Goal: Answer question/provide support

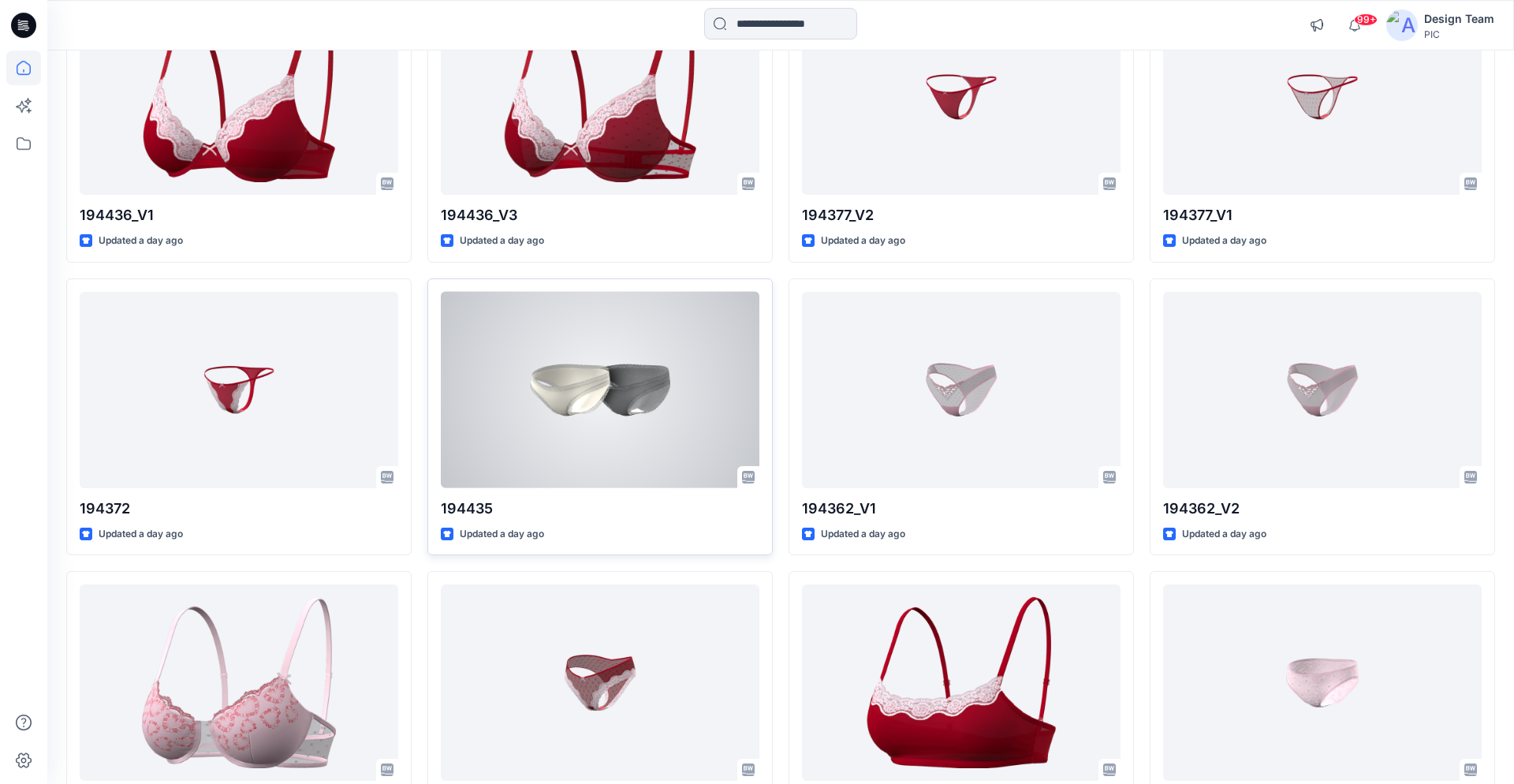
scroll to position [2012, 0]
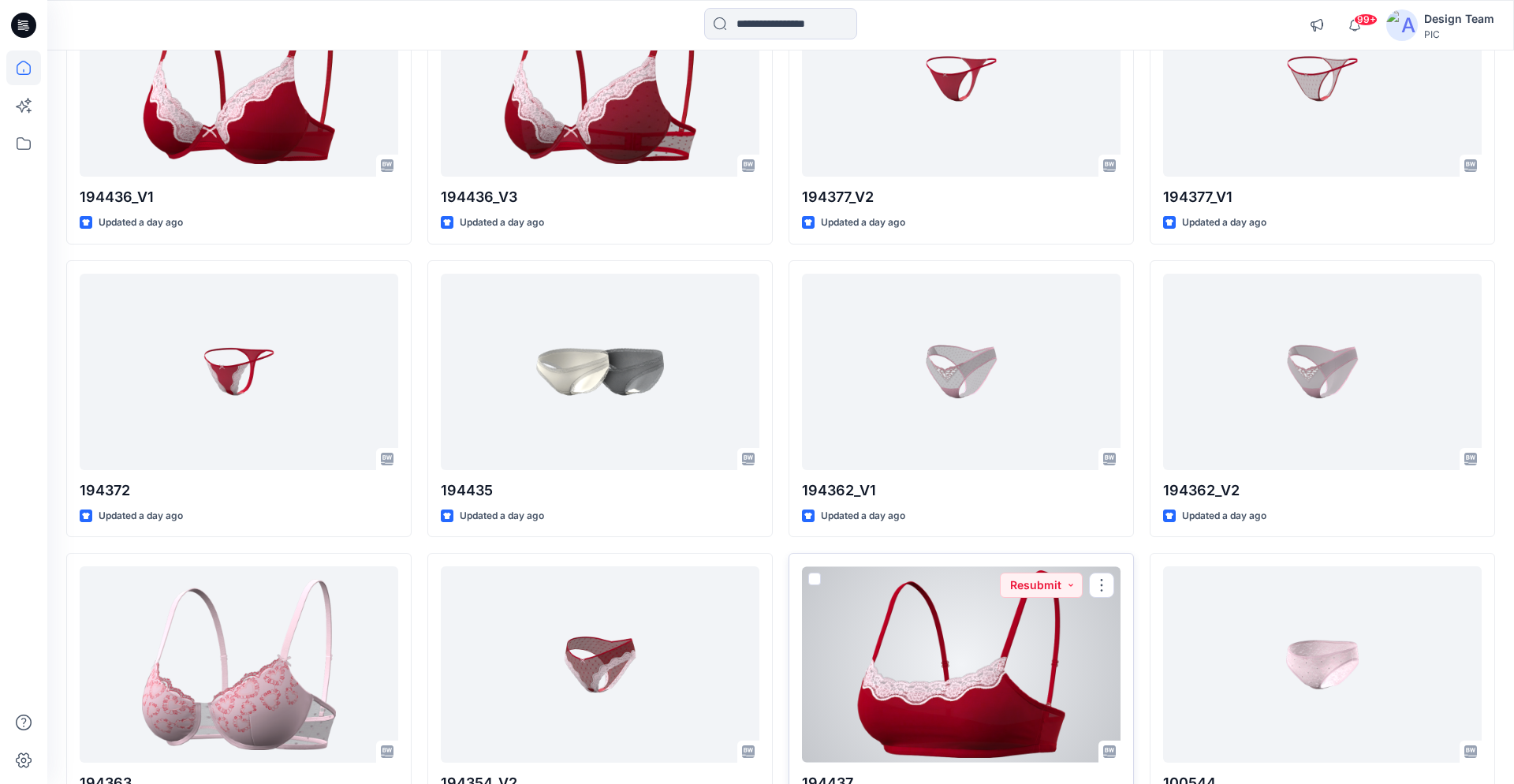
click at [998, 643] on div at bounding box center [961, 665] width 319 height 196
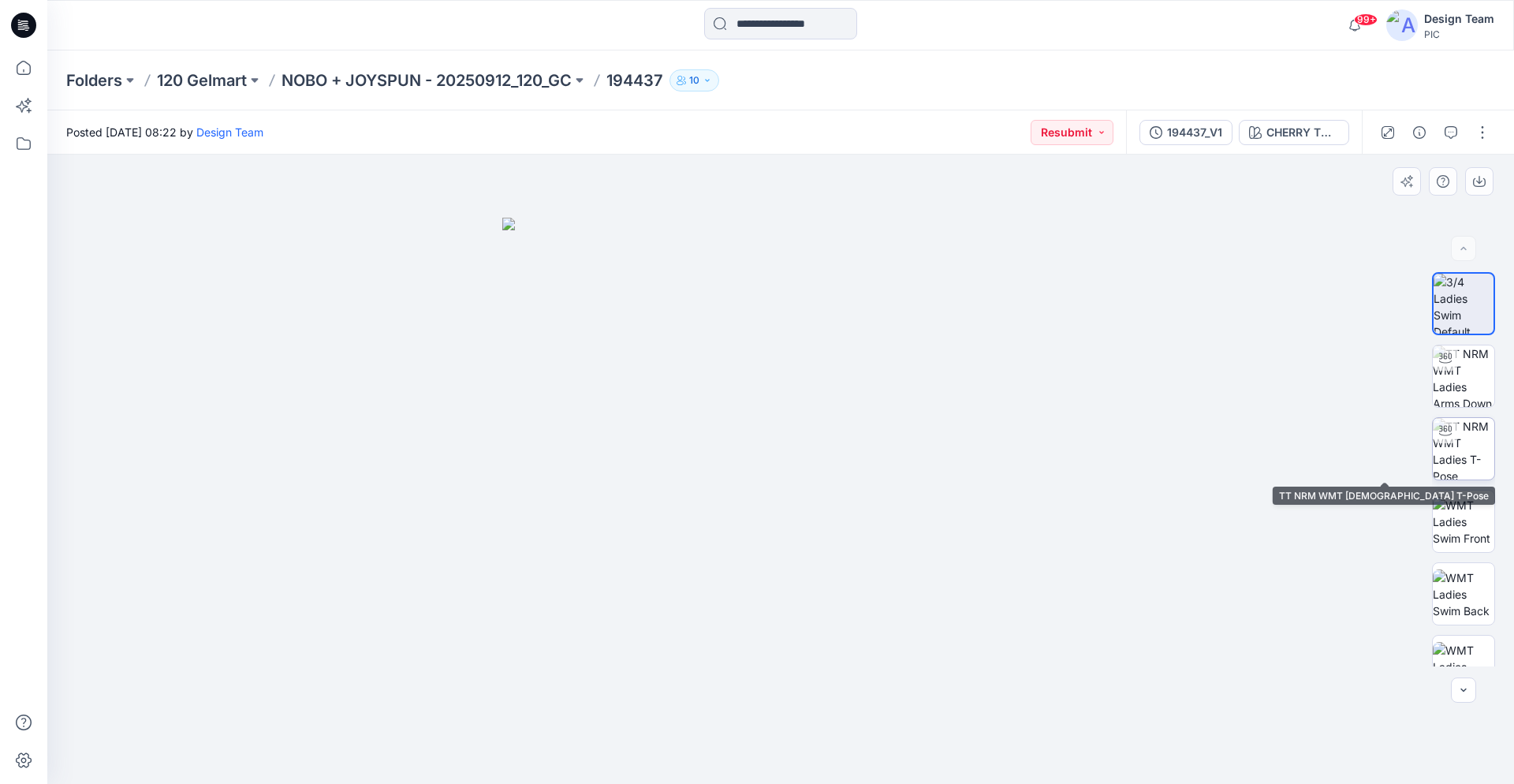
click at [1468, 444] on img at bounding box center [1464, 449] width 62 height 62
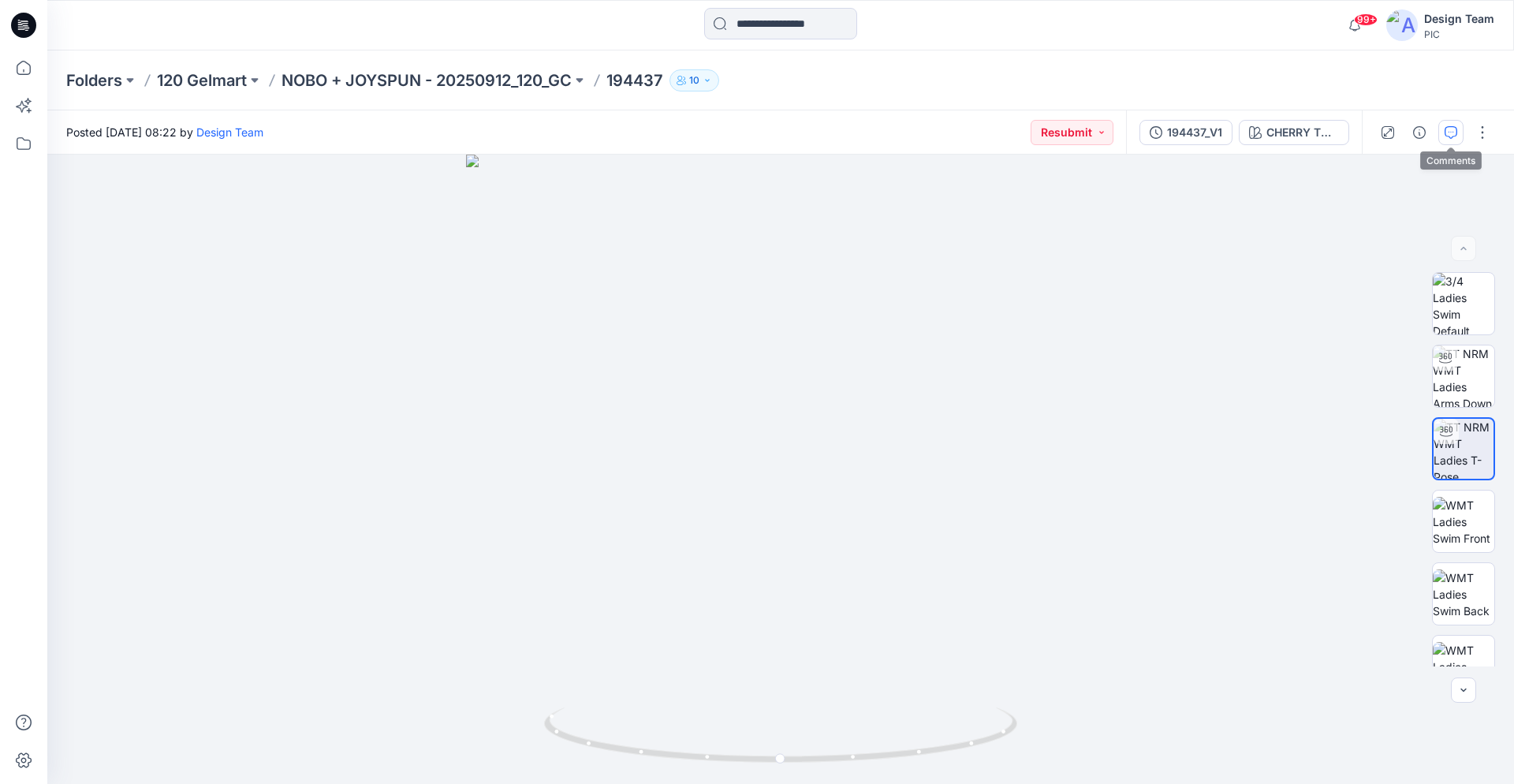
click at [1452, 138] on icon "button" at bounding box center [1451, 132] width 13 height 13
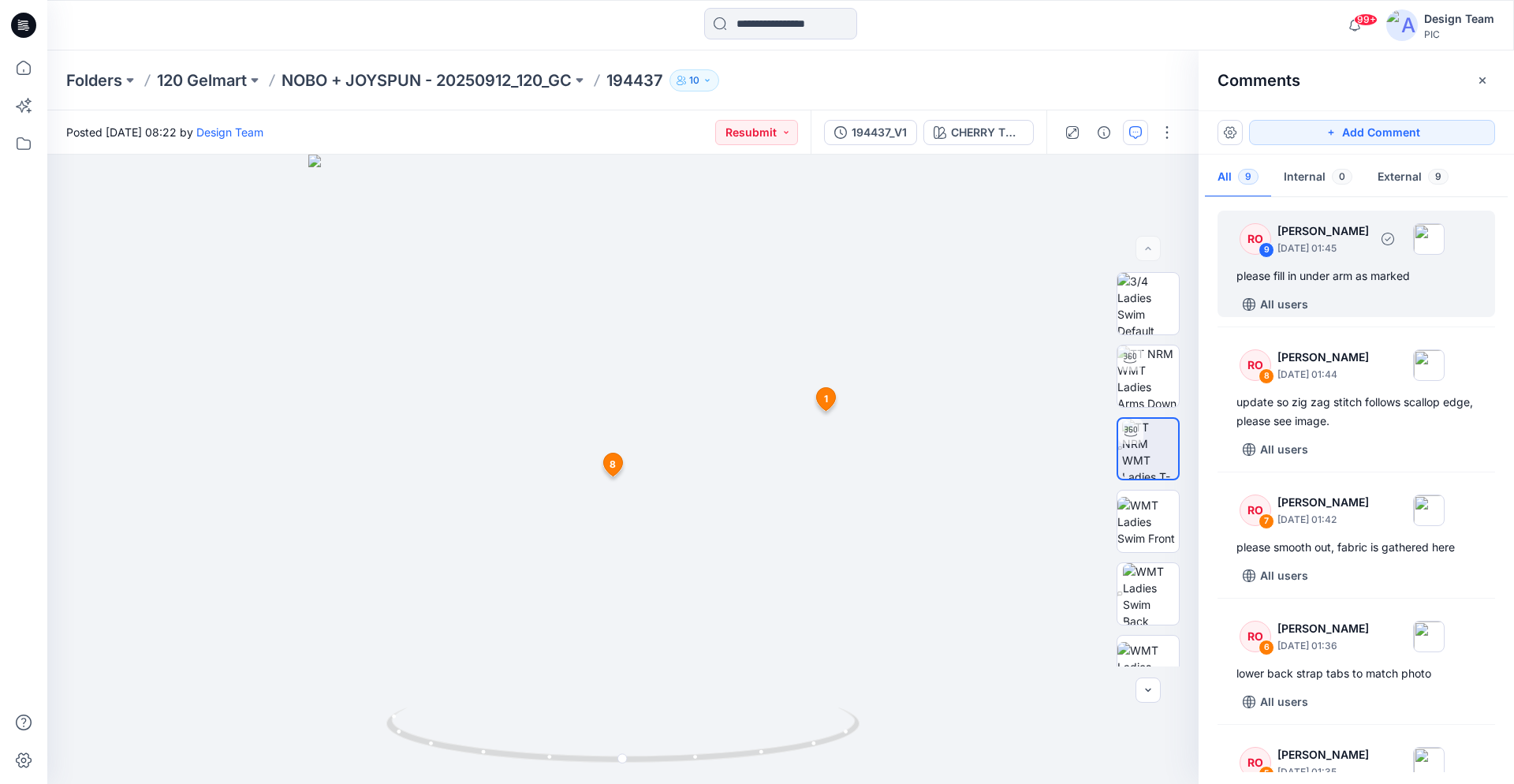
click at [1354, 273] on div "please fill in under arm as marked" at bounding box center [1357, 276] width 240 height 19
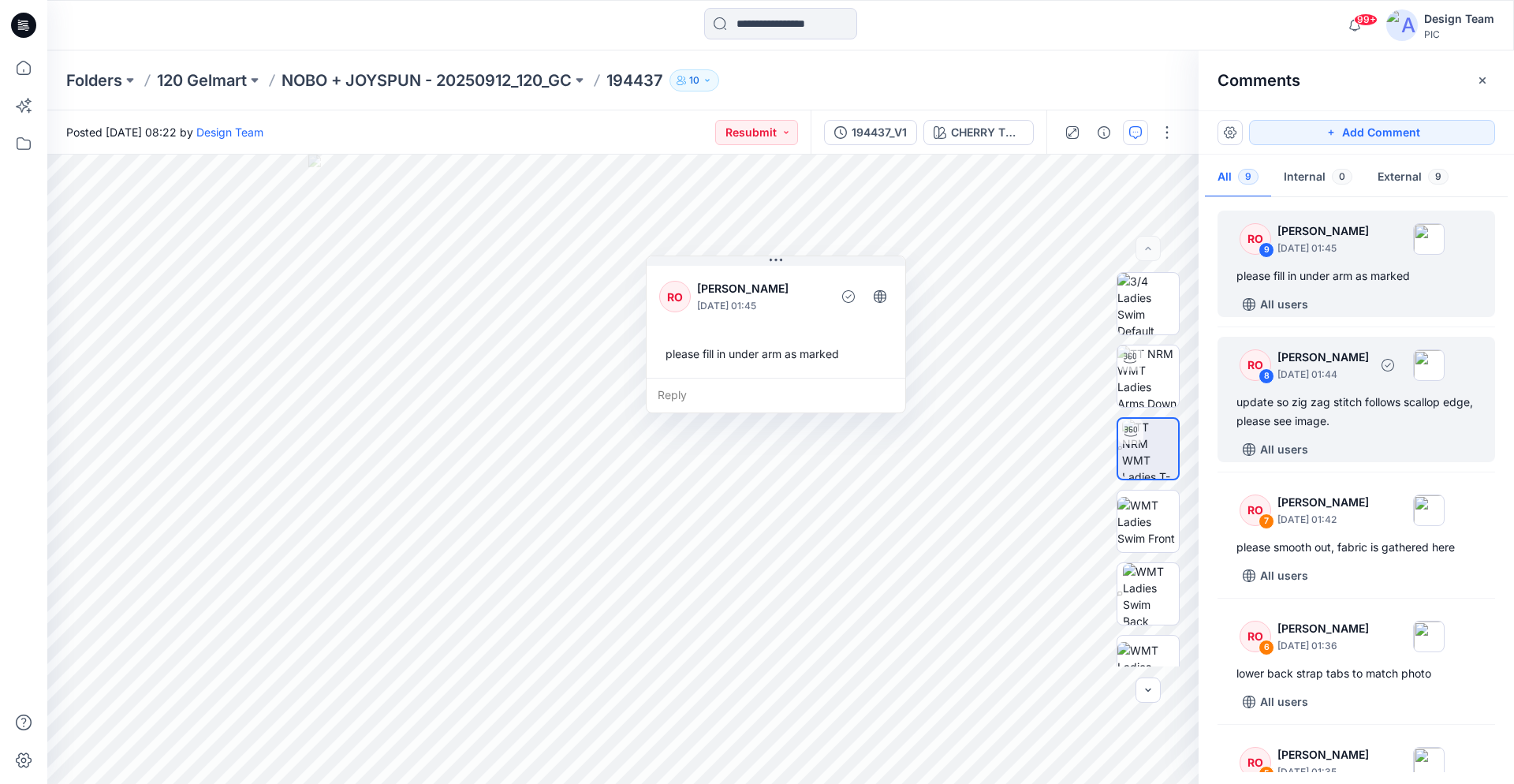
click at [1333, 432] on div "RO 8 [PERSON_NAME] [DATE] 01:44 update so zig zag stitch follows scallop edge, …" at bounding box center [1357, 400] width 278 height 126
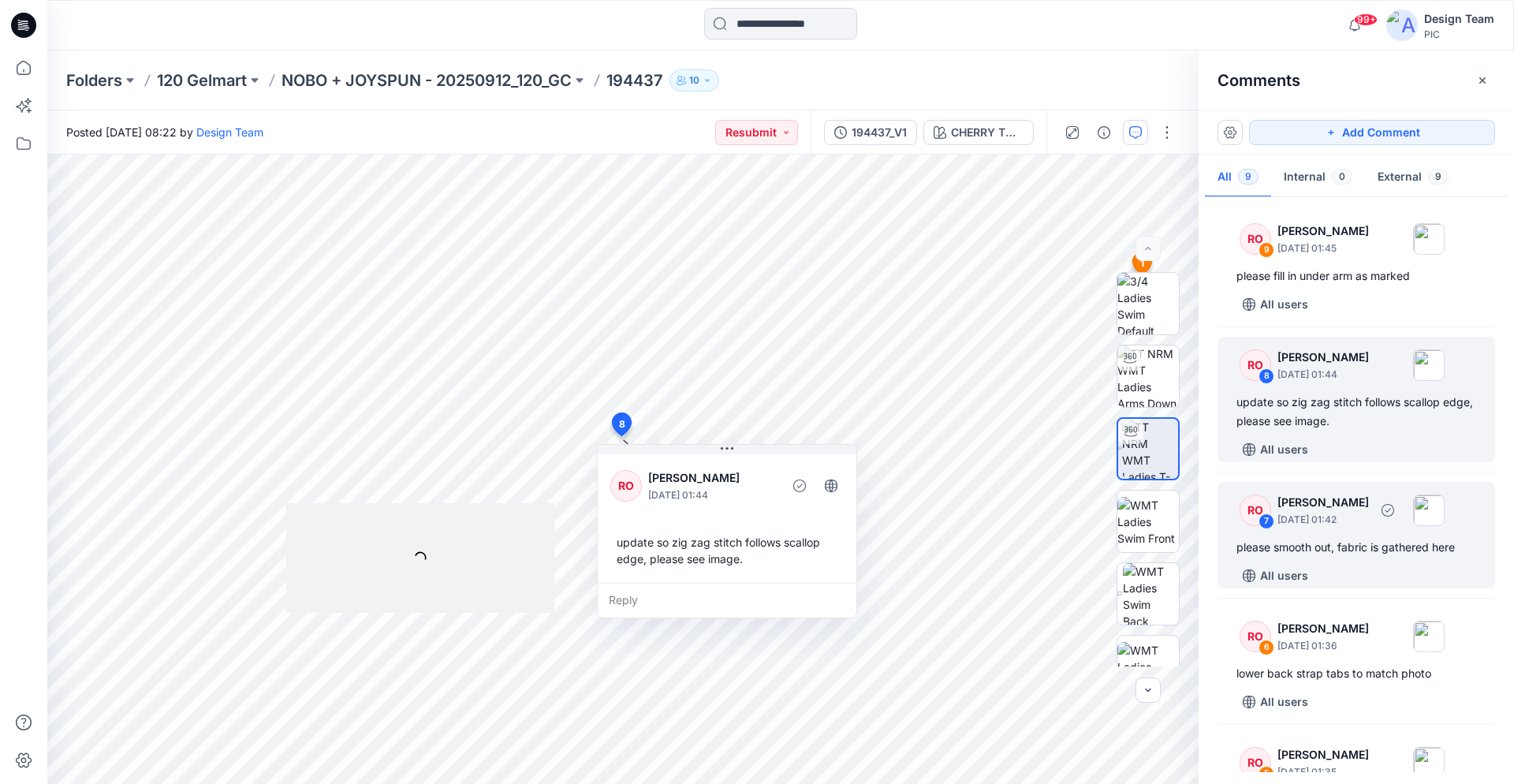
click at [1315, 512] on p "[DATE] 01:42" at bounding box center [1323, 519] width 91 height 15
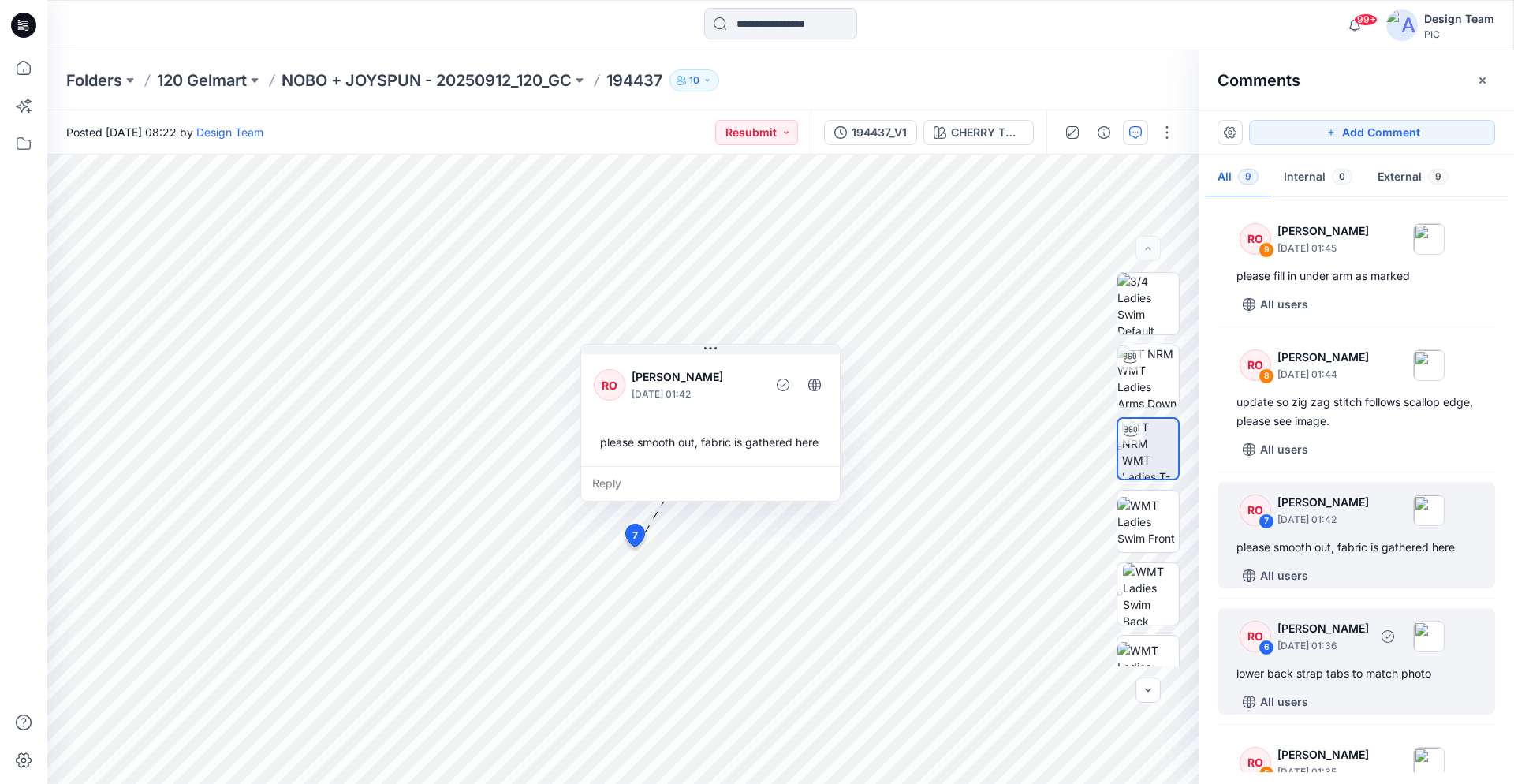
click at [1345, 664] on div "RO 6 [PERSON_NAME] [DATE] 01:36 lower back strap tabs to match photo All users" at bounding box center [1357, 661] width 278 height 107
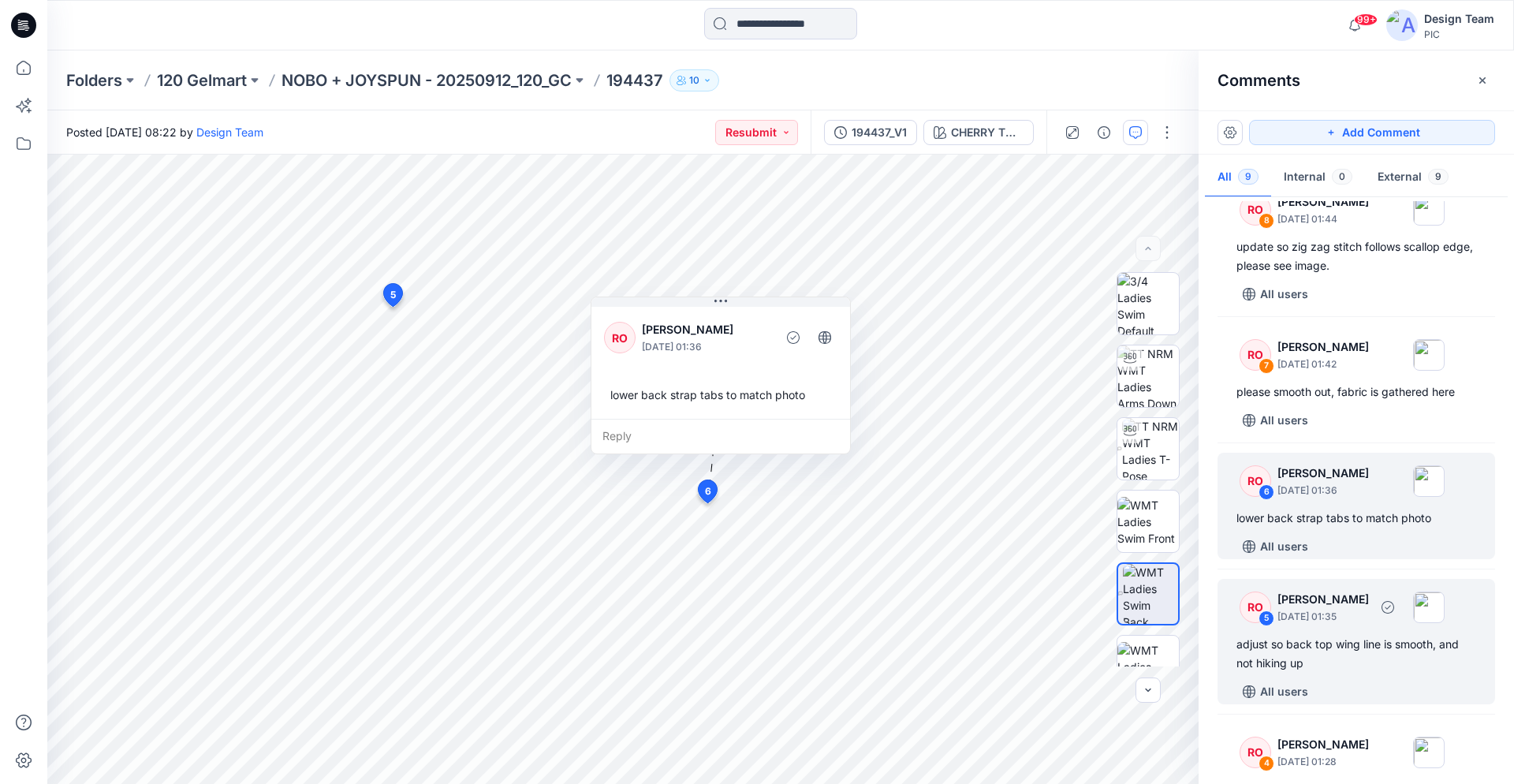
scroll to position [161, 0]
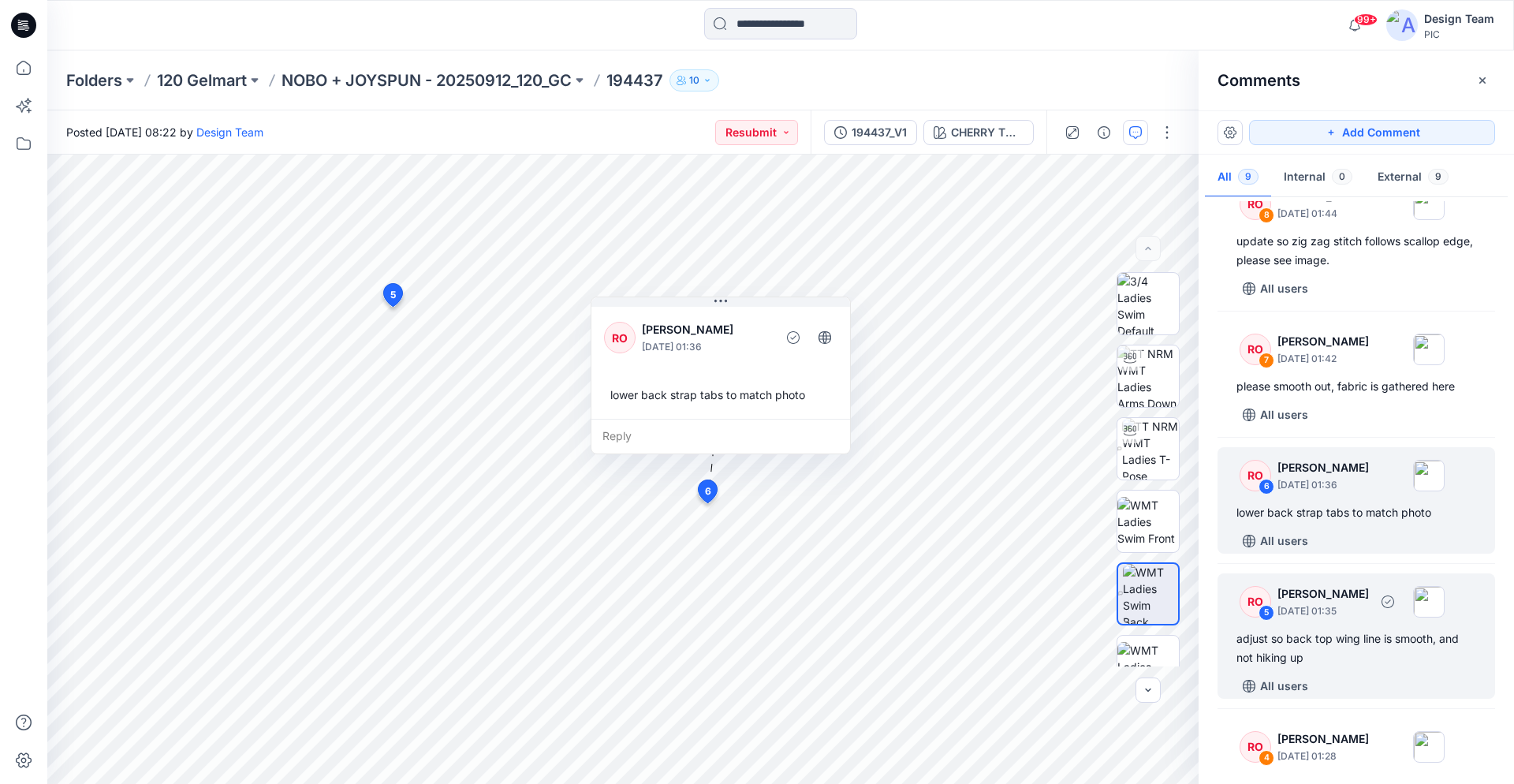
click at [1342, 628] on div "RO 5 [PERSON_NAME] [DATE] 01:35 adjust so back top wing line is smooth, and not…" at bounding box center [1357, 636] width 278 height 126
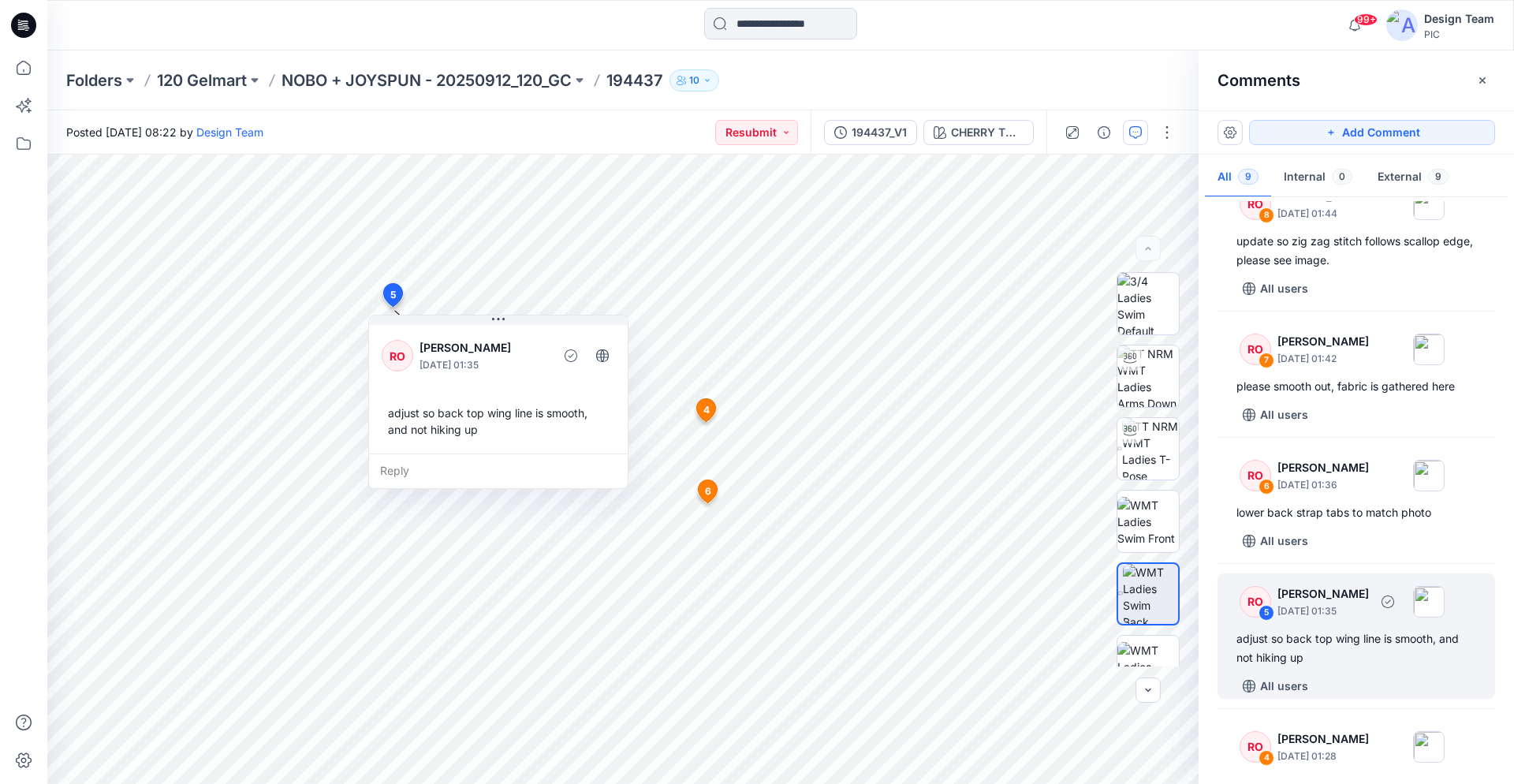
scroll to position [322, 0]
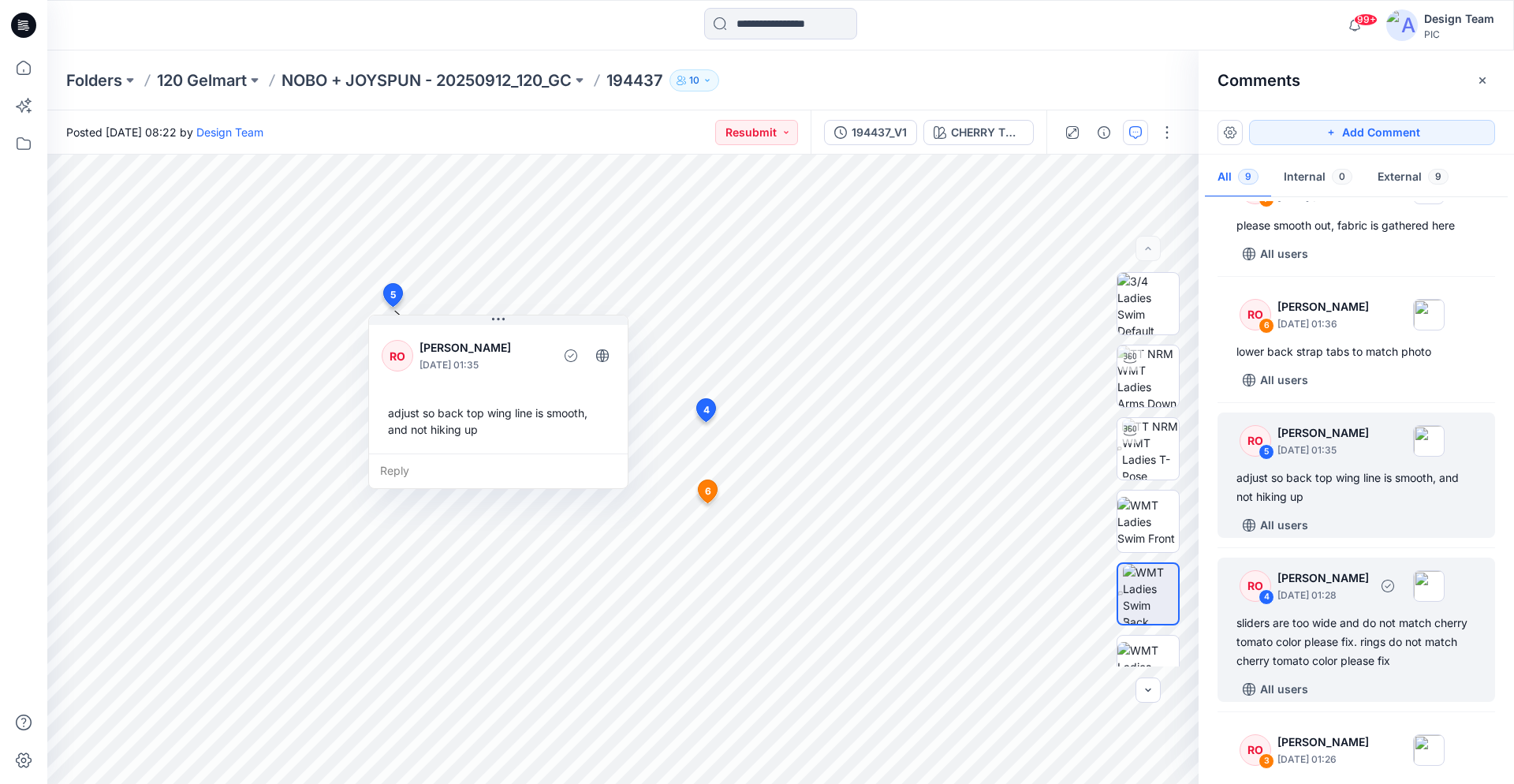
click at [1327, 643] on div "sliders are too wide and do not match cherry tomato color please fix. rings do …" at bounding box center [1357, 642] width 240 height 57
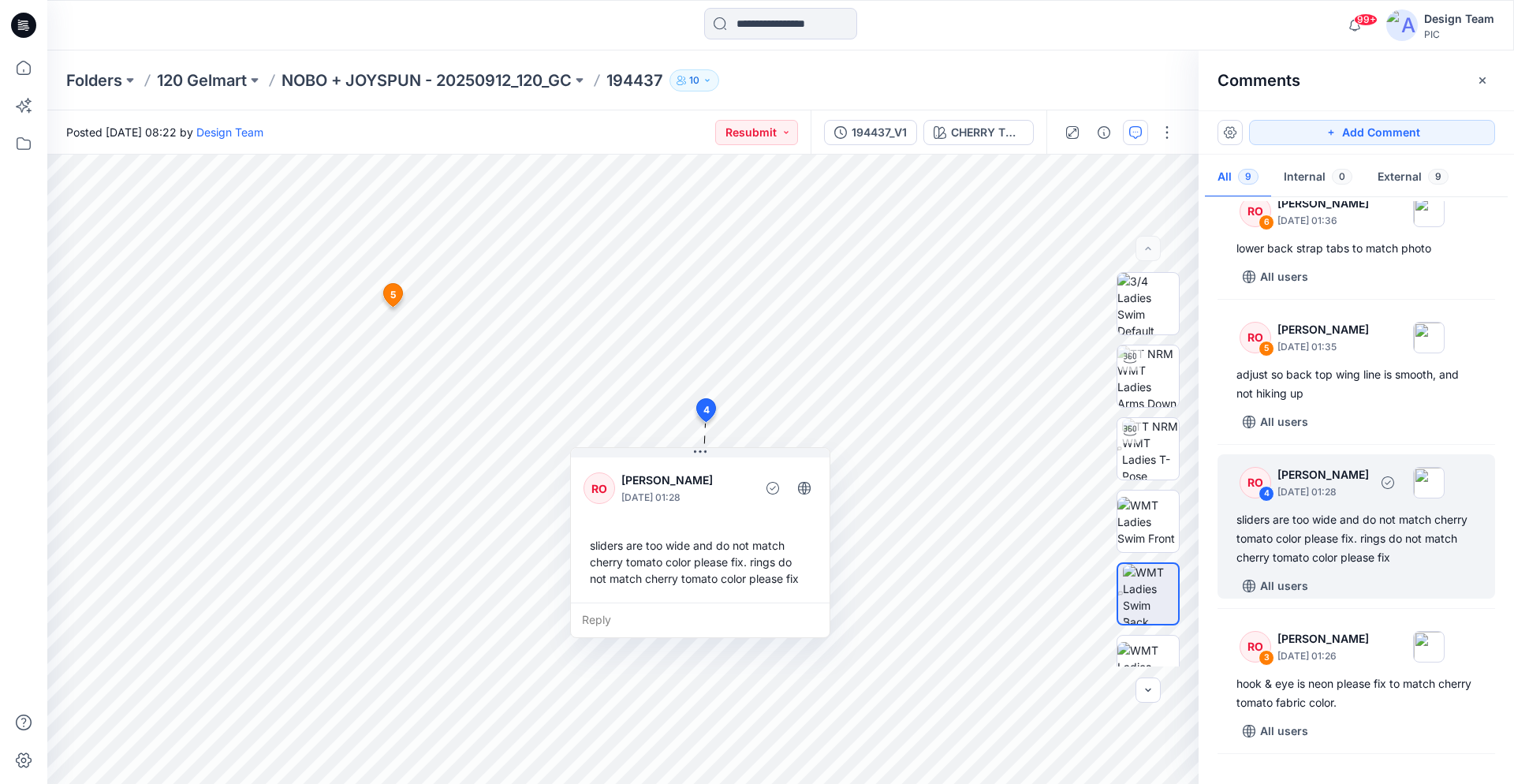
scroll to position [482, 0]
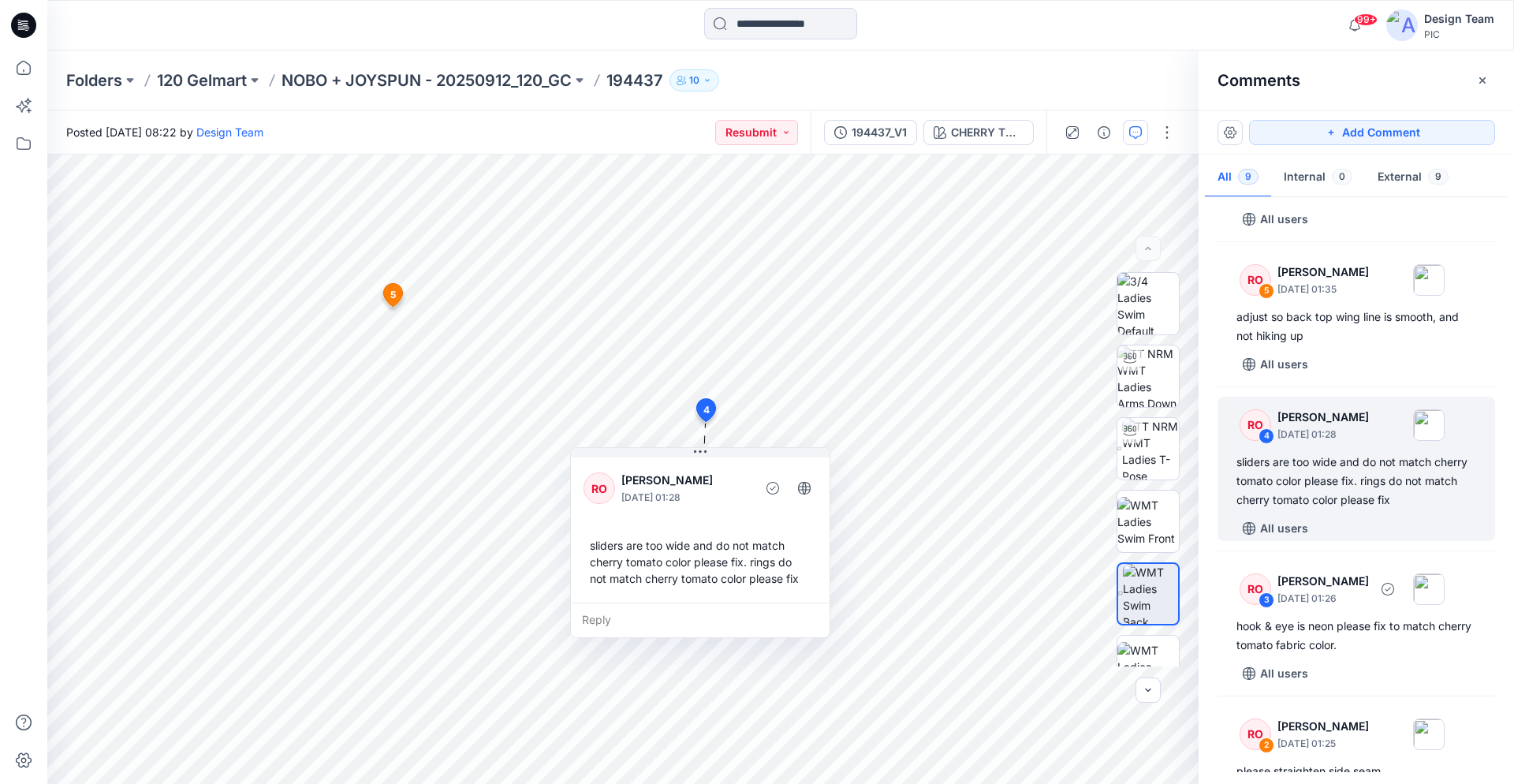
click at [1322, 646] on div "hook & eye is neon please fix to match cherry tomato fabric color." at bounding box center [1357, 635] width 240 height 38
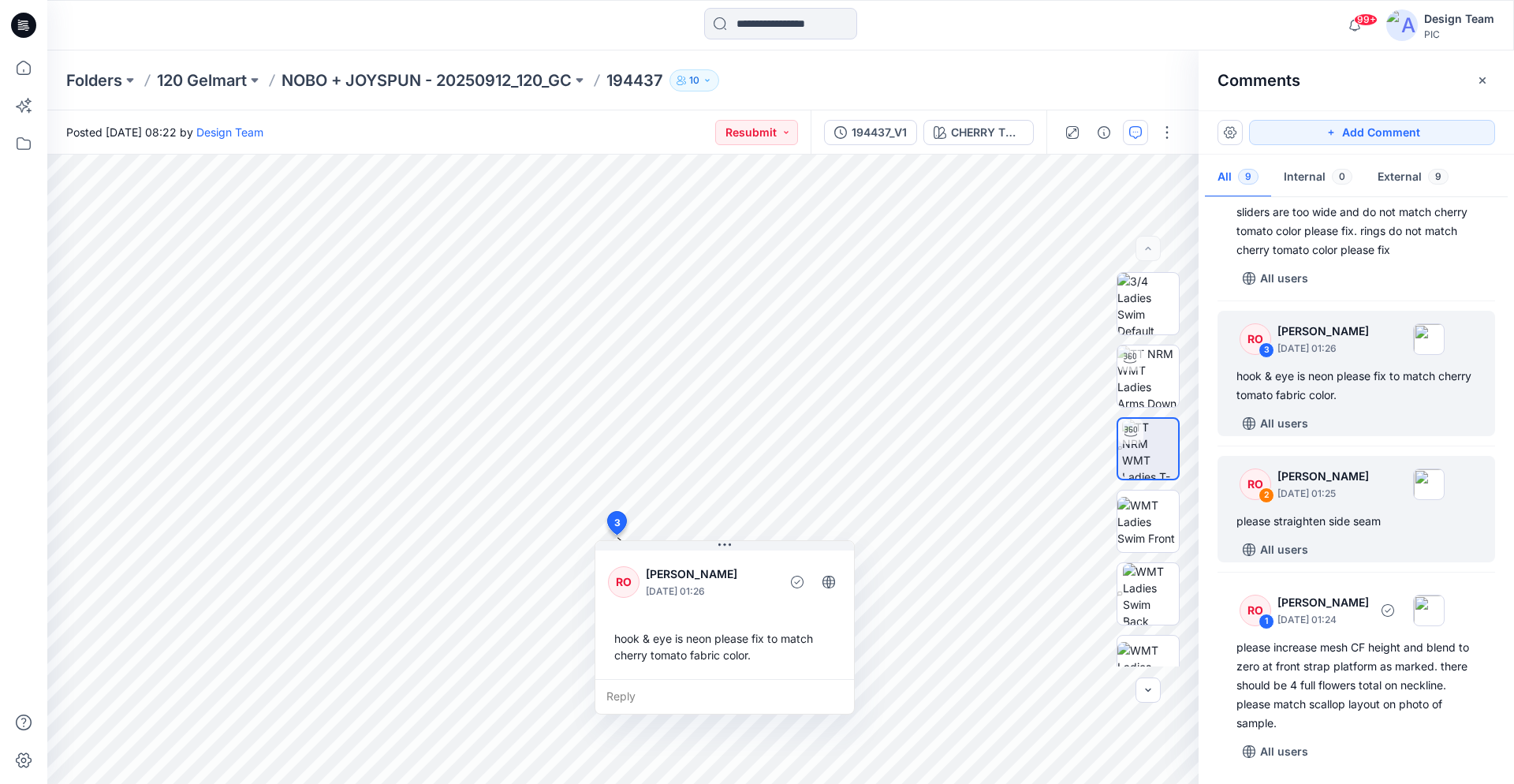
scroll to position [734, 0]
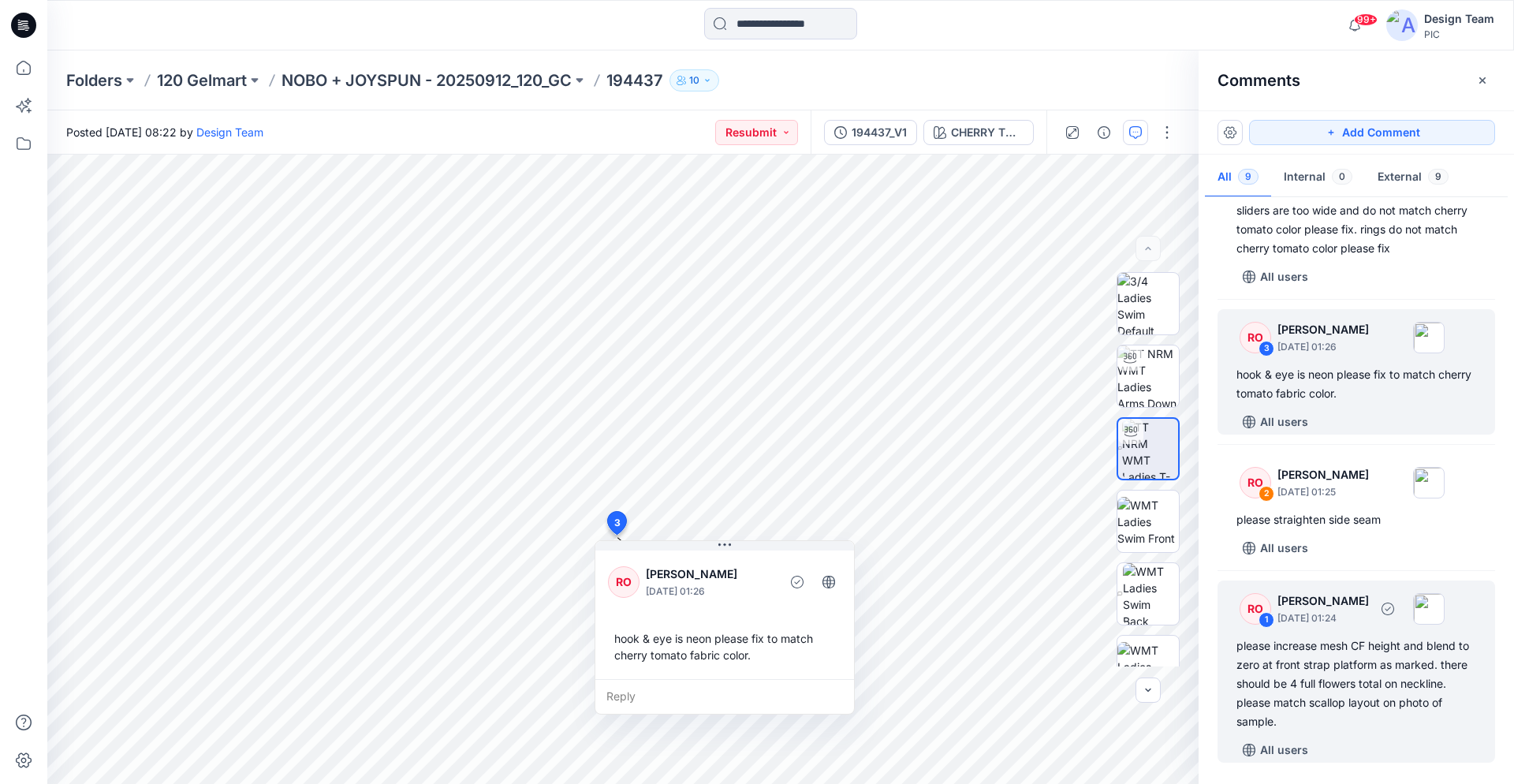
click at [1319, 653] on div "please increase mesh CF height and blend to zero at front strap platform as mar…" at bounding box center [1357, 683] width 240 height 95
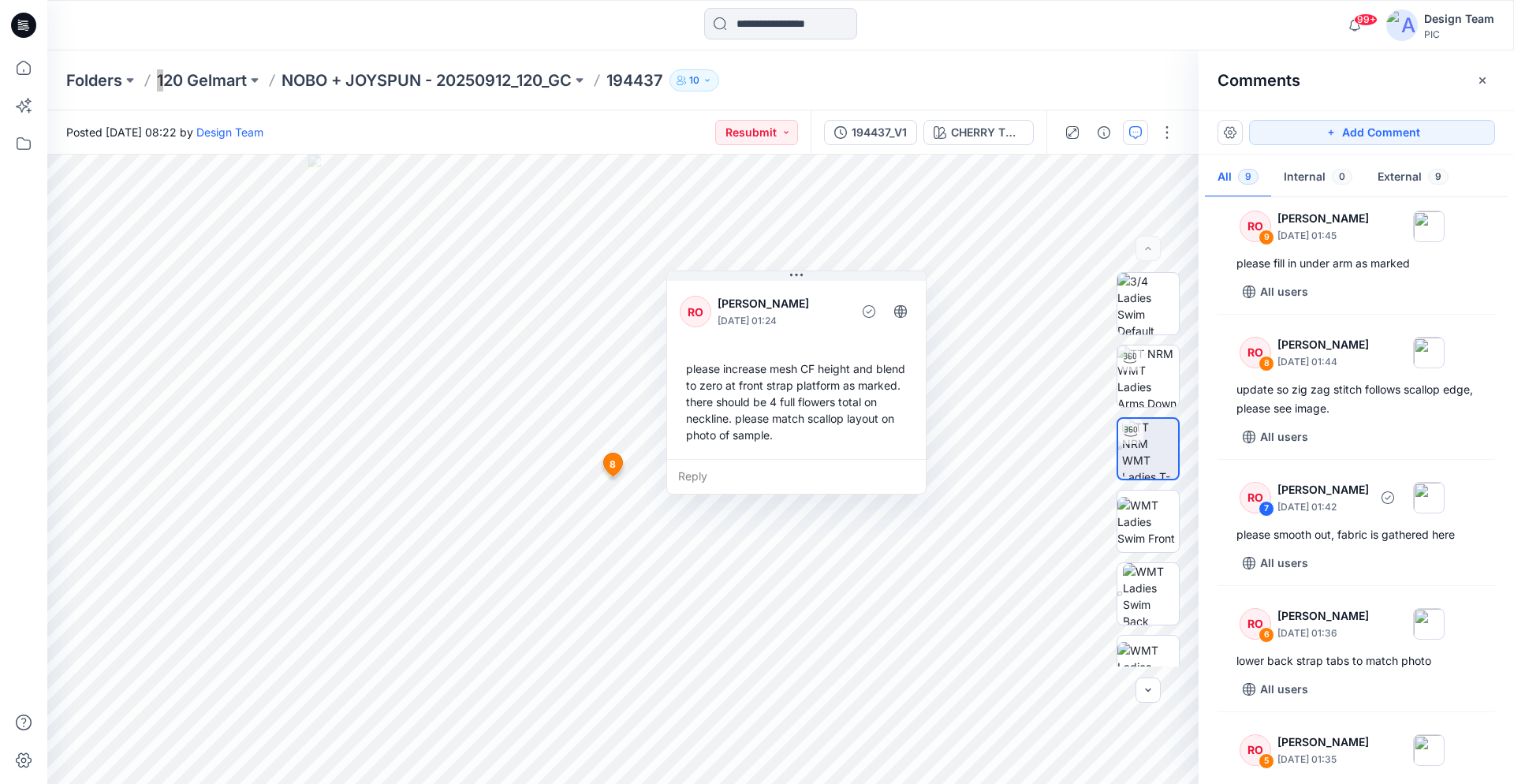
scroll to position [0, 0]
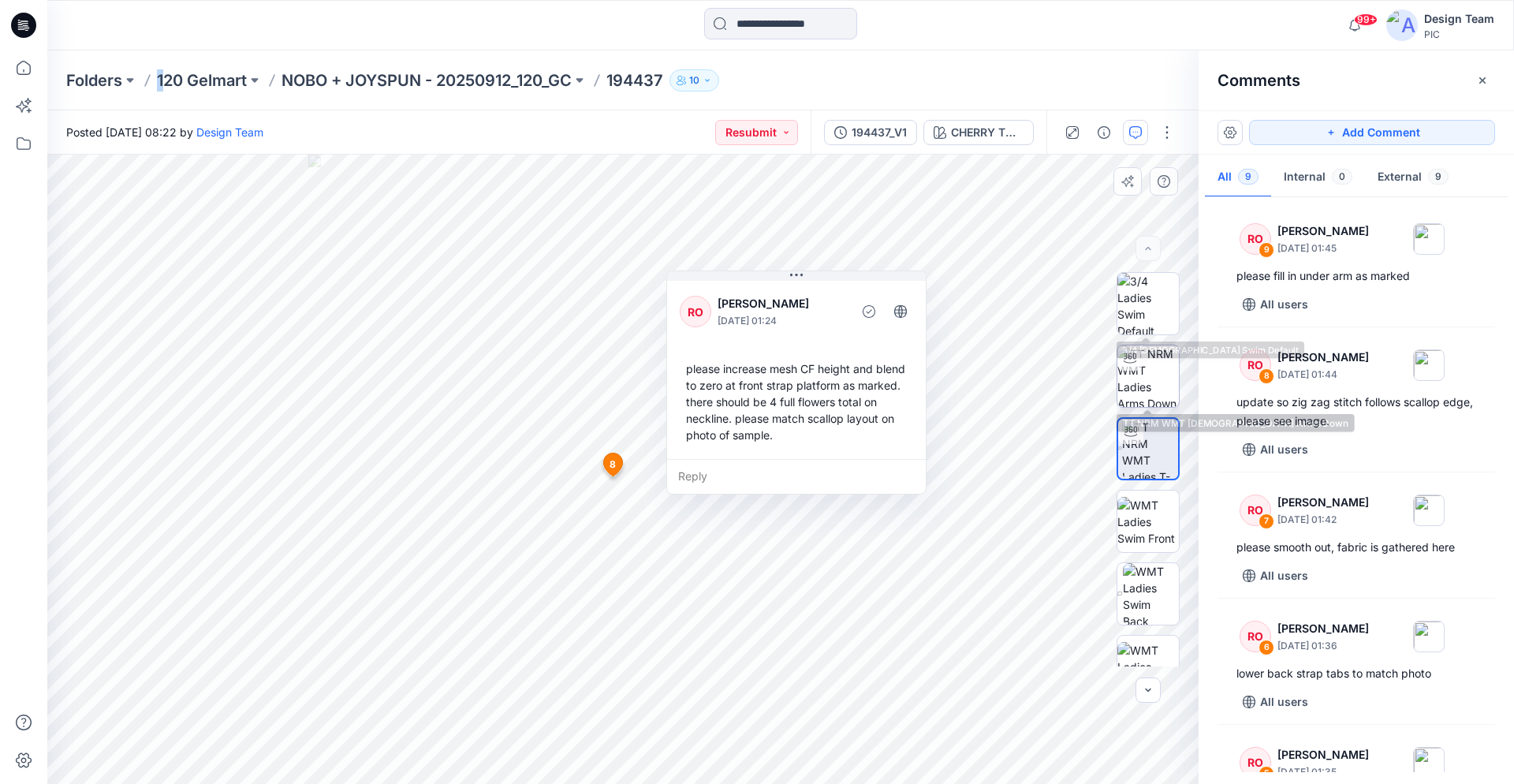
click at [1162, 392] on img at bounding box center [1149, 377] width 62 height 62
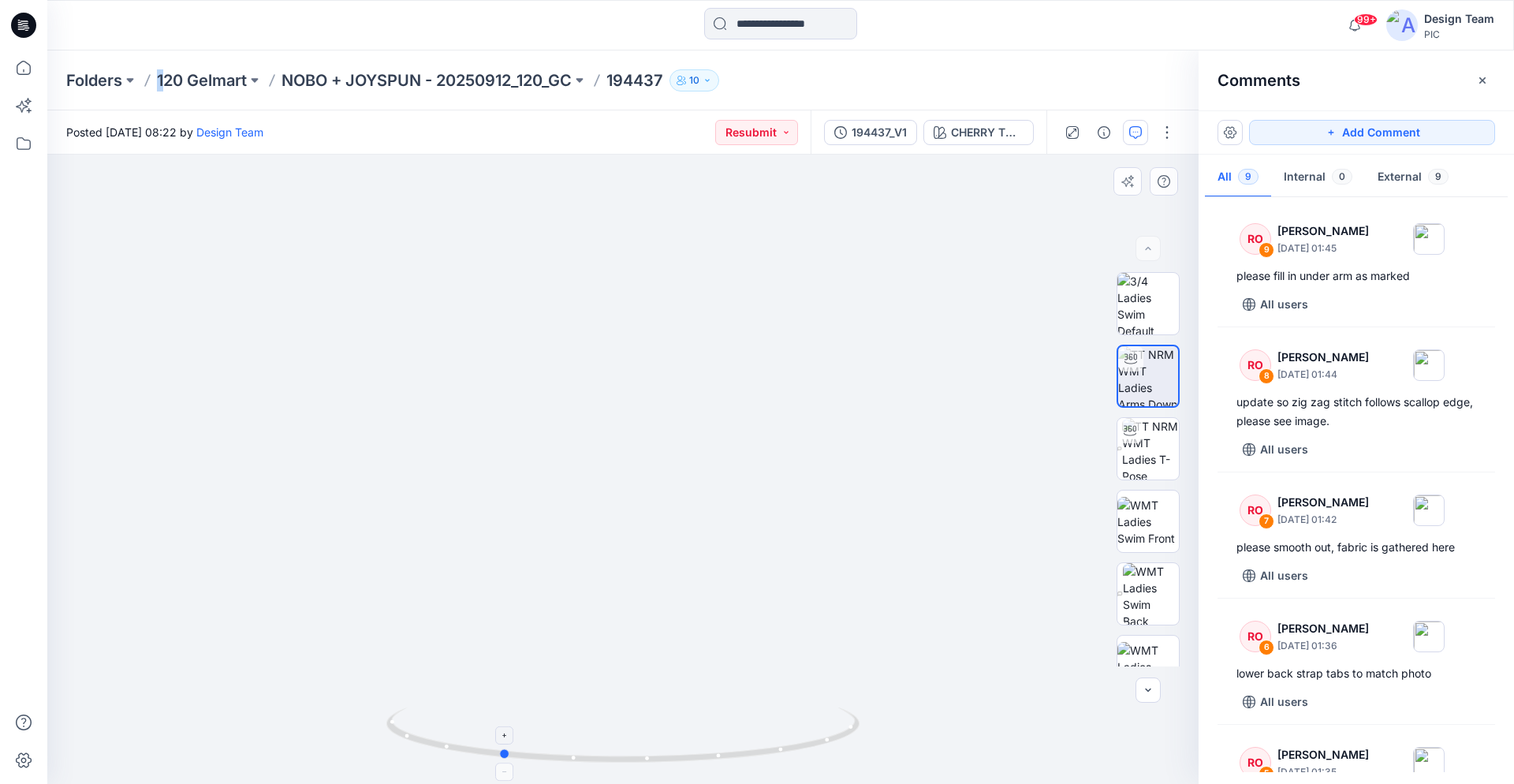
drag, startPoint x: 683, startPoint y: 752, endPoint x: 596, endPoint y: 744, distance: 87.4
click at [596, 744] on icon at bounding box center [625, 737] width 477 height 59
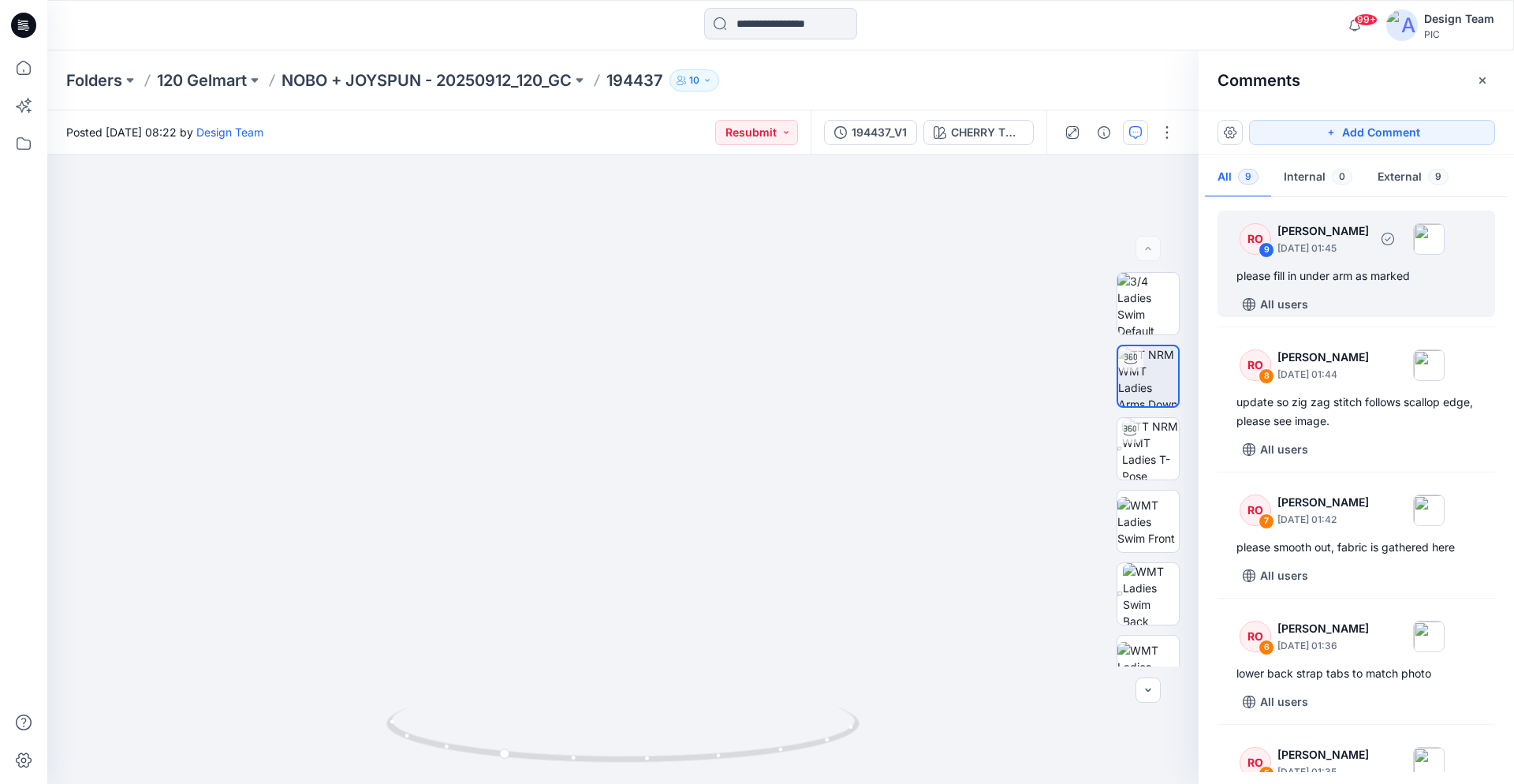
click at [1343, 273] on div "please fill in under arm as marked" at bounding box center [1357, 276] width 240 height 19
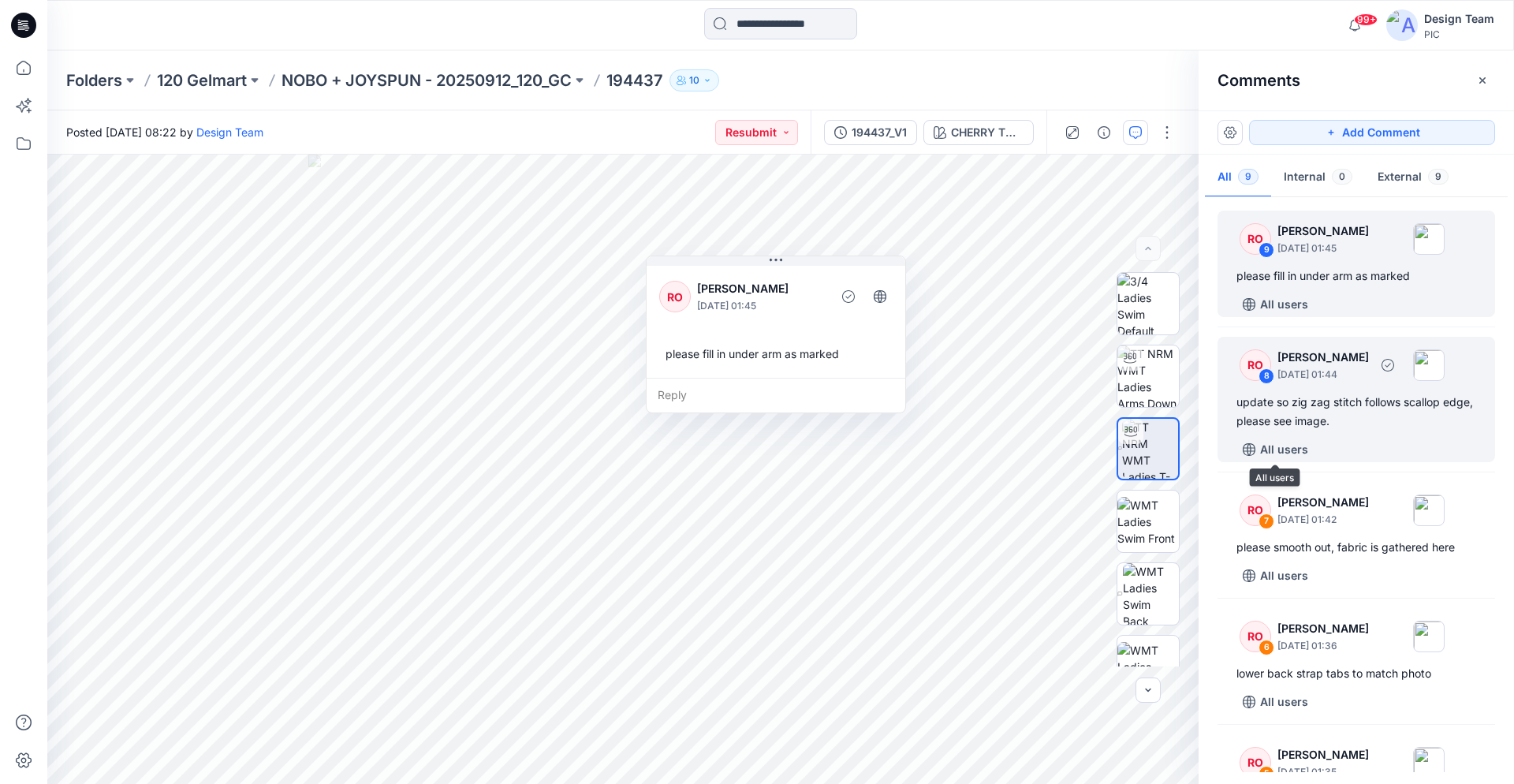
click at [1328, 409] on div "update so zig zag stitch follows scallop edge, please see image." at bounding box center [1357, 412] width 240 height 38
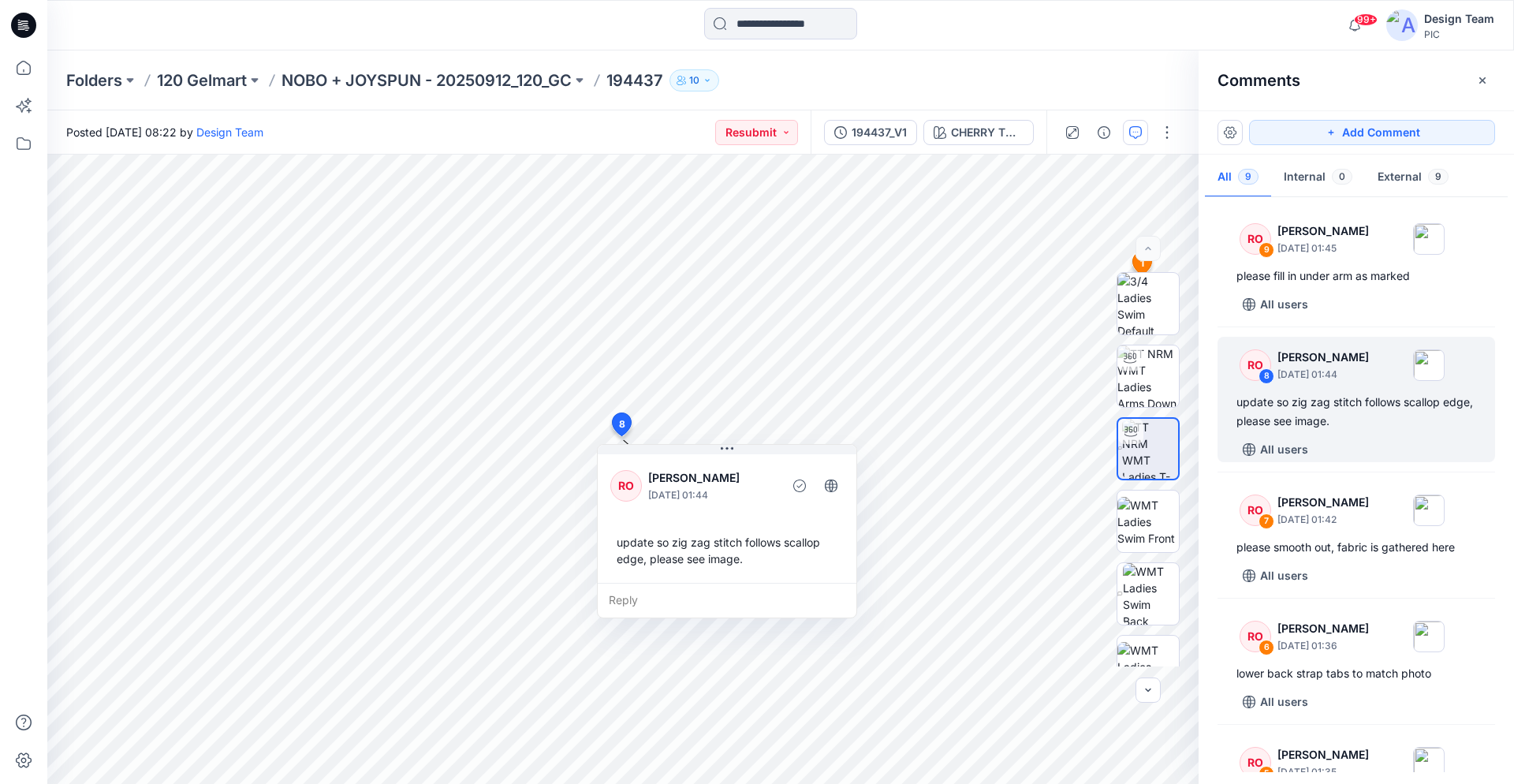
click at [27, 28] on icon at bounding box center [27, 28] width 5 height 1
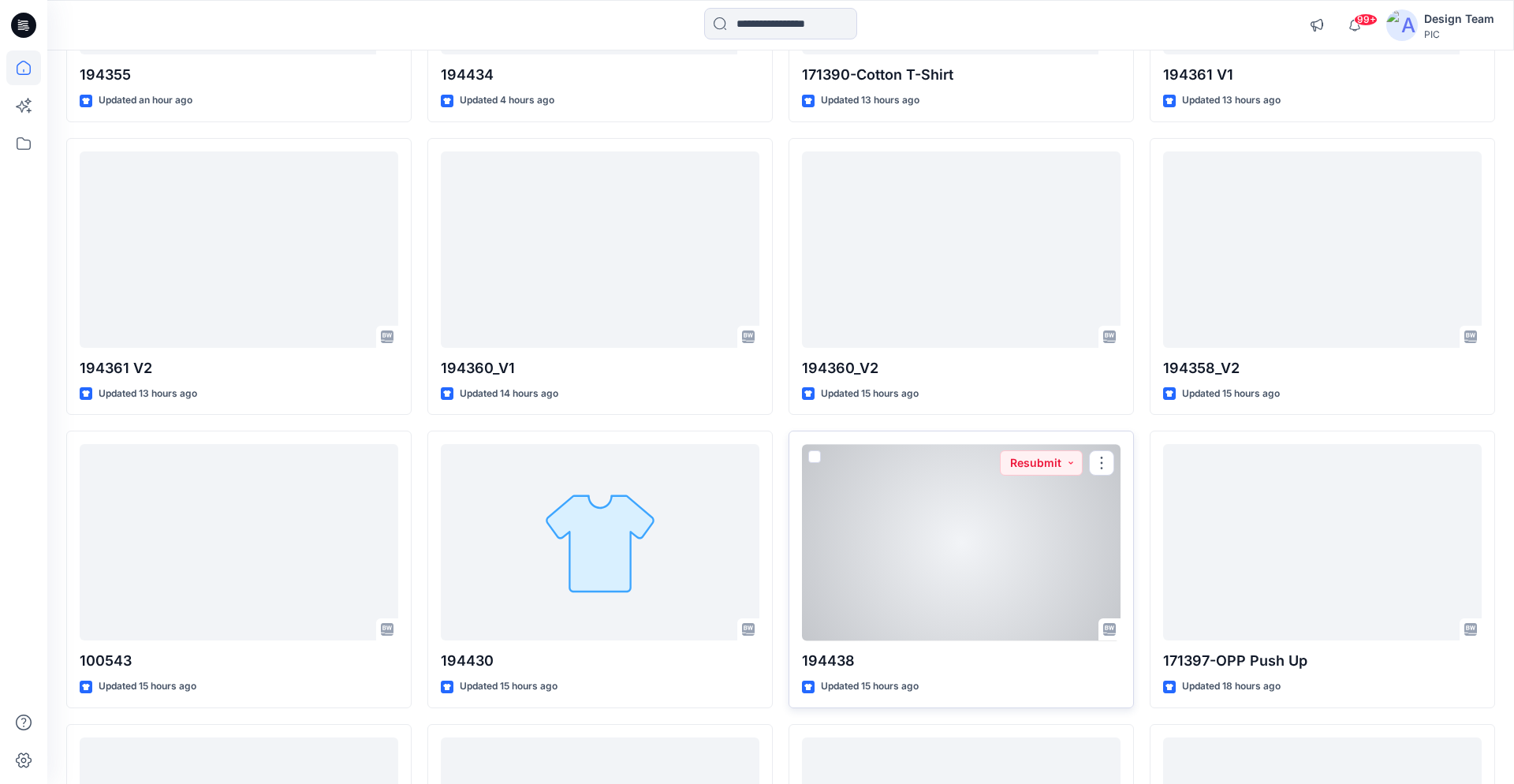
scroll to position [566, 0]
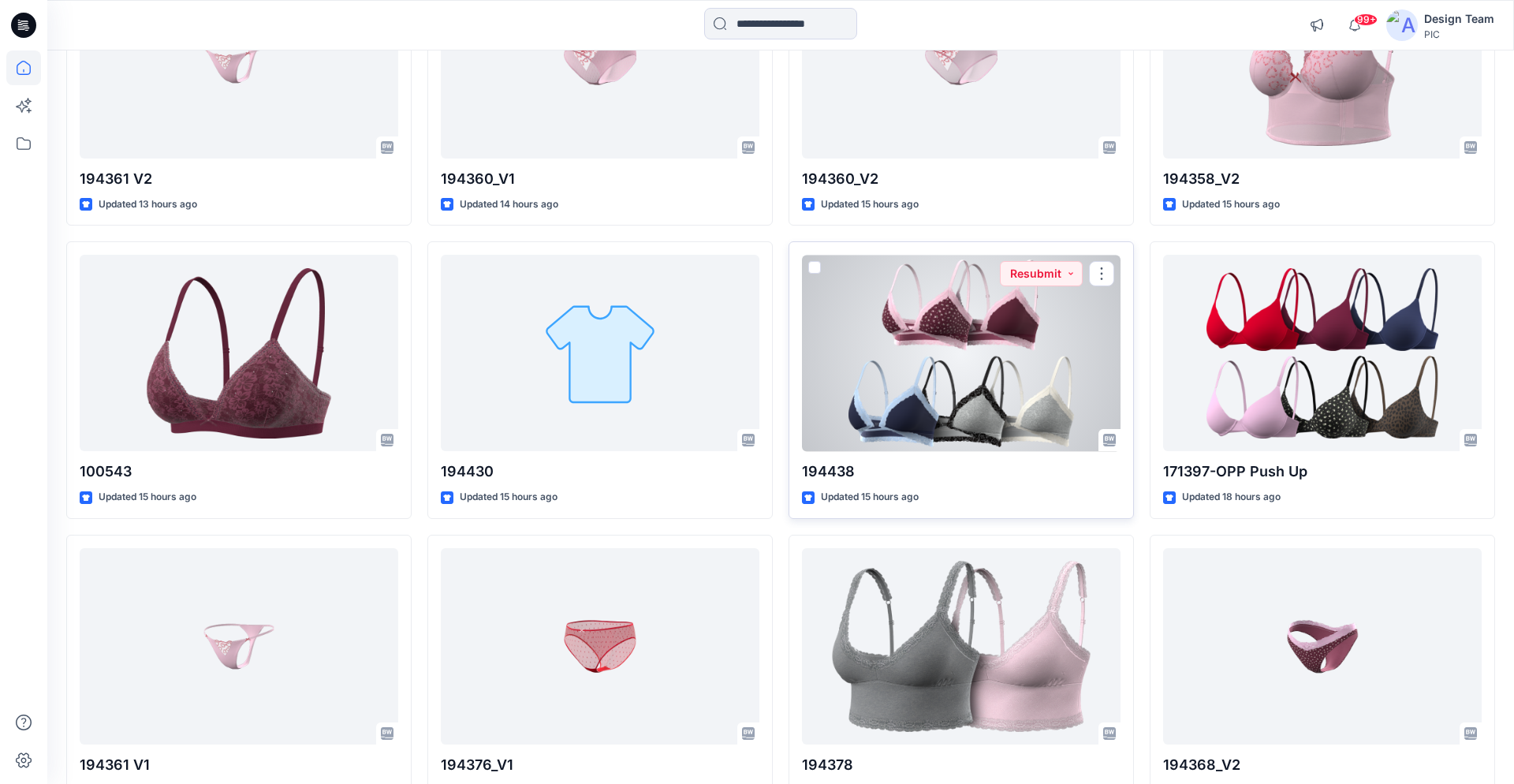
click at [954, 382] on div at bounding box center [961, 352] width 319 height 196
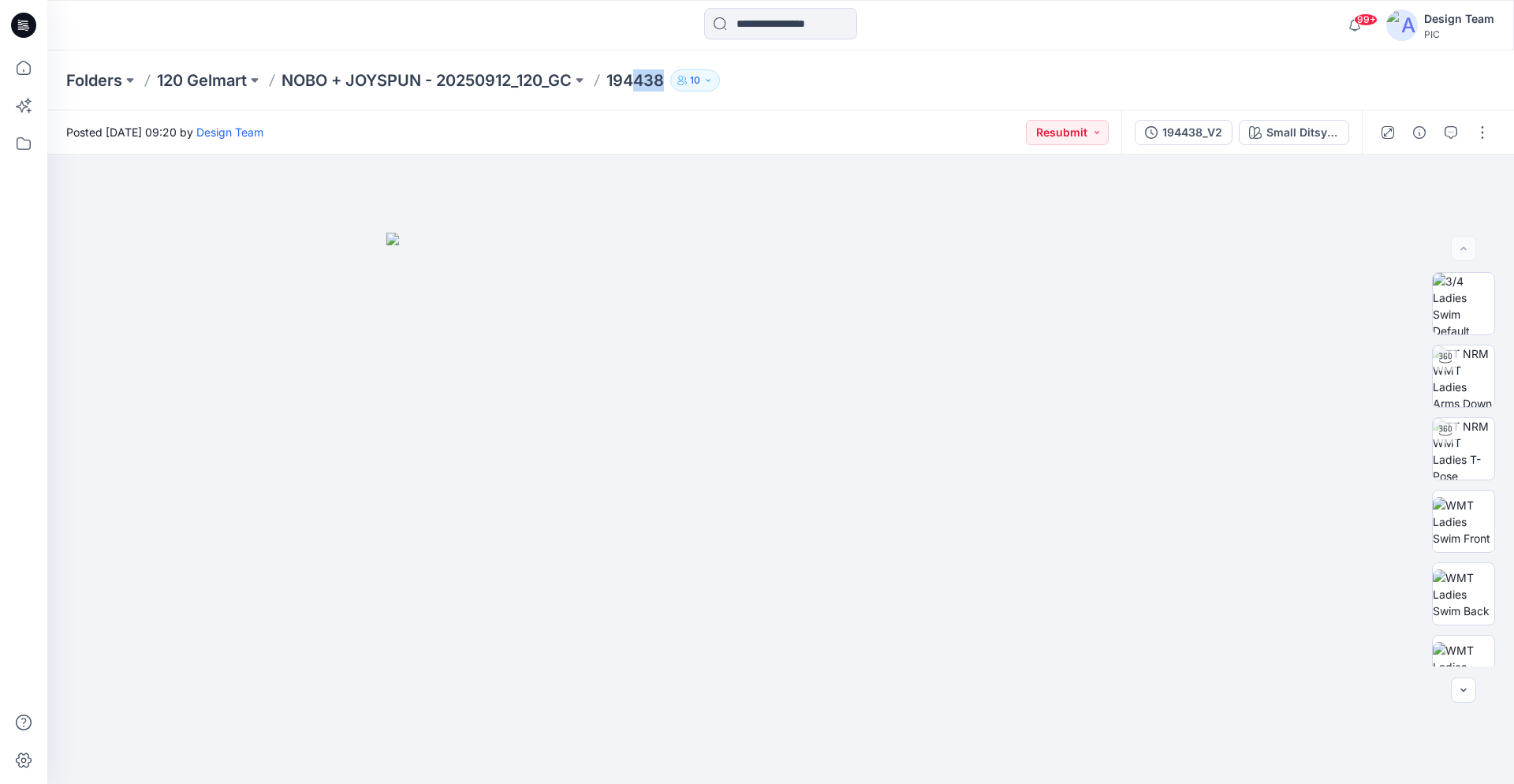
drag, startPoint x: 646, startPoint y: 86, endPoint x: 717, endPoint y: 93, distance: 71.3
click at [664, 91] on p "194438" at bounding box center [635, 81] width 58 height 22
click at [25, 27] on icon at bounding box center [23, 25] width 25 height 25
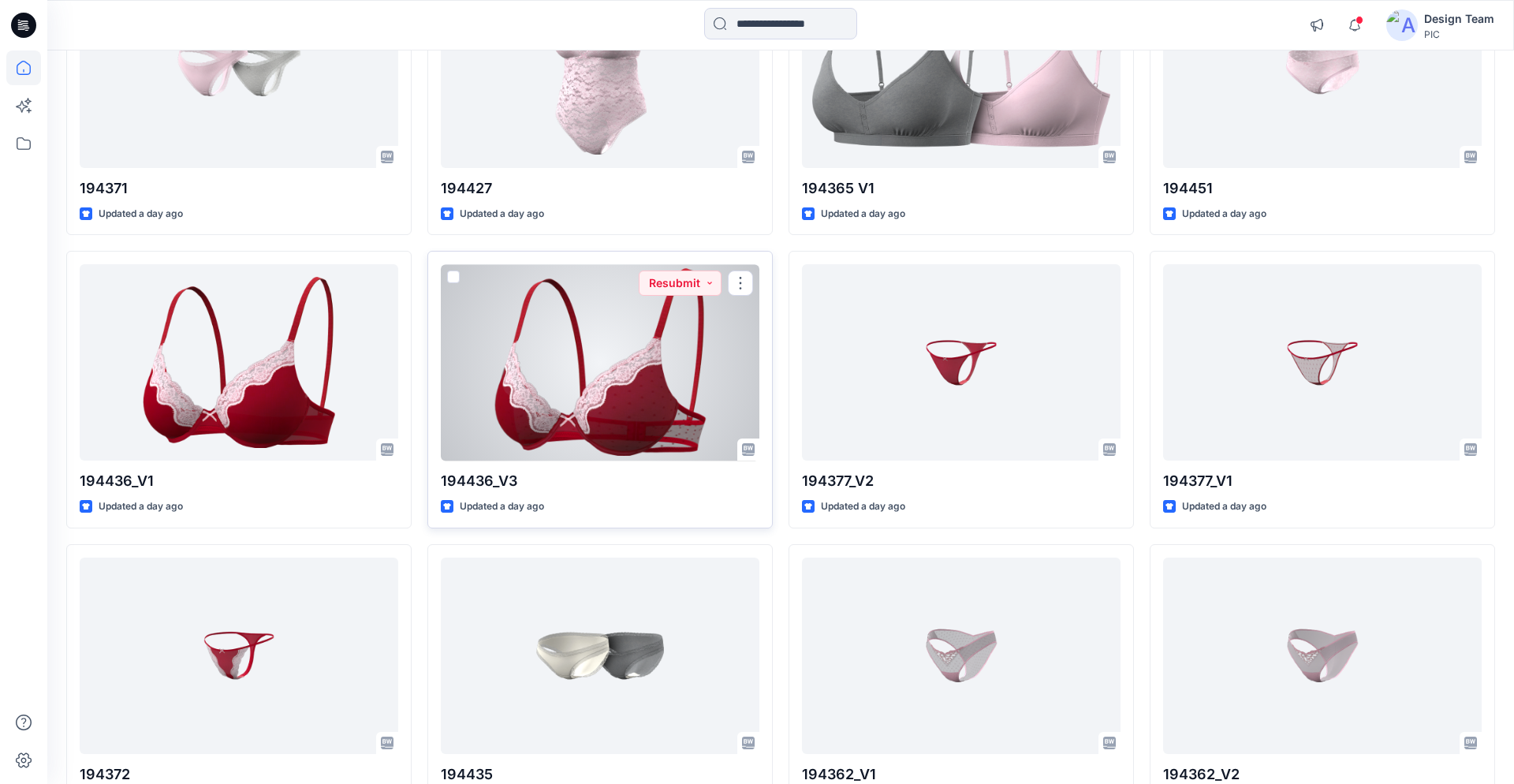
scroll to position [2106, 0]
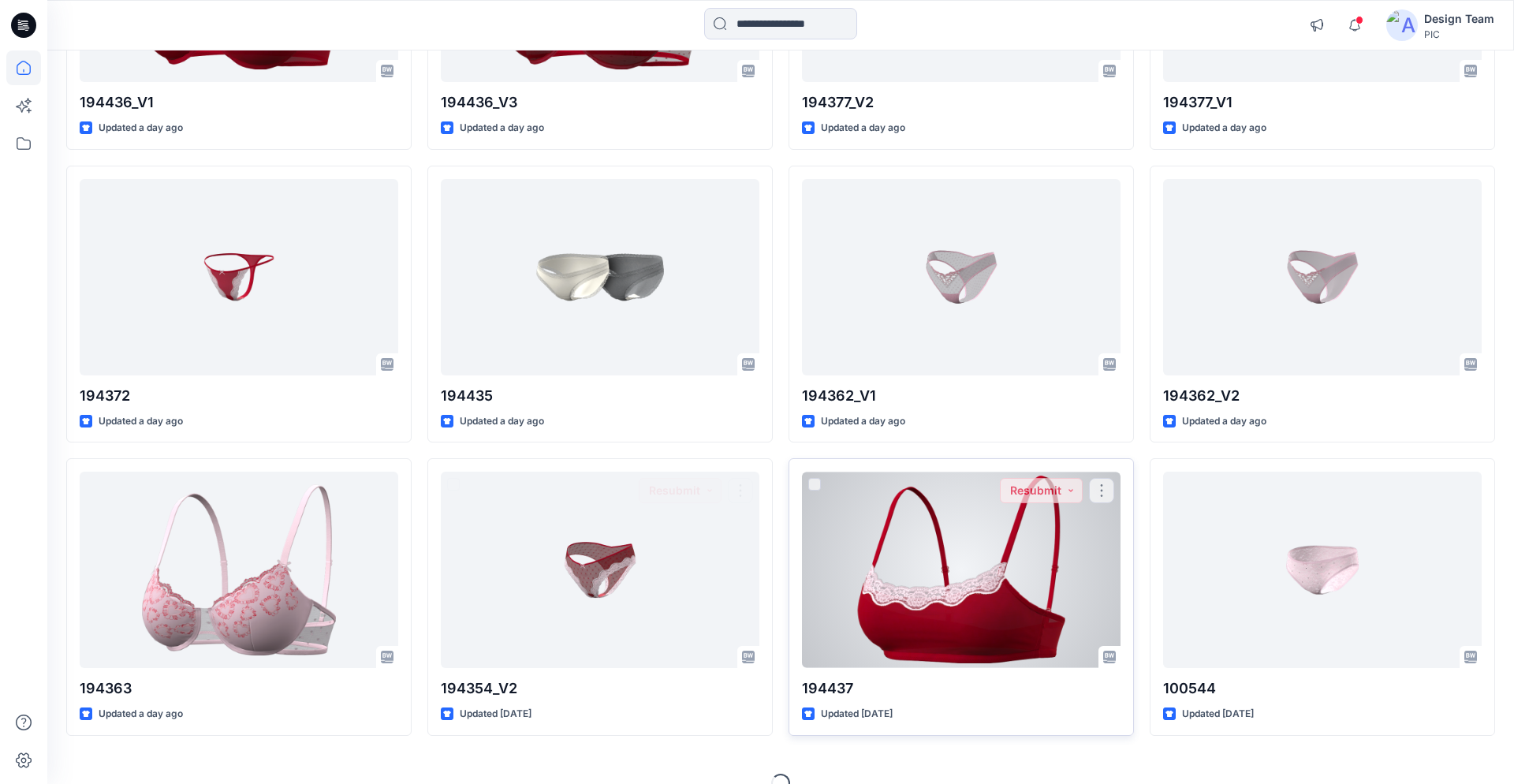
click at [863, 547] on div at bounding box center [961, 570] width 319 height 196
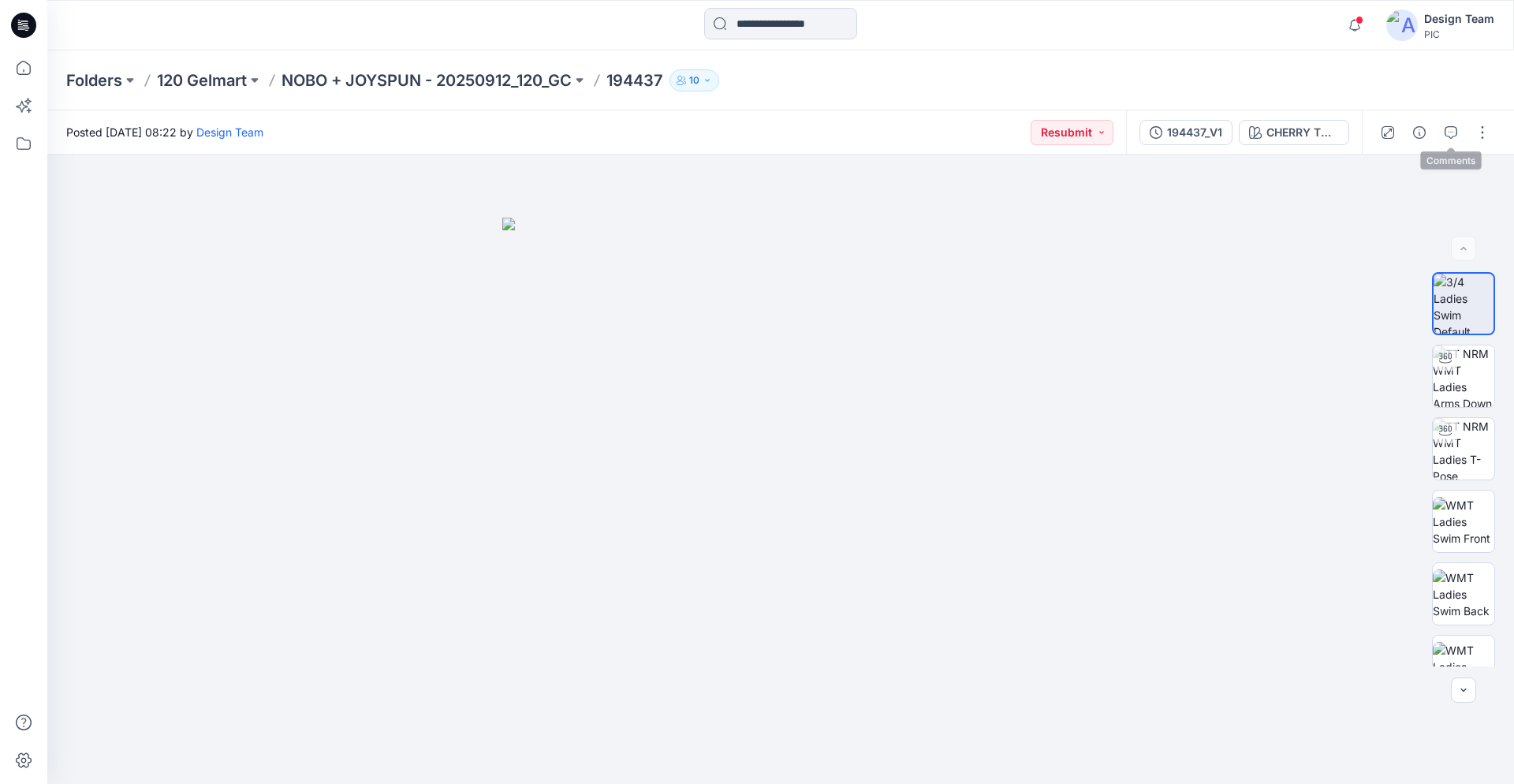
click at [1467, 132] on div at bounding box center [1435, 132] width 146 height 44
click at [1456, 136] on icon "button" at bounding box center [1451, 132] width 13 height 13
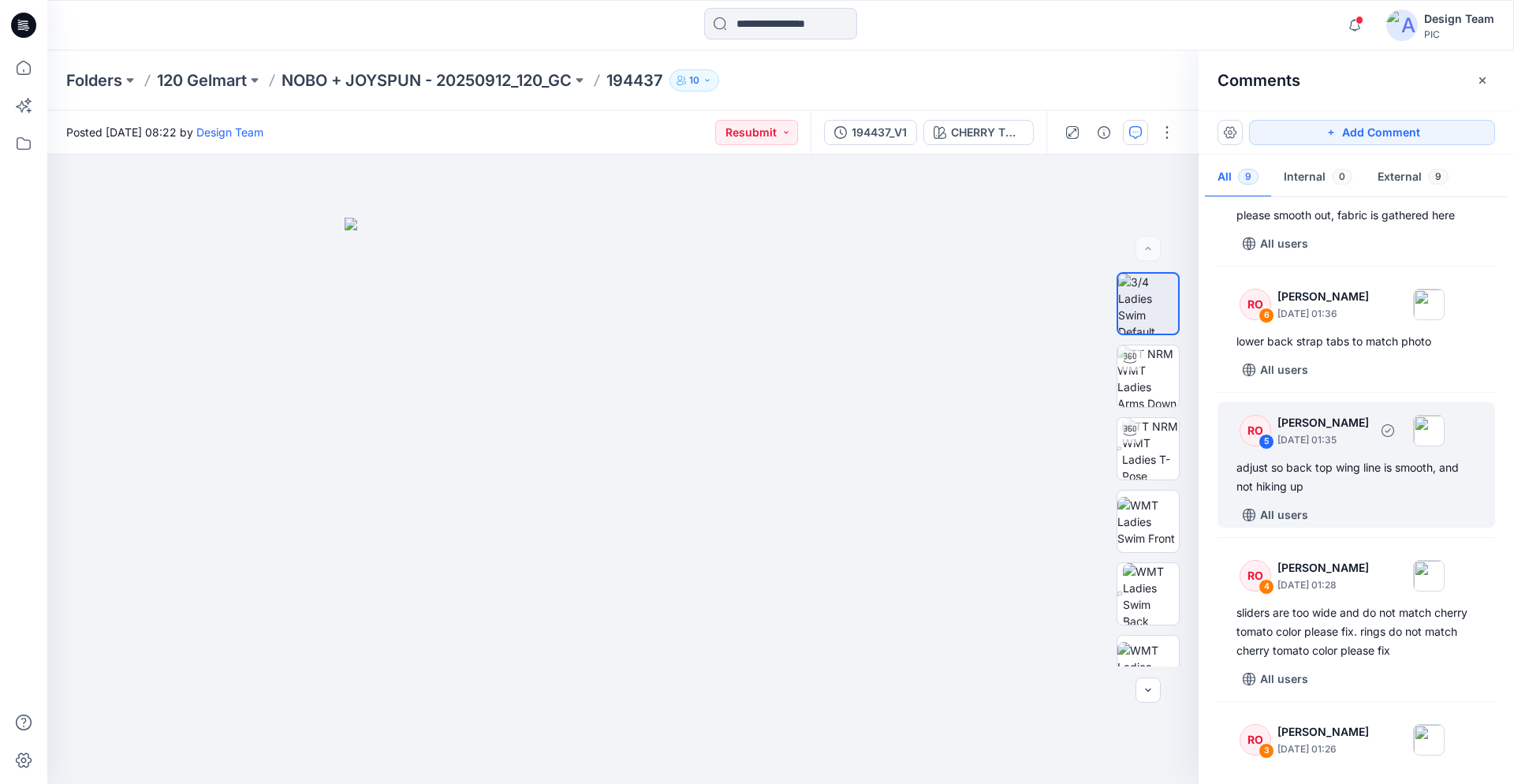
scroll to position [252, 0]
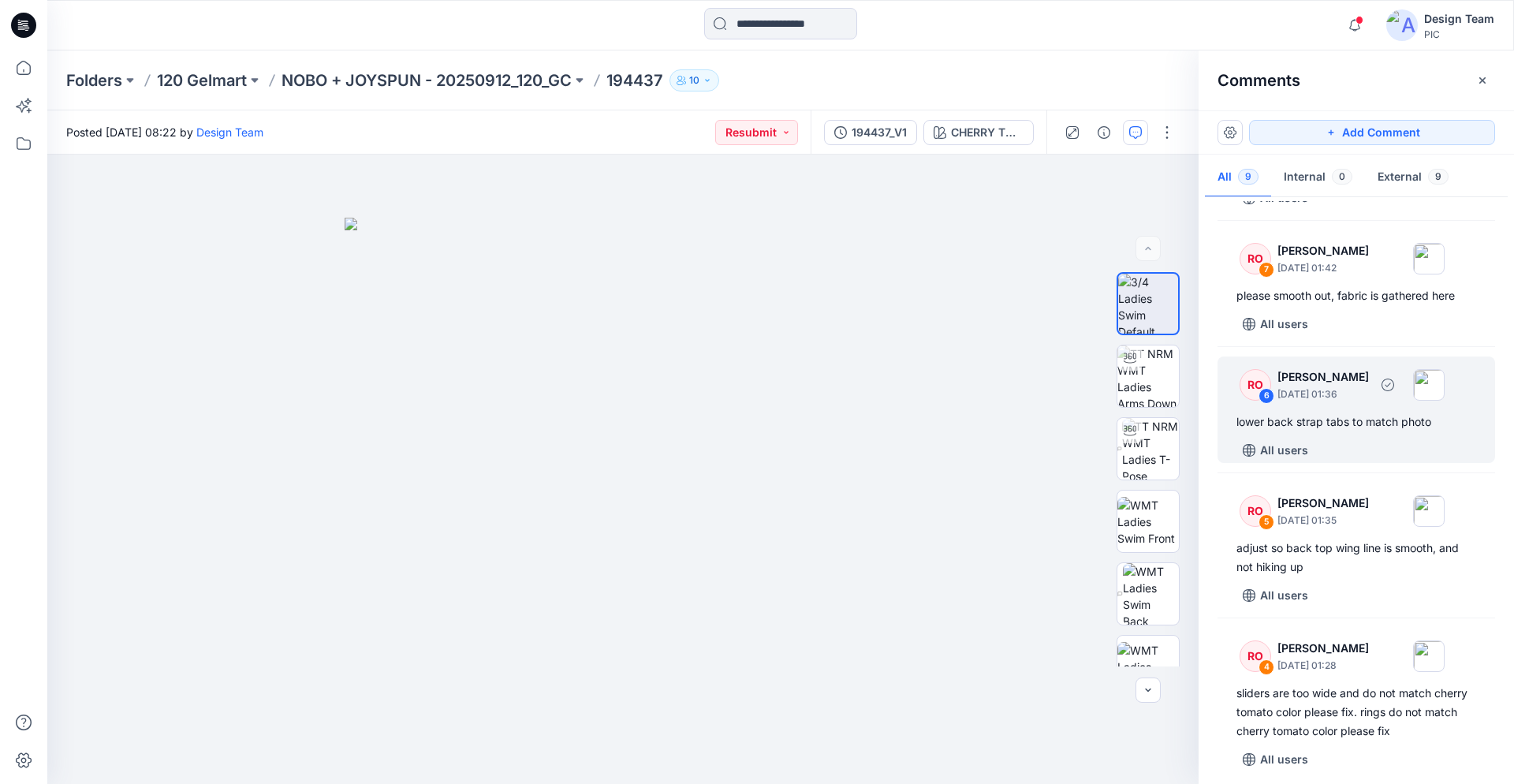
click at [1351, 436] on div "RO 6 [PERSON_NAME] [DATE] 01:36 lower back strap tabs to match photo All users" at bounding box center [1357, 410] width 278 height 107
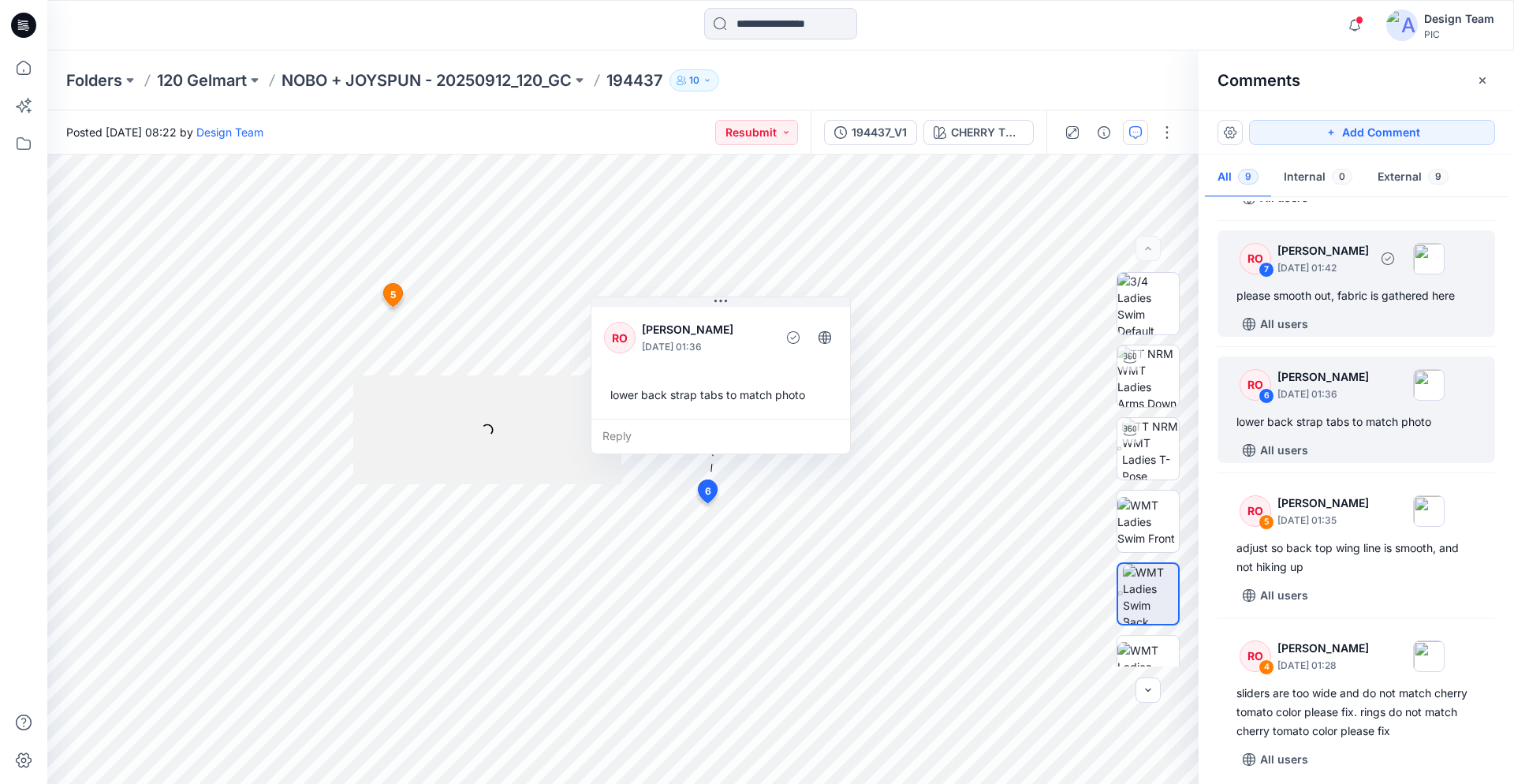
click at [1388, 315] on div "All users" at bounding box center [1366, 323] width 259 height 25
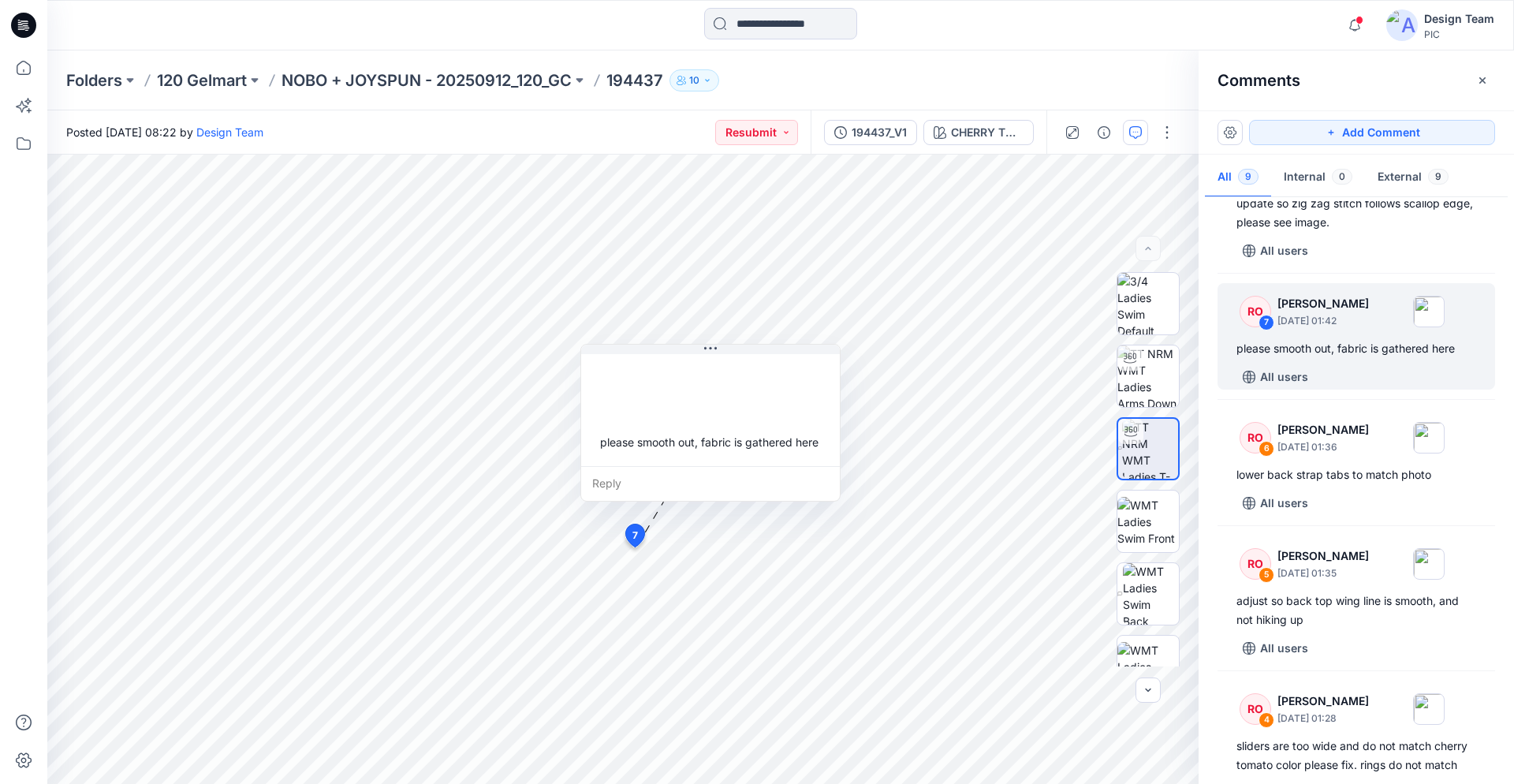
scroll to position [91, 0]
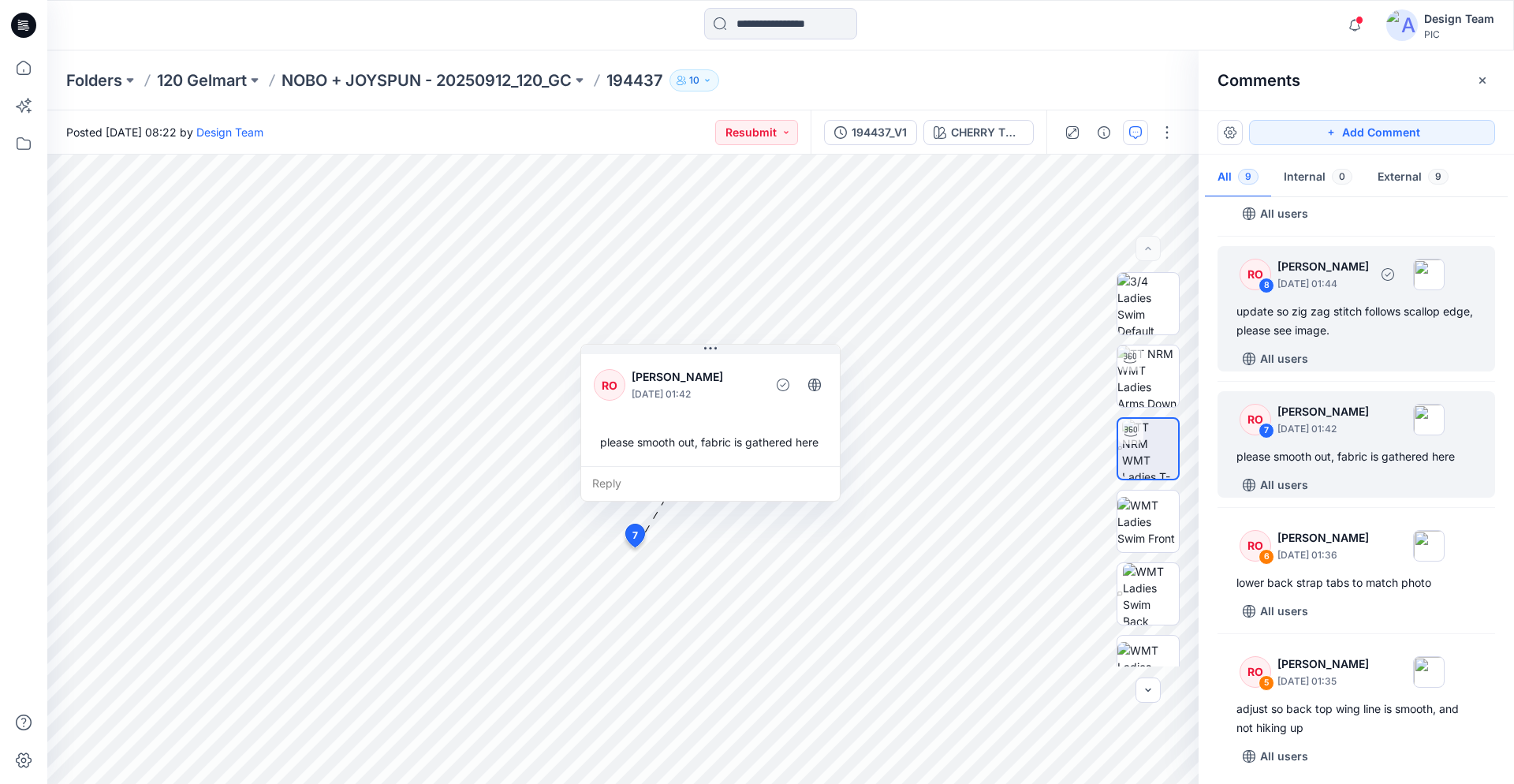
click at [1377, 336] on div "update so zig zag stitch follows scallop edge, please see image." at bounding box center [1357, 321] width 240 height 38
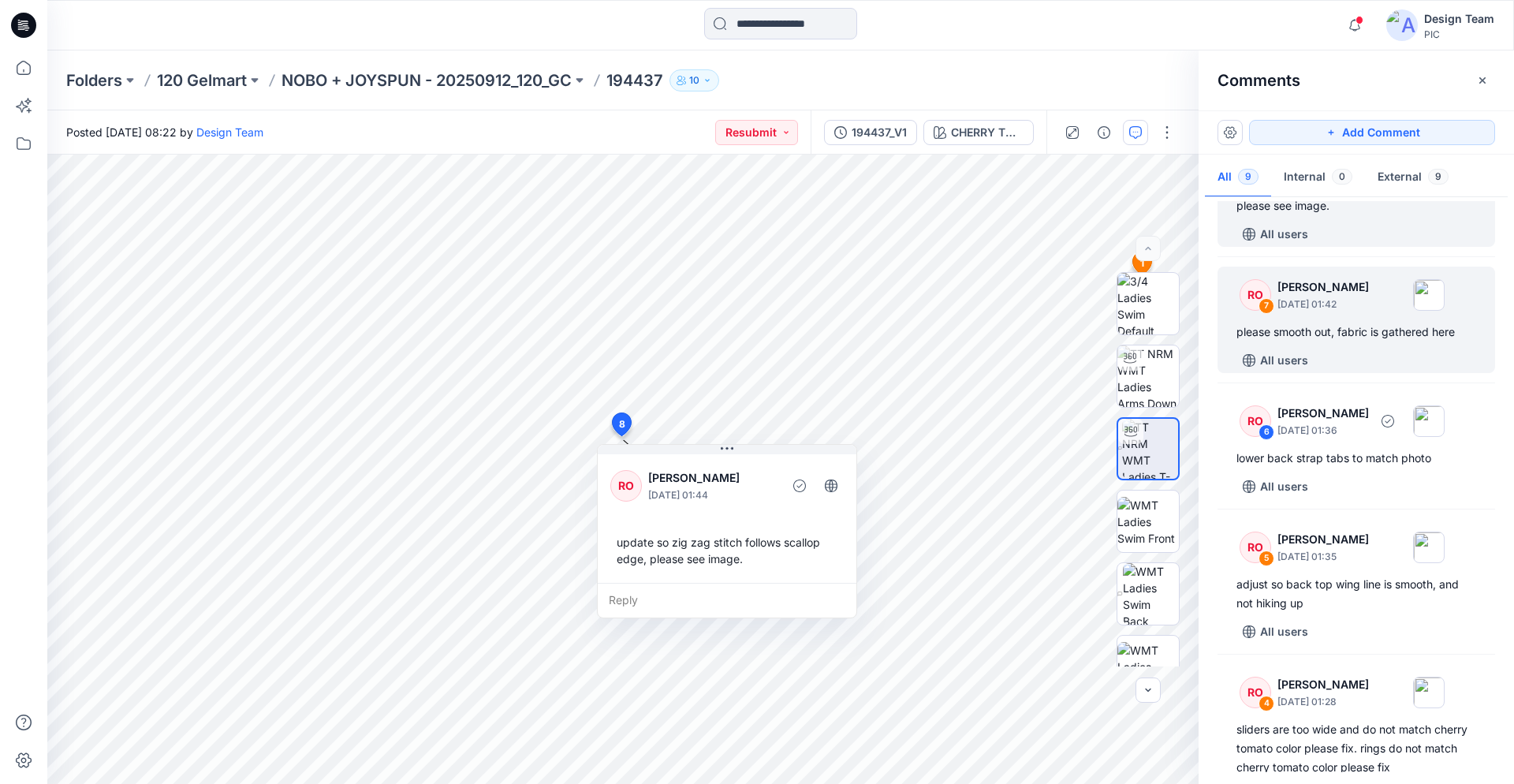
scroll to position [252, 0]
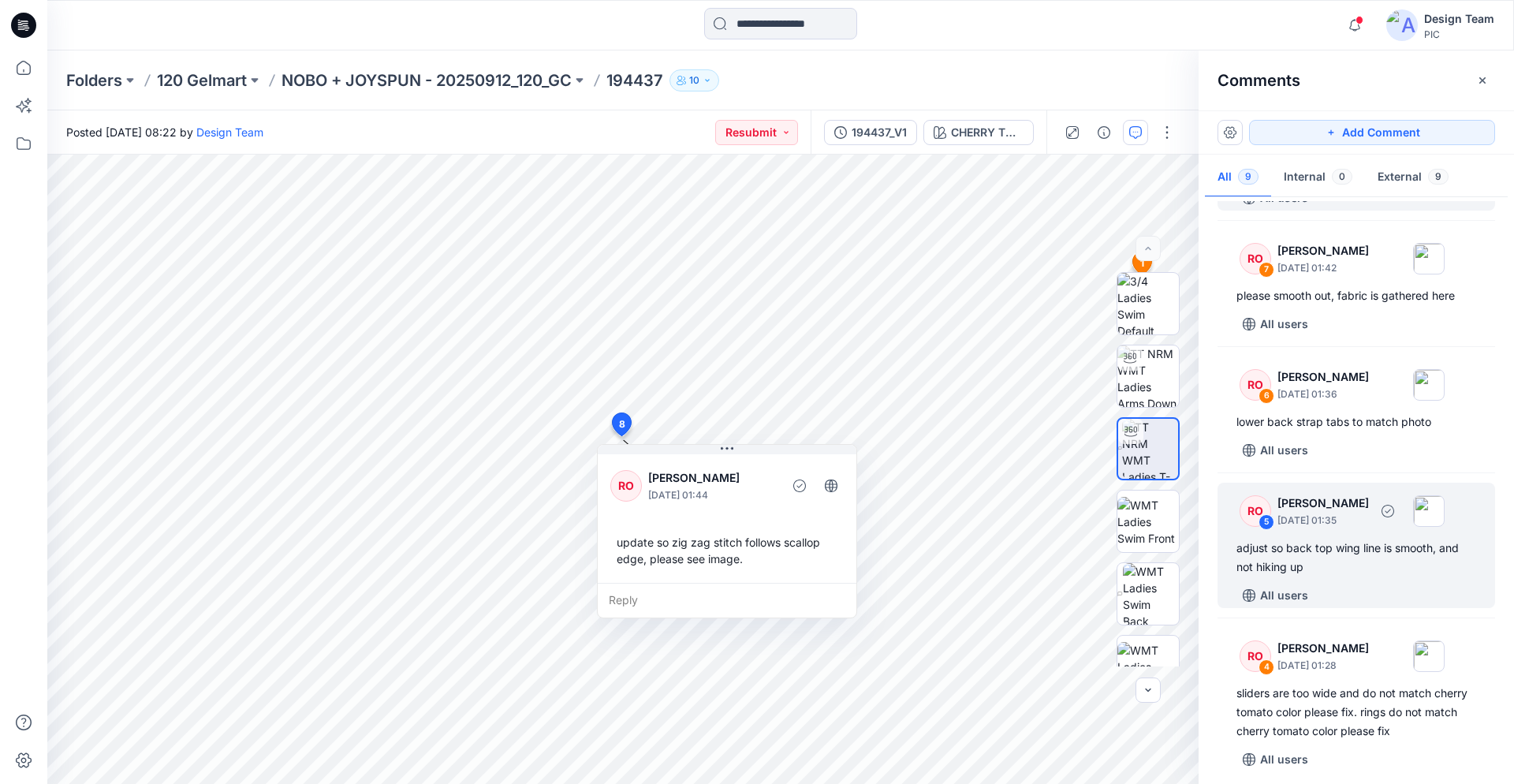
click at [1345, 563] on div "adjust so back top wing line is smooth, and not hiking up" at bounding box center [1357, 558] width 240 height 38
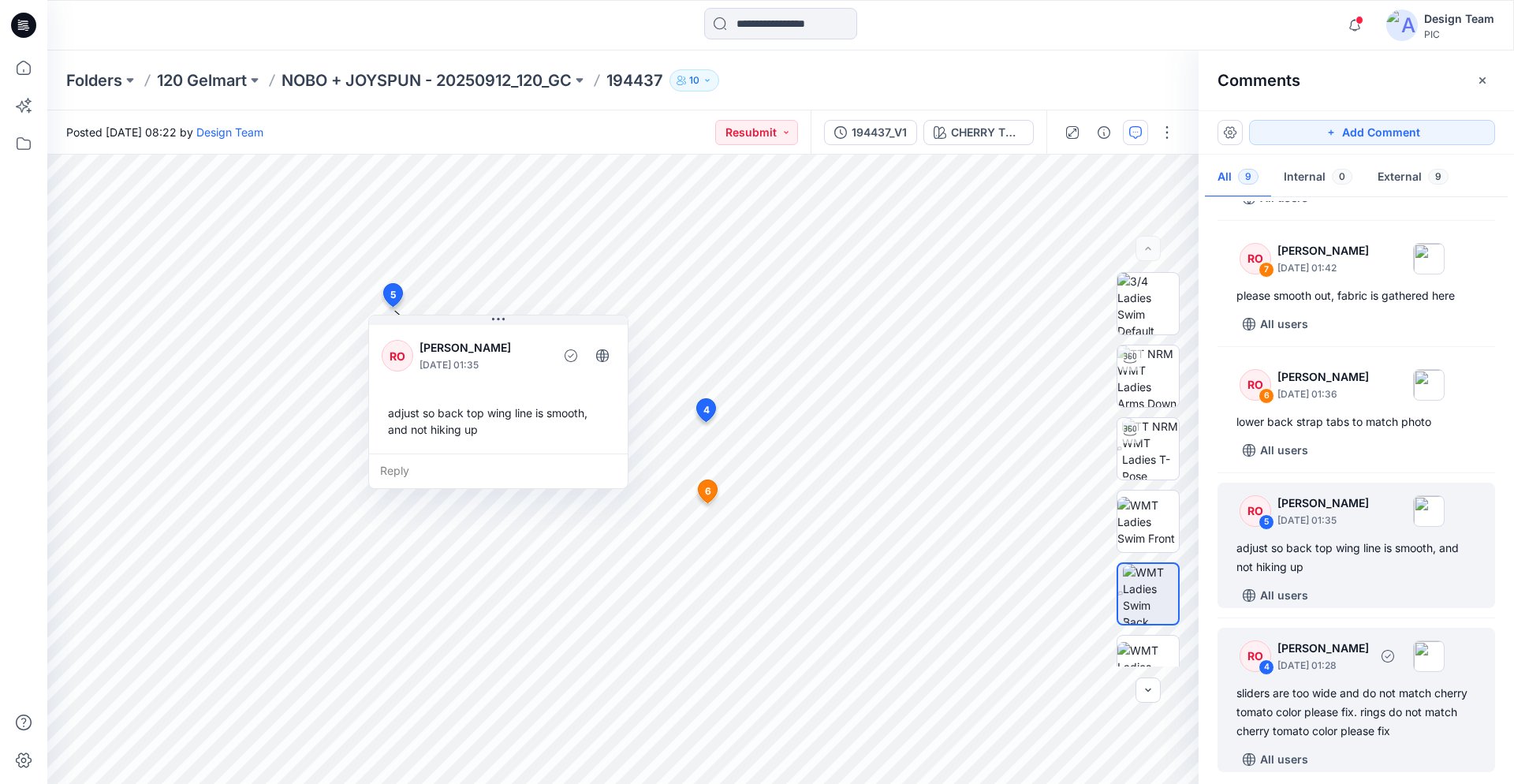
click at [1327, 726] on div "sliders are too wide and do not match cherry tomato color please fix. rings do …" at bounding box center [1357, 712] width 240 height 57
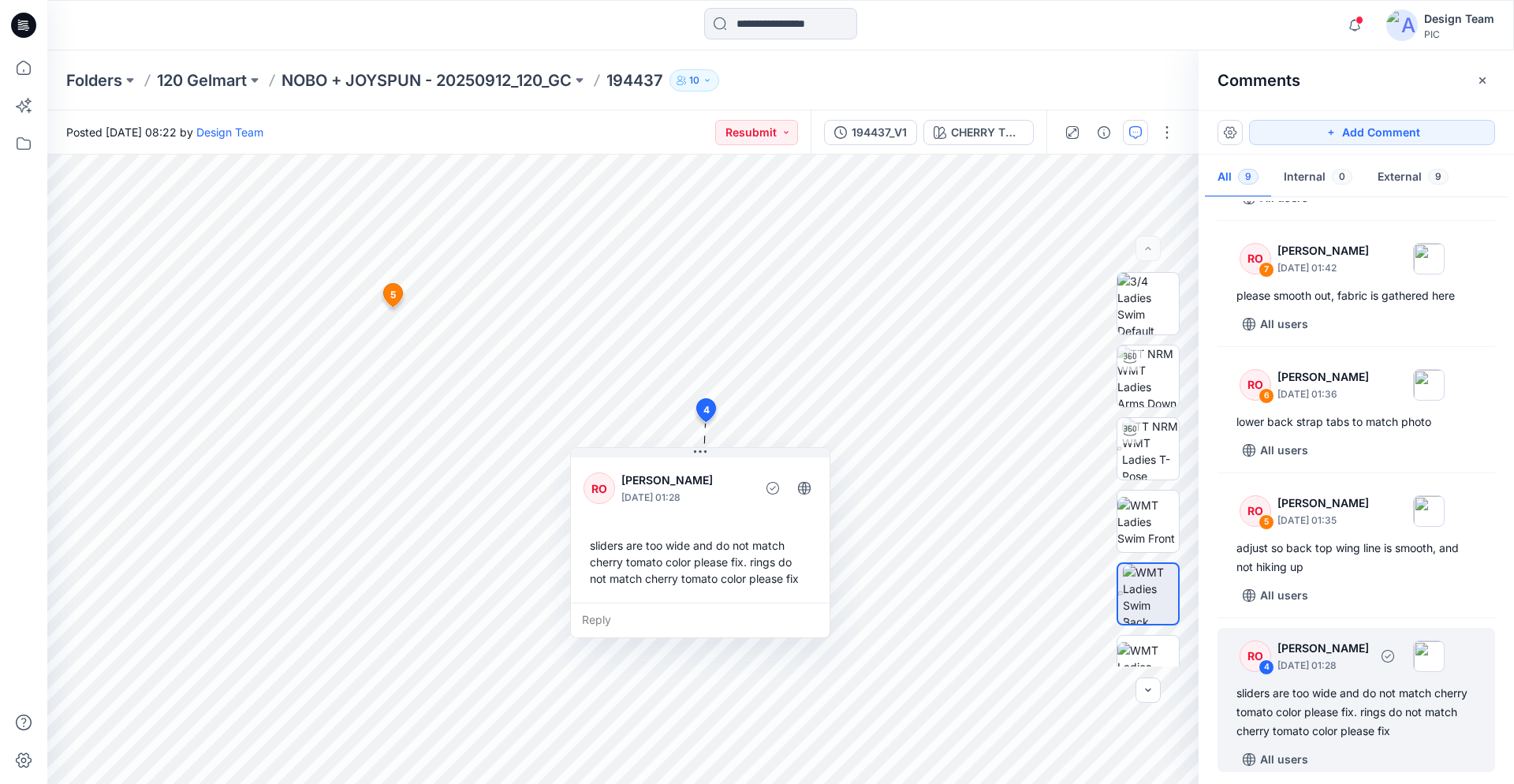
scroll to position [493, 0]
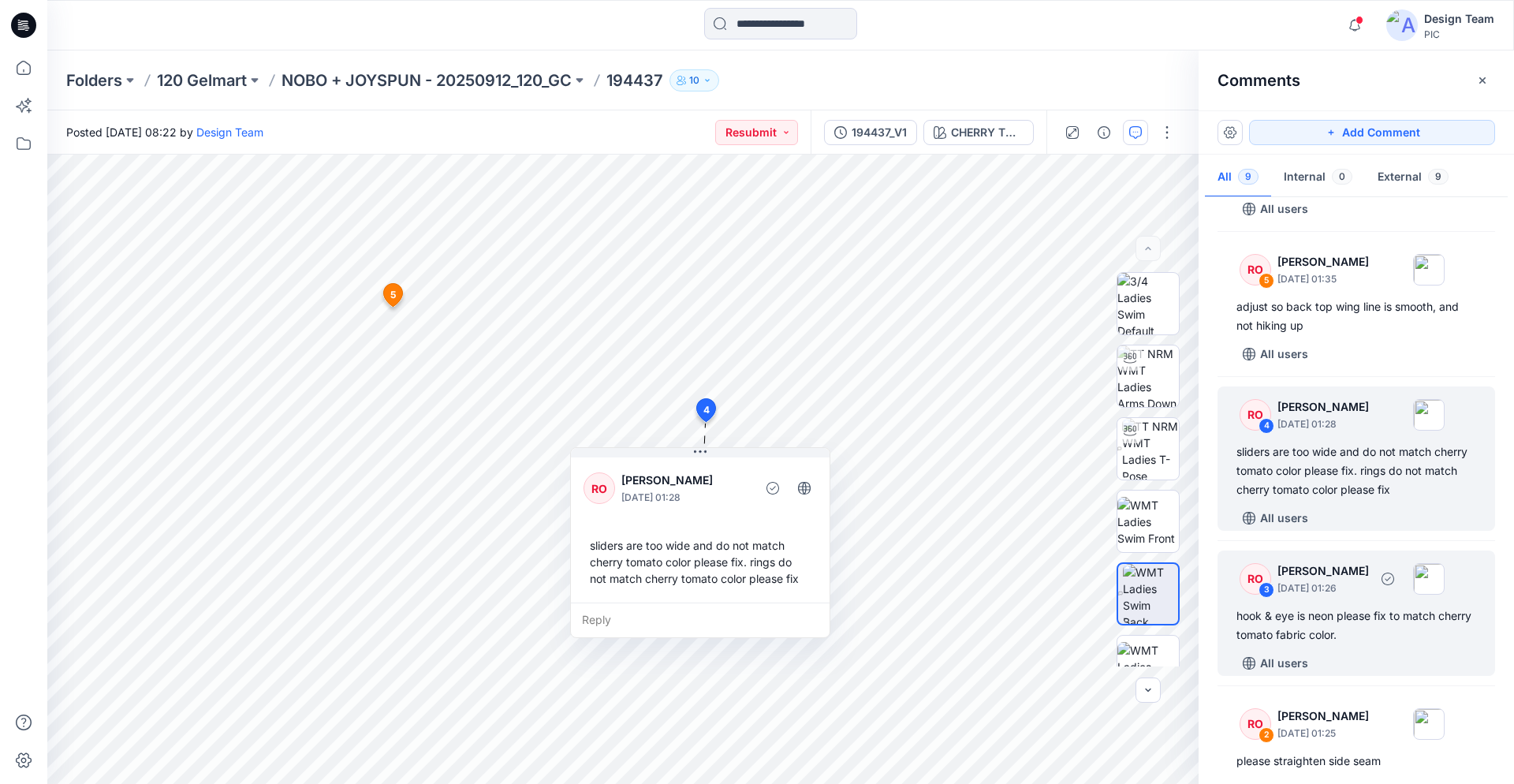
click at [1350, 634] on div "hook & eye is neon please fix to match cherry tomato fabric color." at bounding box center [1357, 626] width 240 height 38
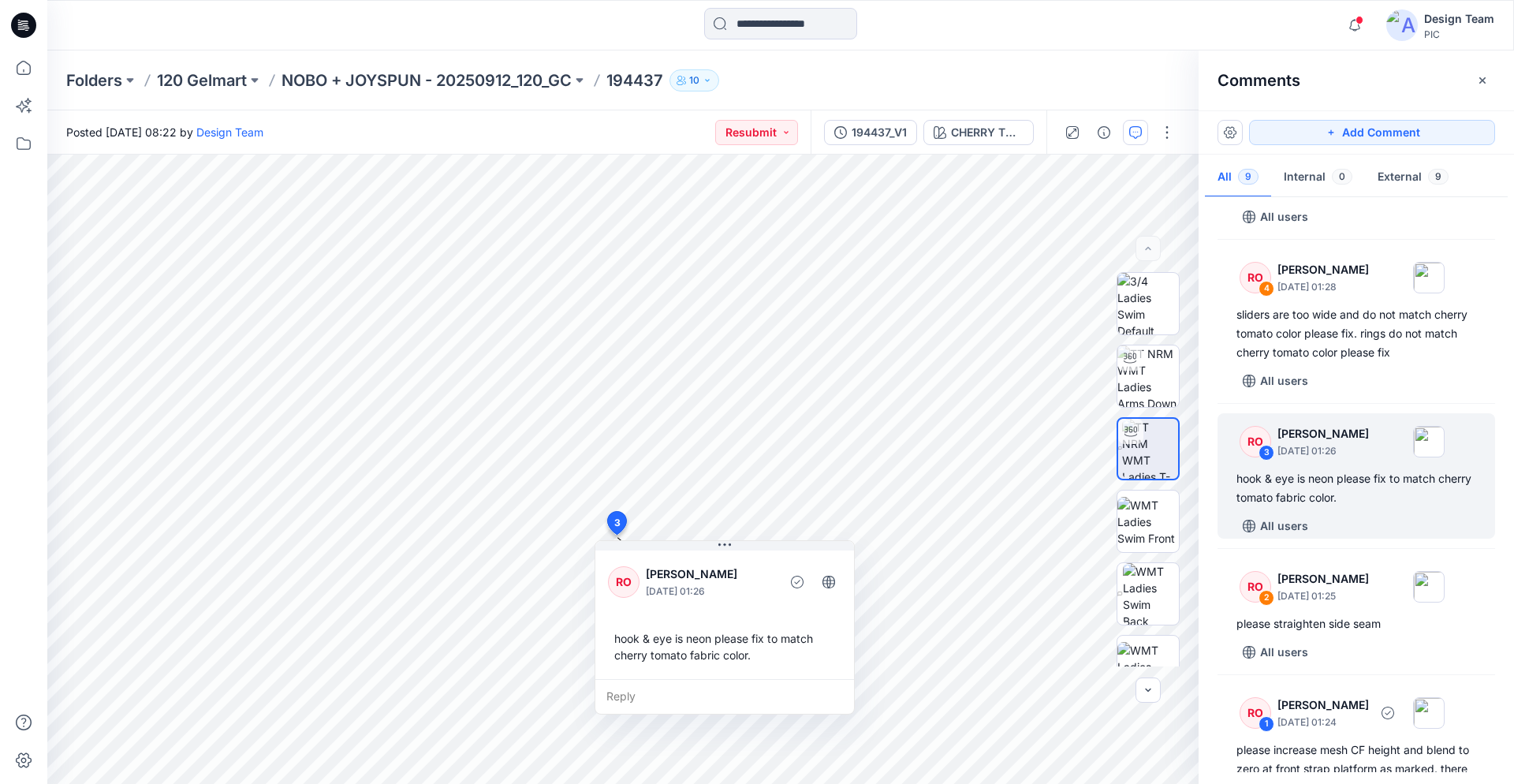
scroll to position [734, 0]
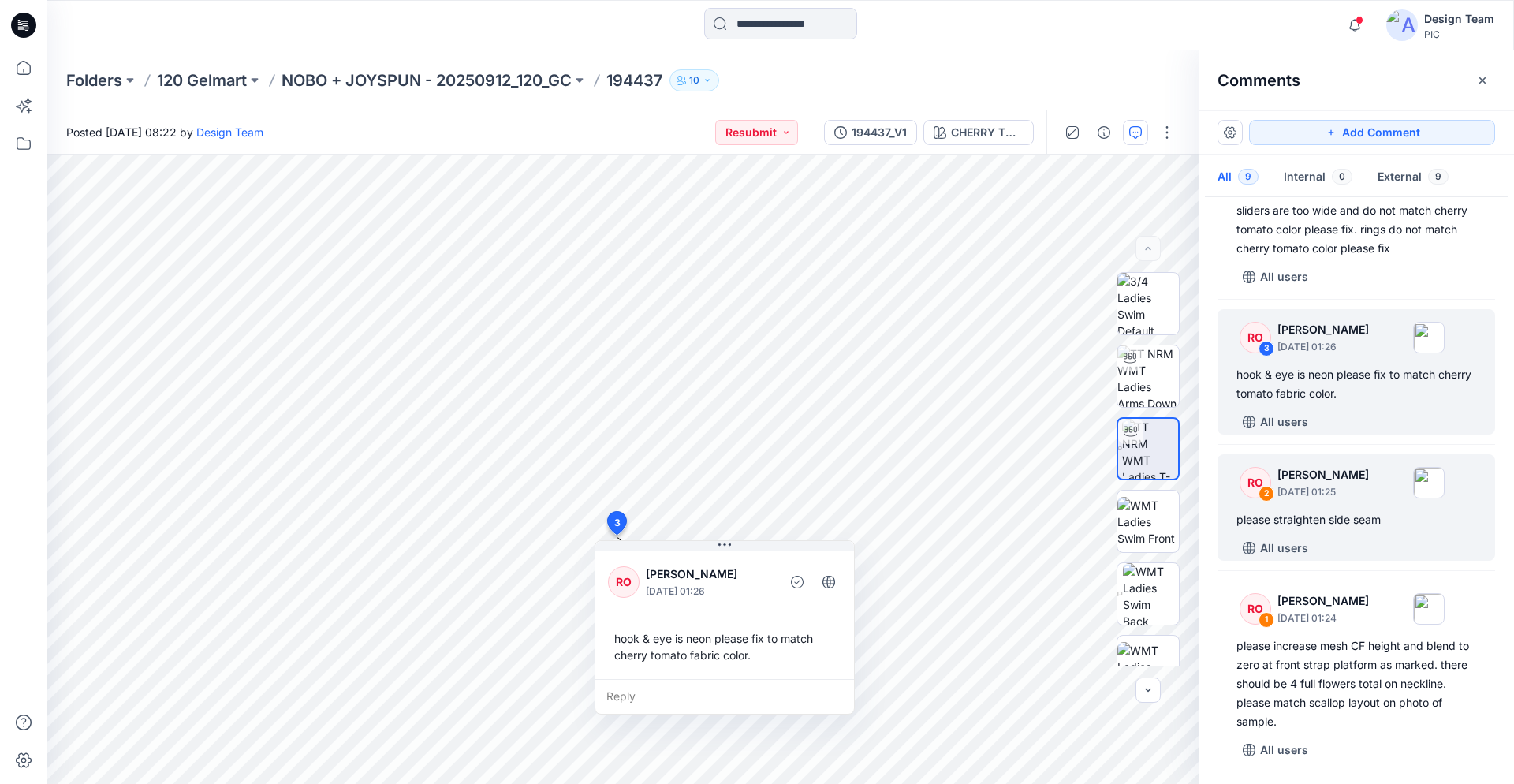
click at [1337, 527] on div "please straighten side seam" at bounding box center [1357, 520] width 240 height 19
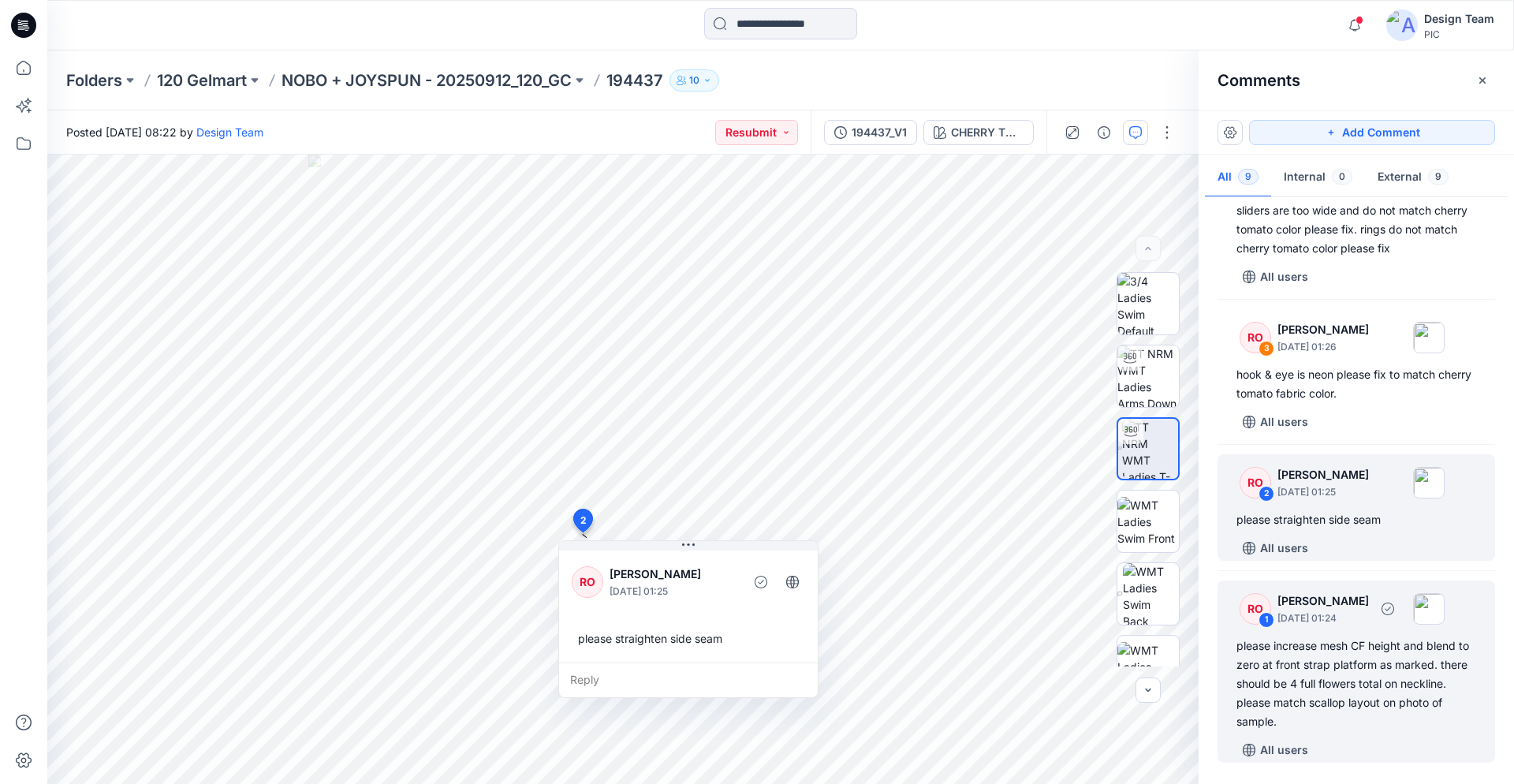
click at [1326, 643] on div "please increase mesh CF height and blend to zero at front strap platform as mar…" at bounding box center [1357, 683] width 240 height 95
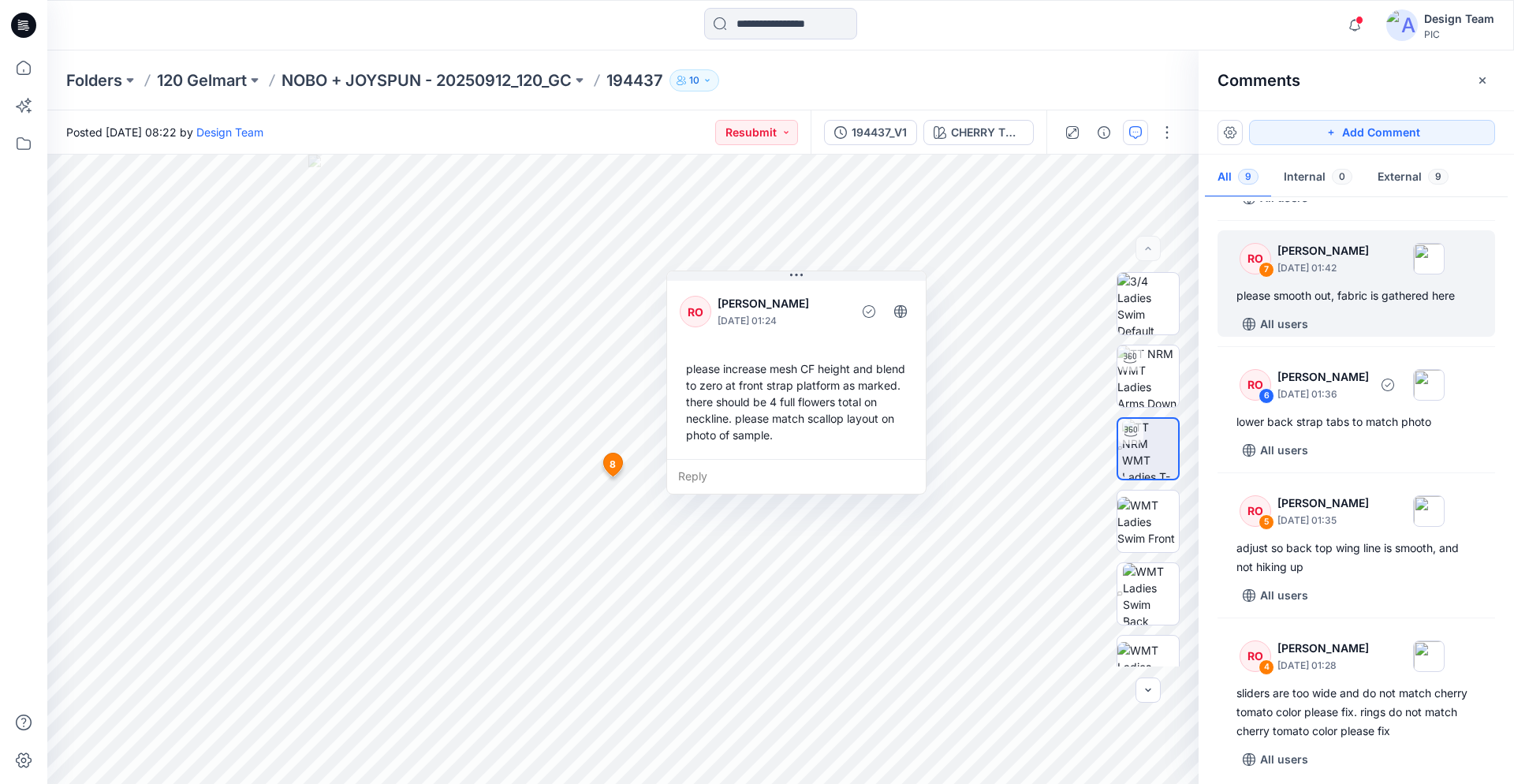
scroll to position [0, 0]
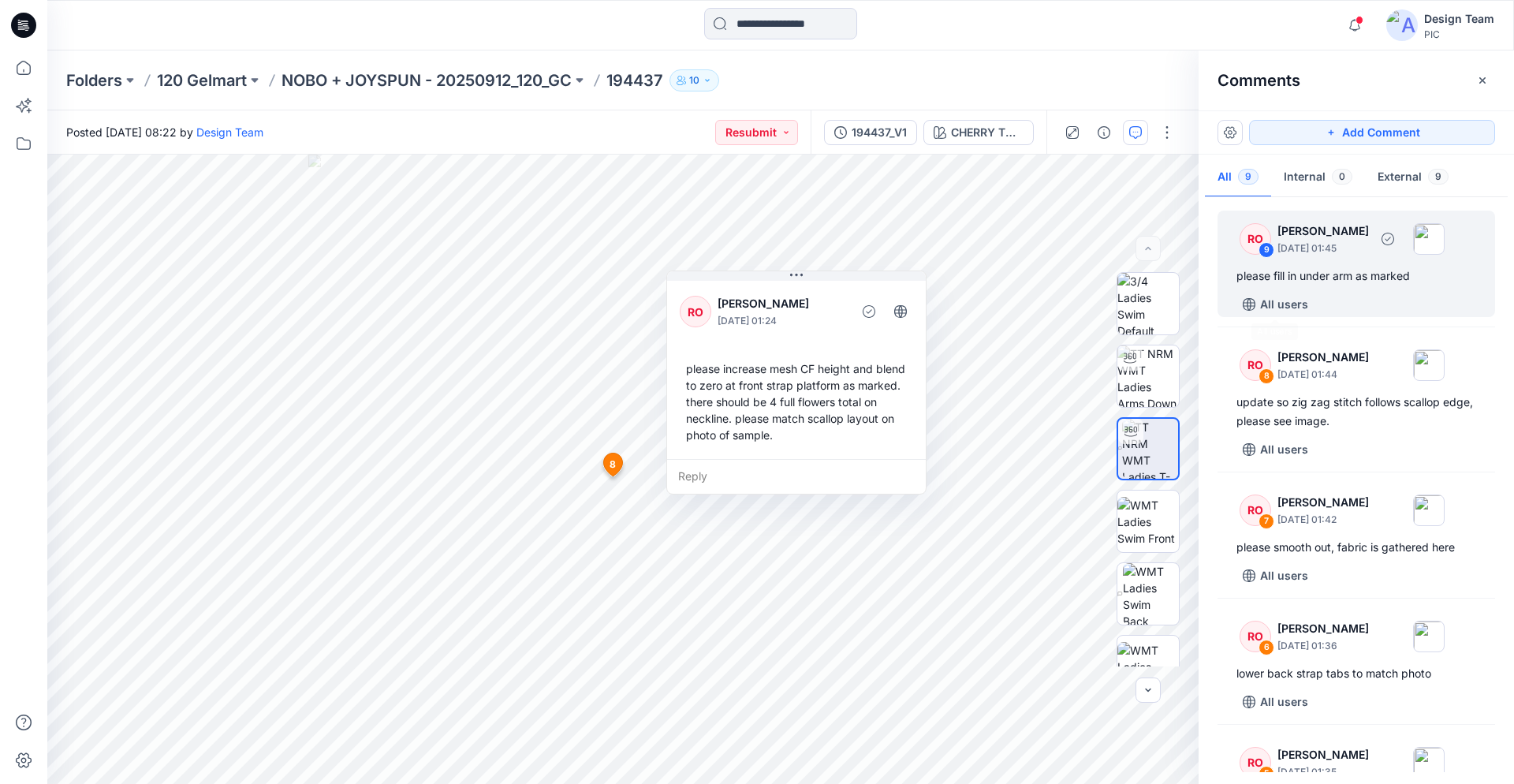
click at [1330, 256] on div "RO 9 [PERSON_NAME] [DATE] 01:45" at bounding box center [1336, 238] width 218 height 43
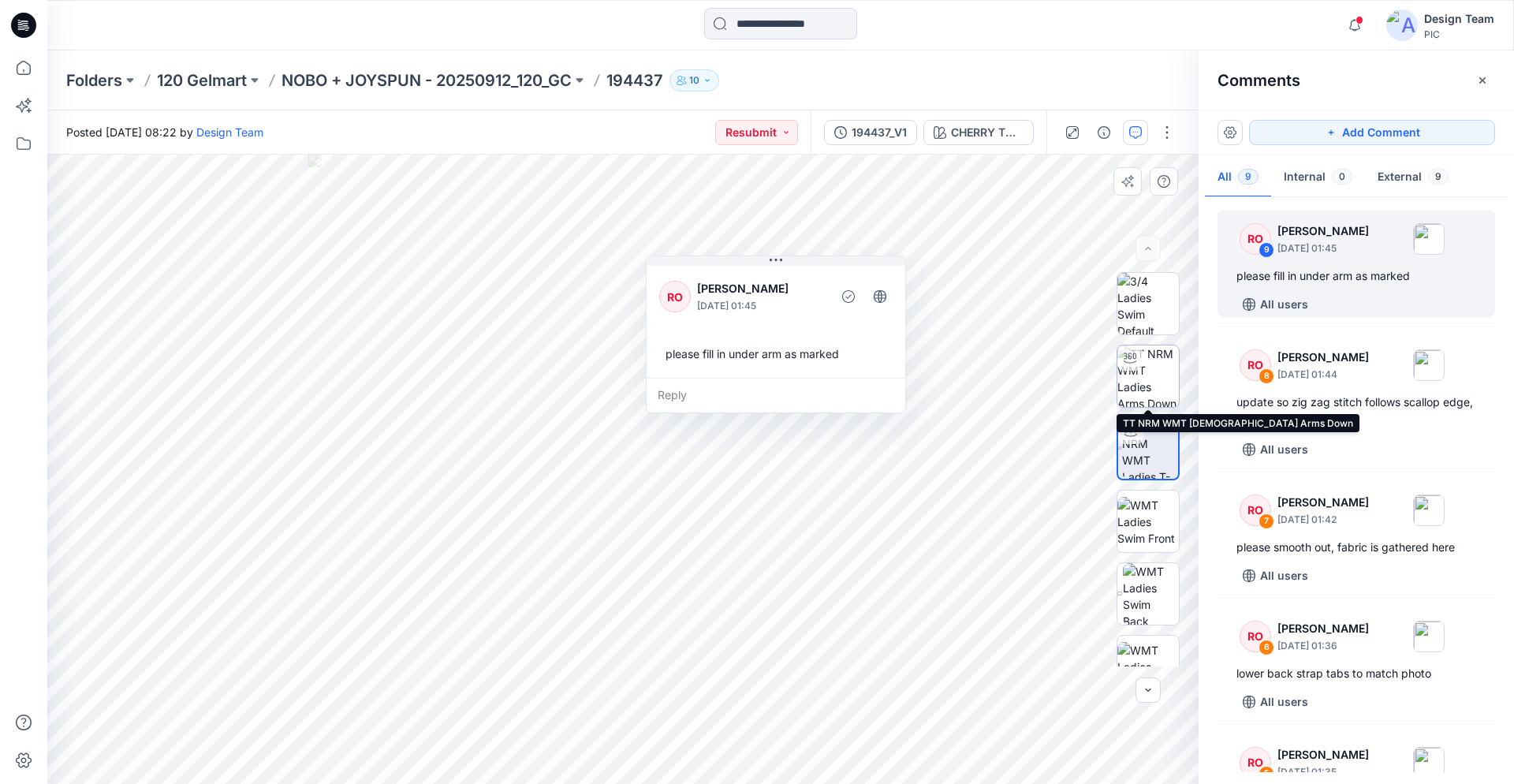
click at [1158, 390] on img at bounding box center [1149, 377] width 62 height 62
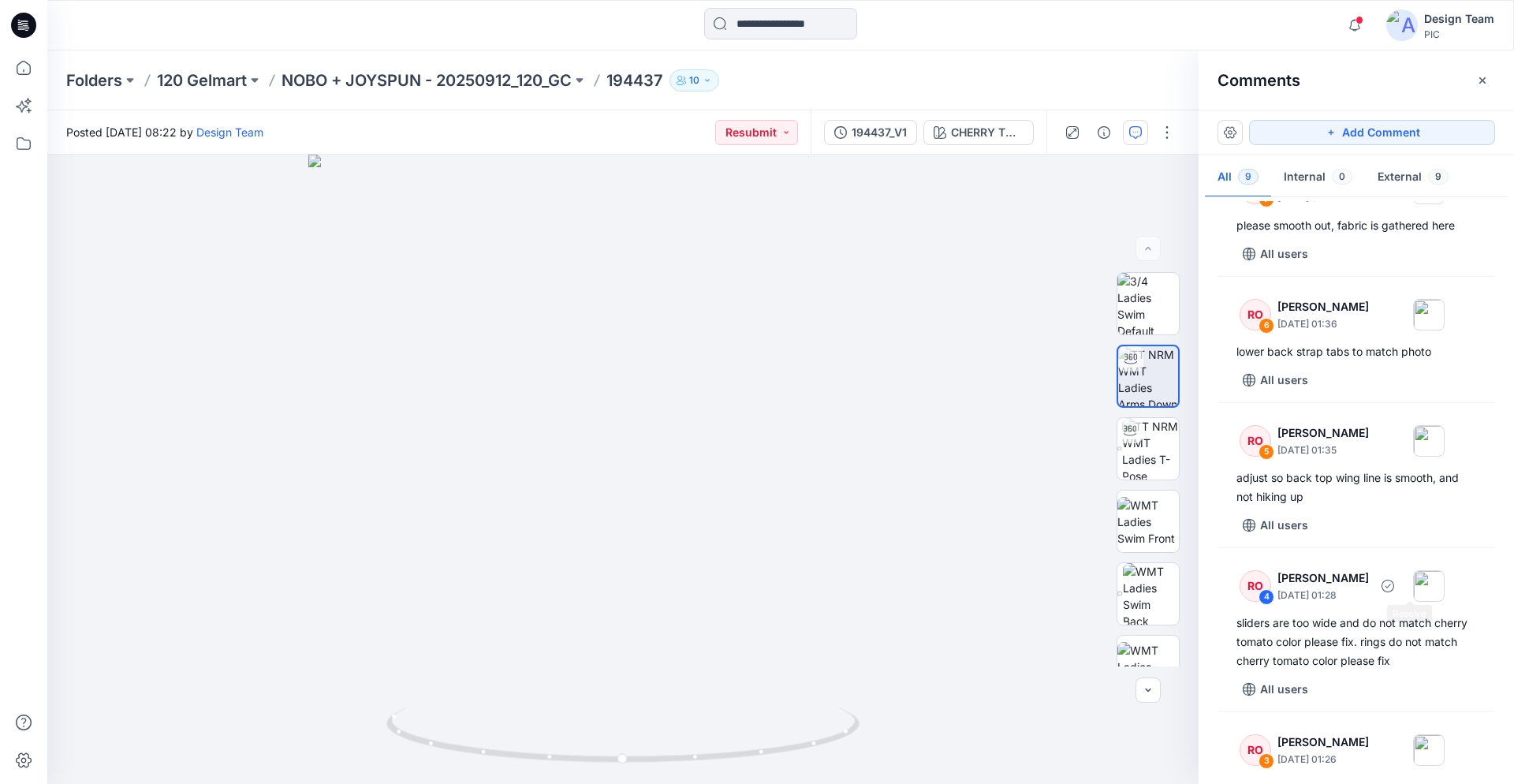
scroll to position [734, 0]
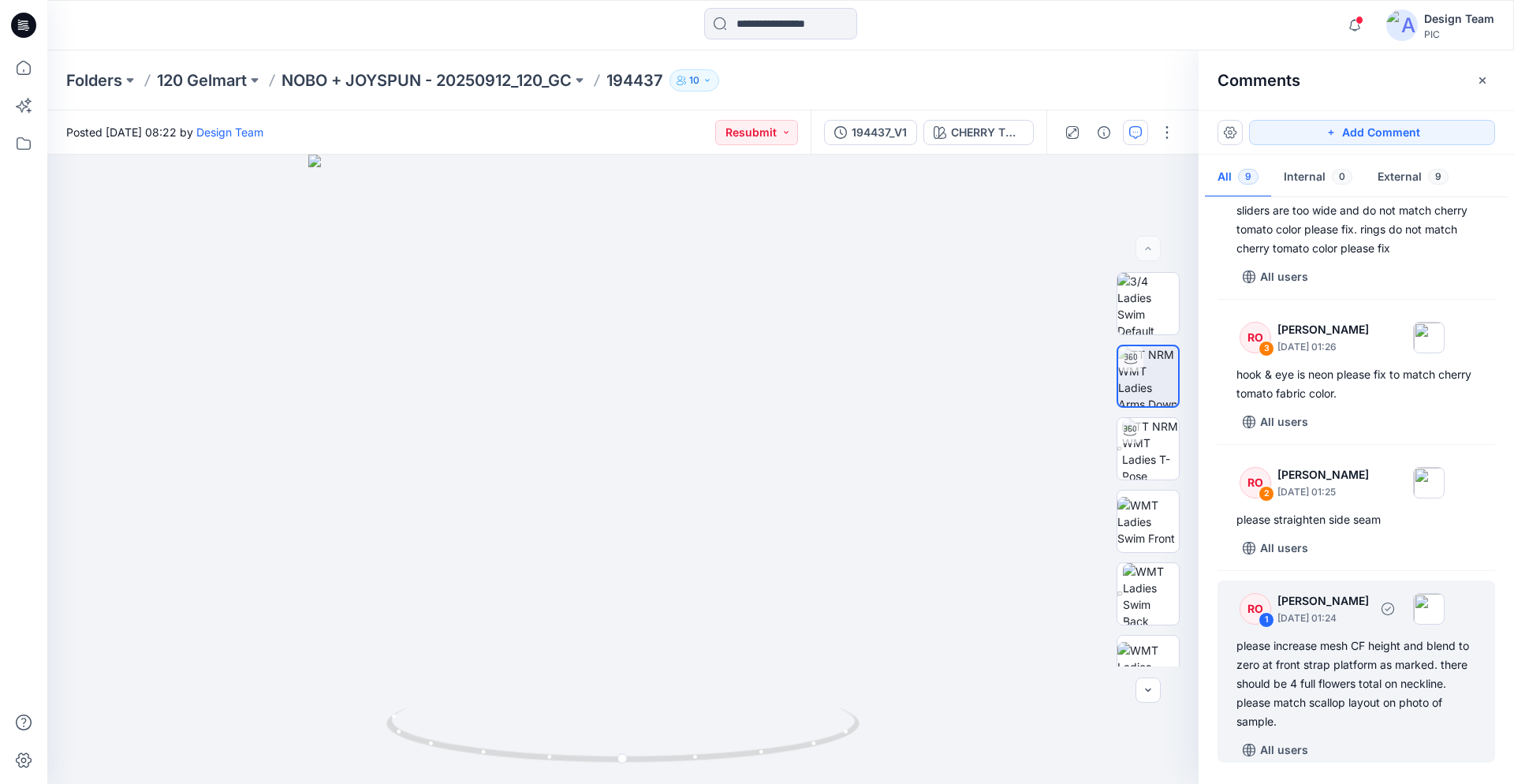
click at [1357, 688] on div "please increase mesh CF height and blend to zero at front strap platform as mar…" at bounding box center [1357, 683] width 240 height 95
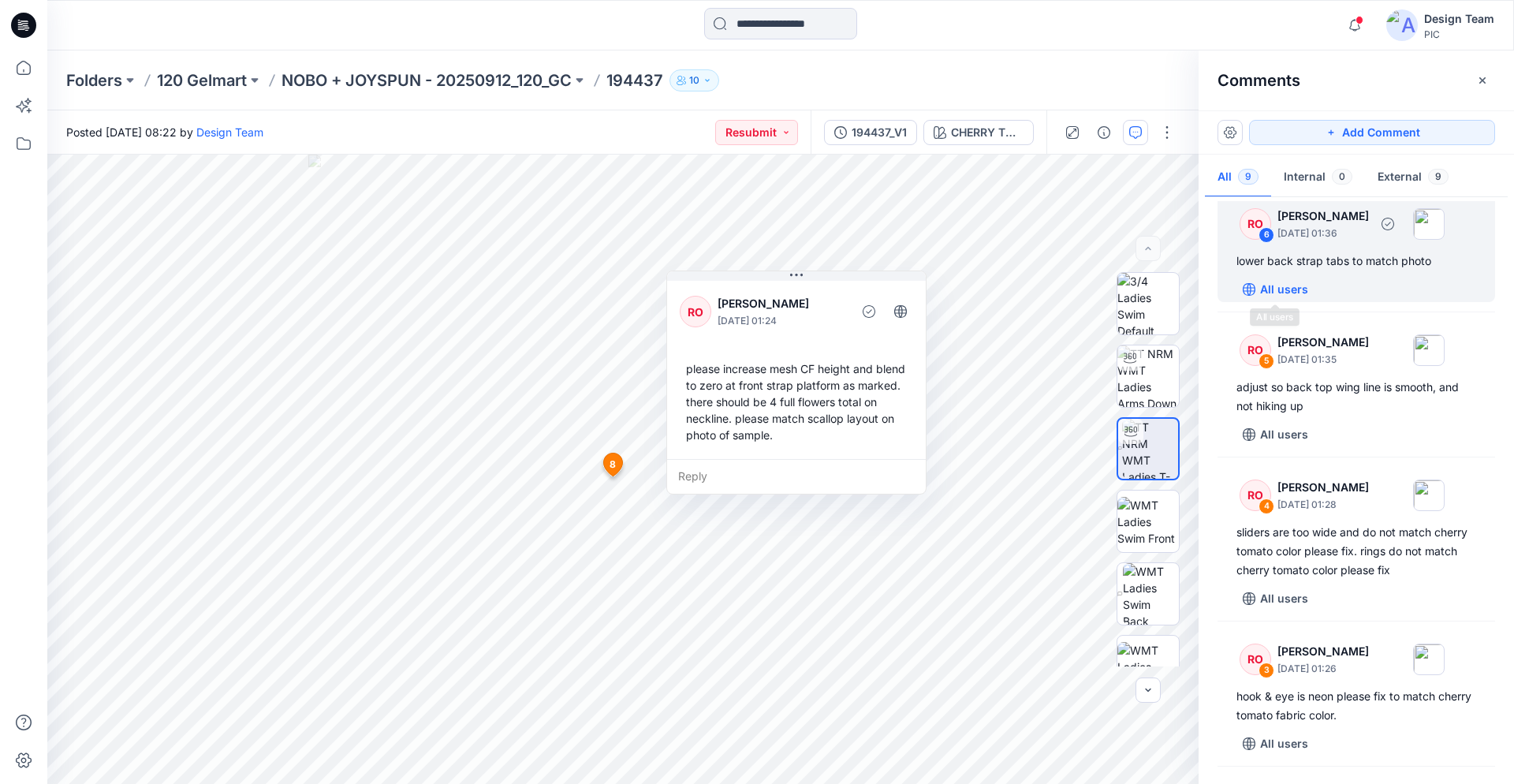
scroll to position [252, 0]
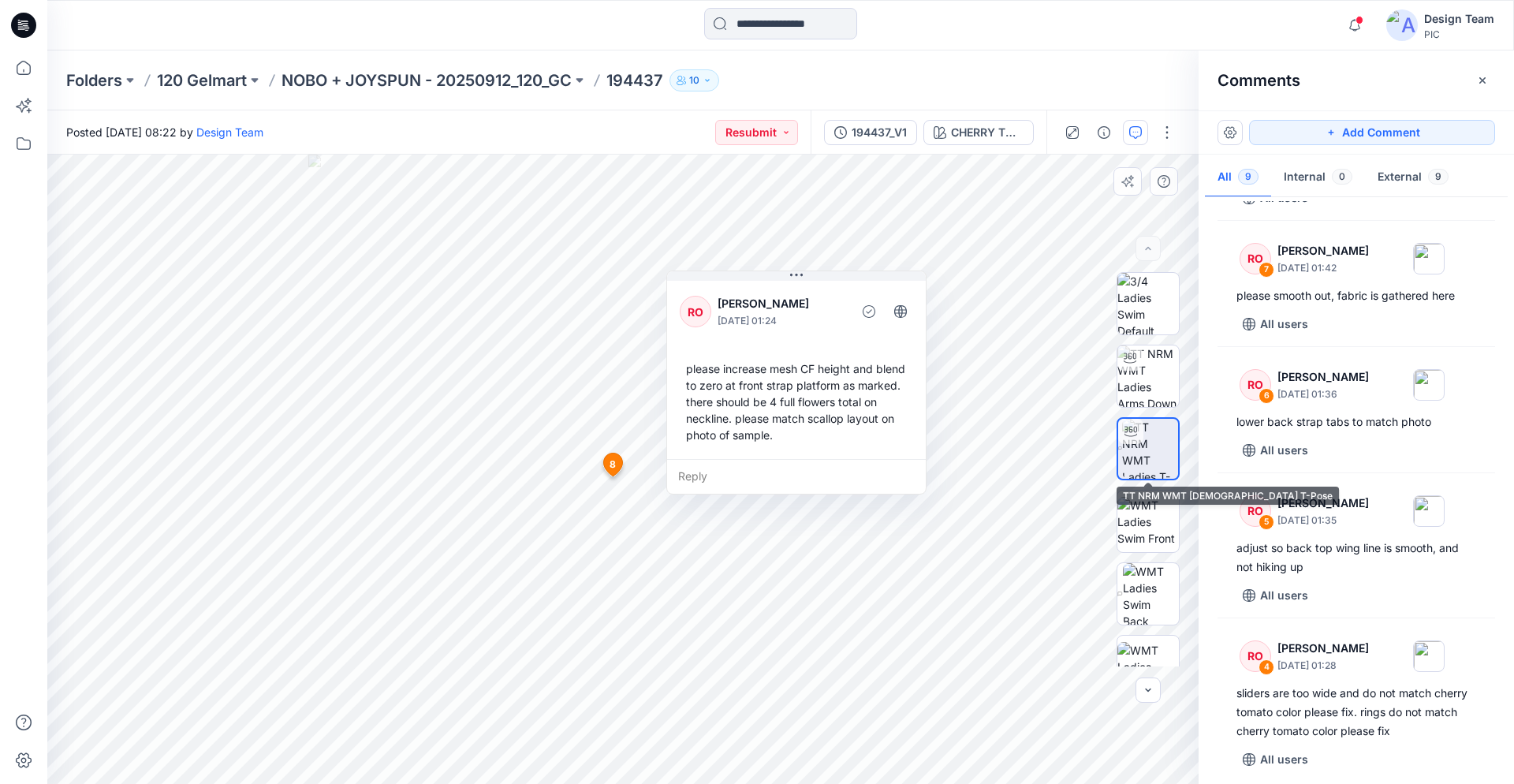
click at [1143, 453] on img at bounding box center [1150, 449] width 56 height 60
click at [1150, 447] on img at bounding box center [1150, 449] width 56 height 60
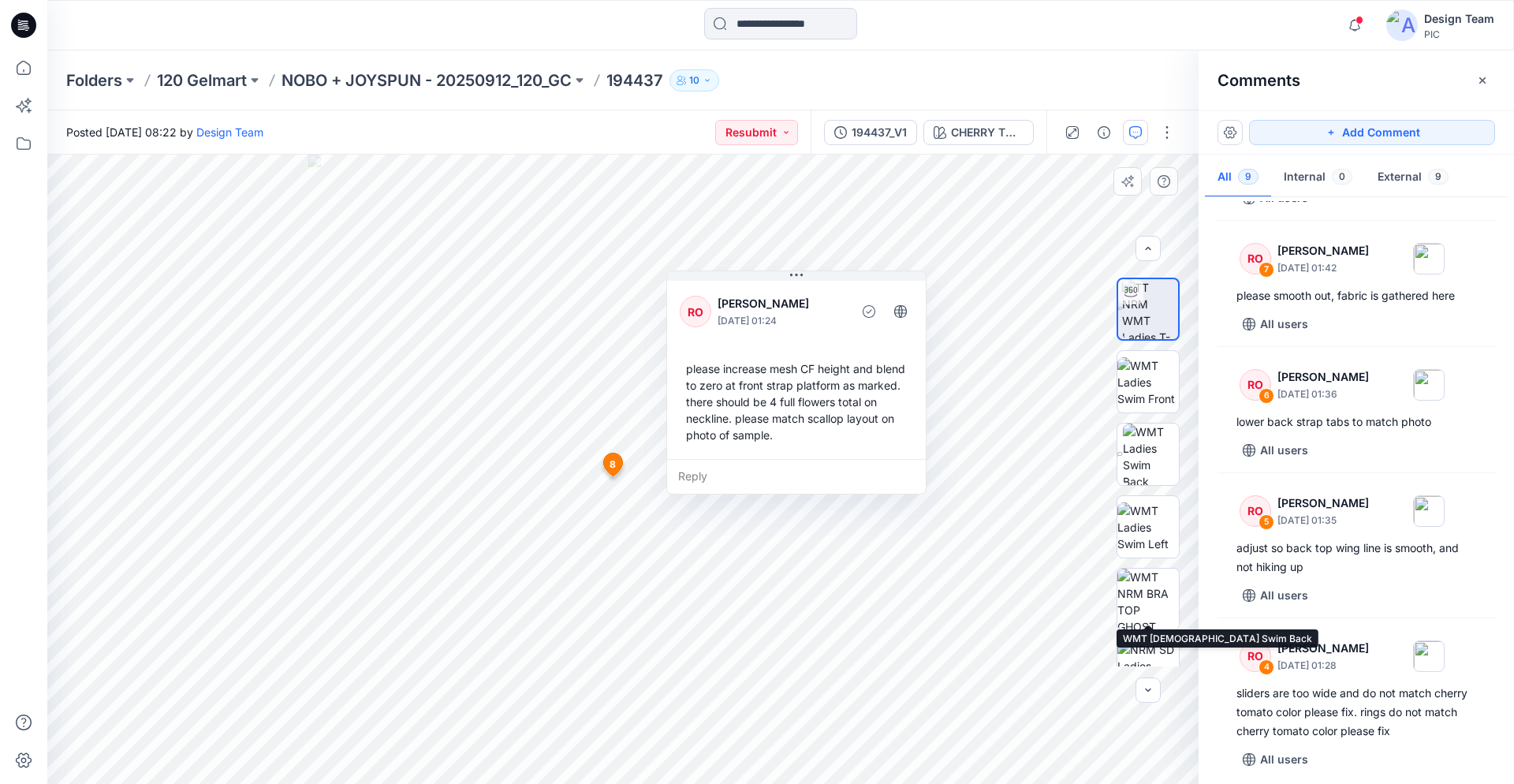
scroll to position [322, 0]
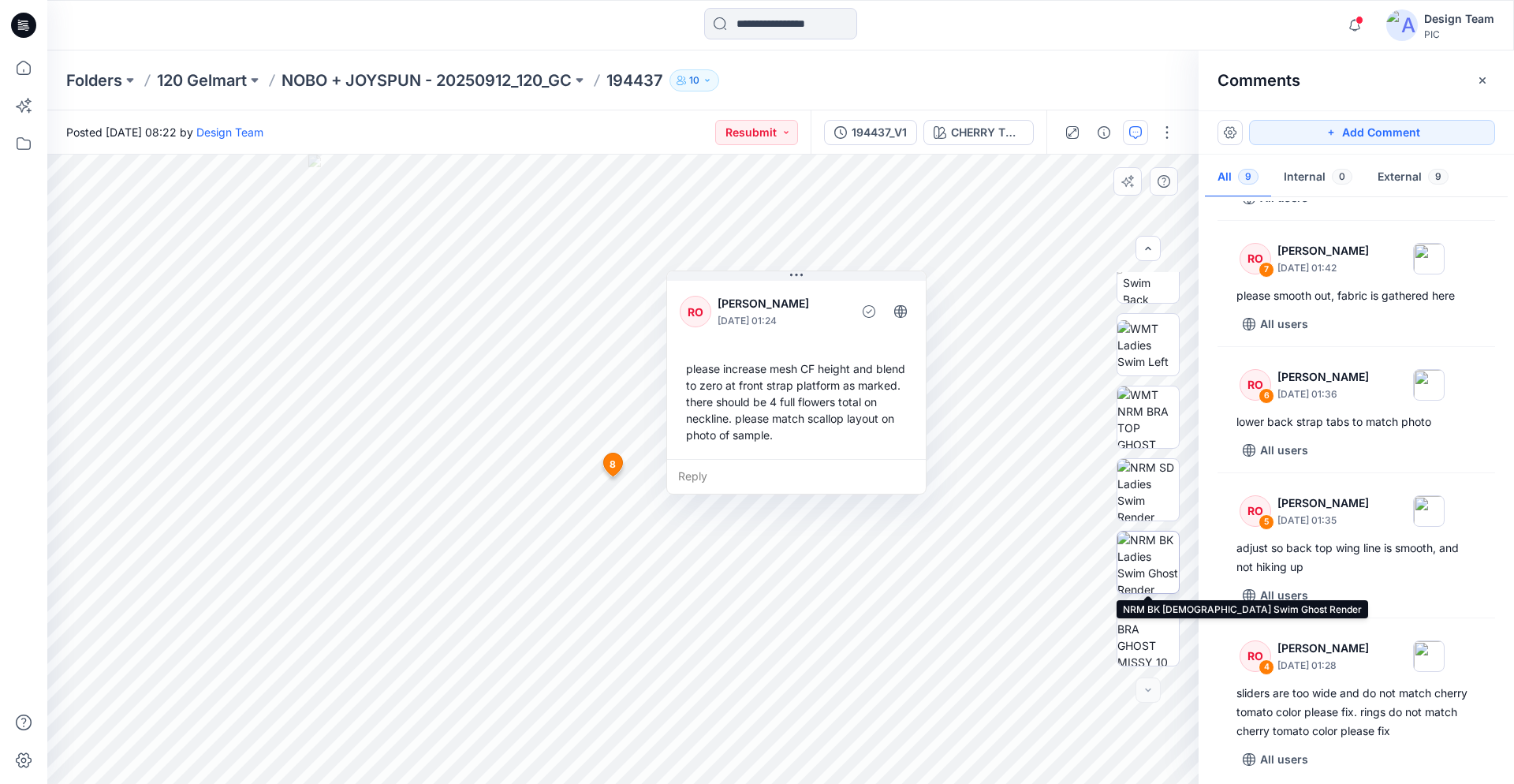
click at [1161, 552] on img at bounding box center [1149, 562] width 62 height 62
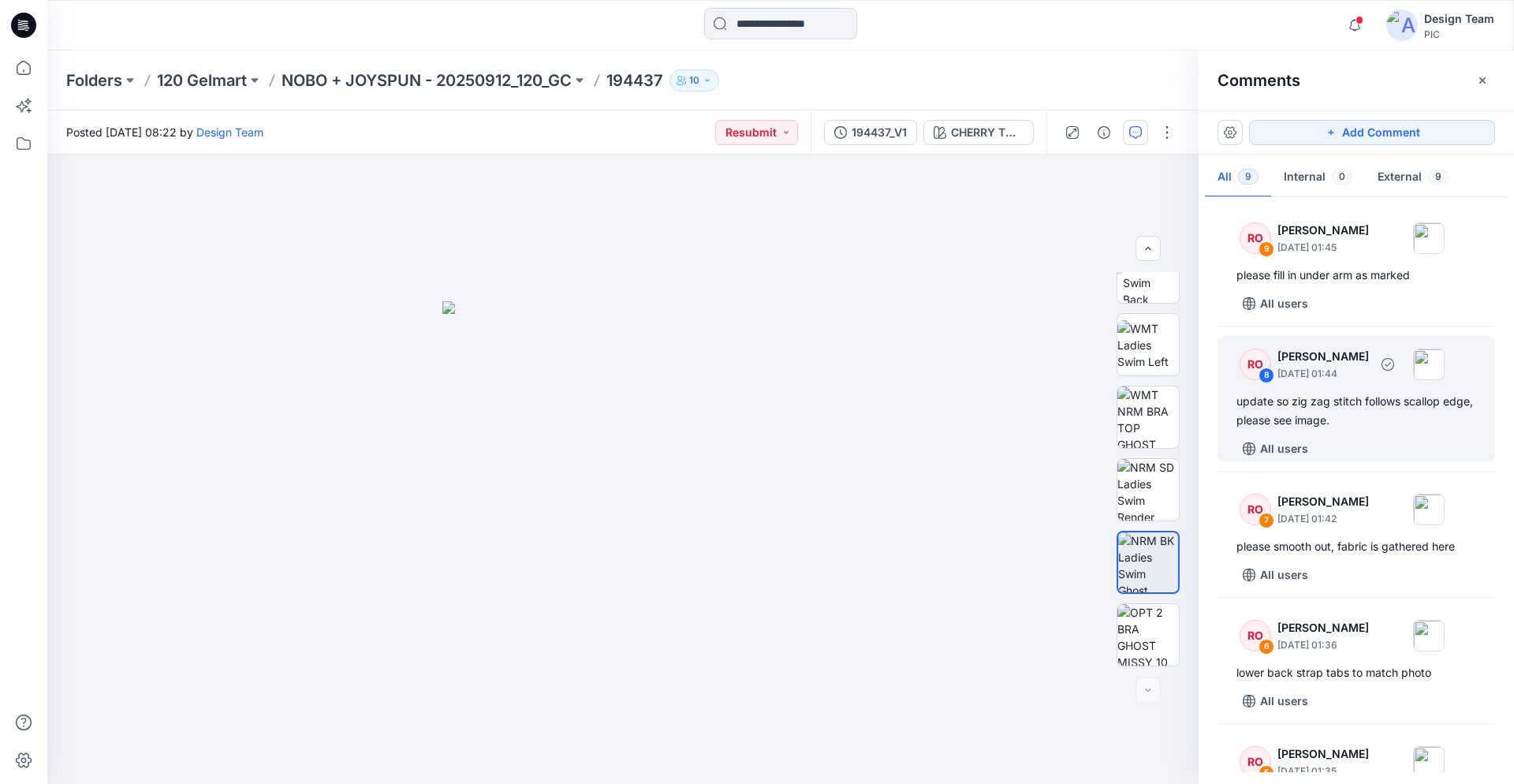
scroll to position [0, 0]
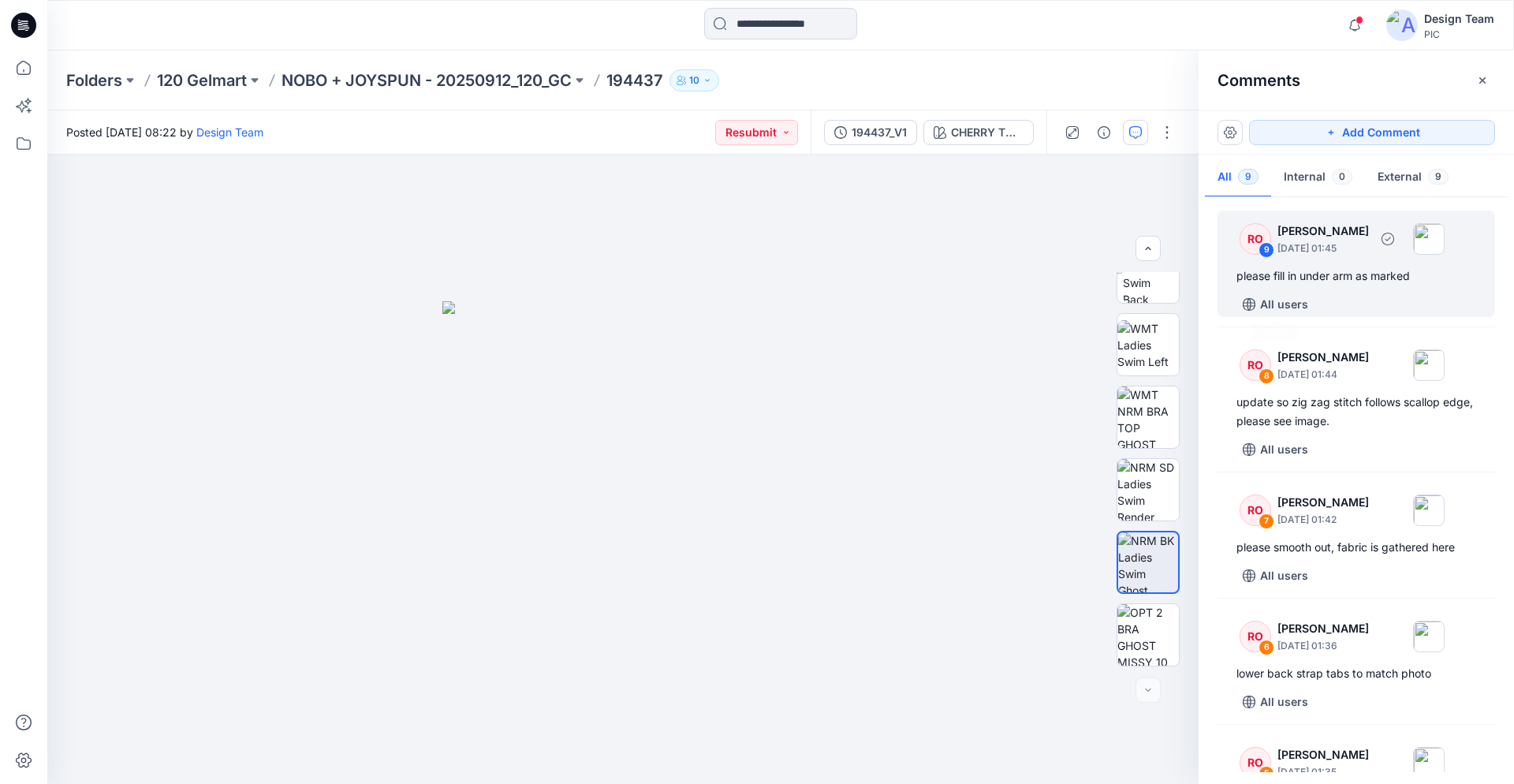
click at [1304, 285] on div "please fill in under arm as marked" at bounding box center [1357, 276] width 240 height 19
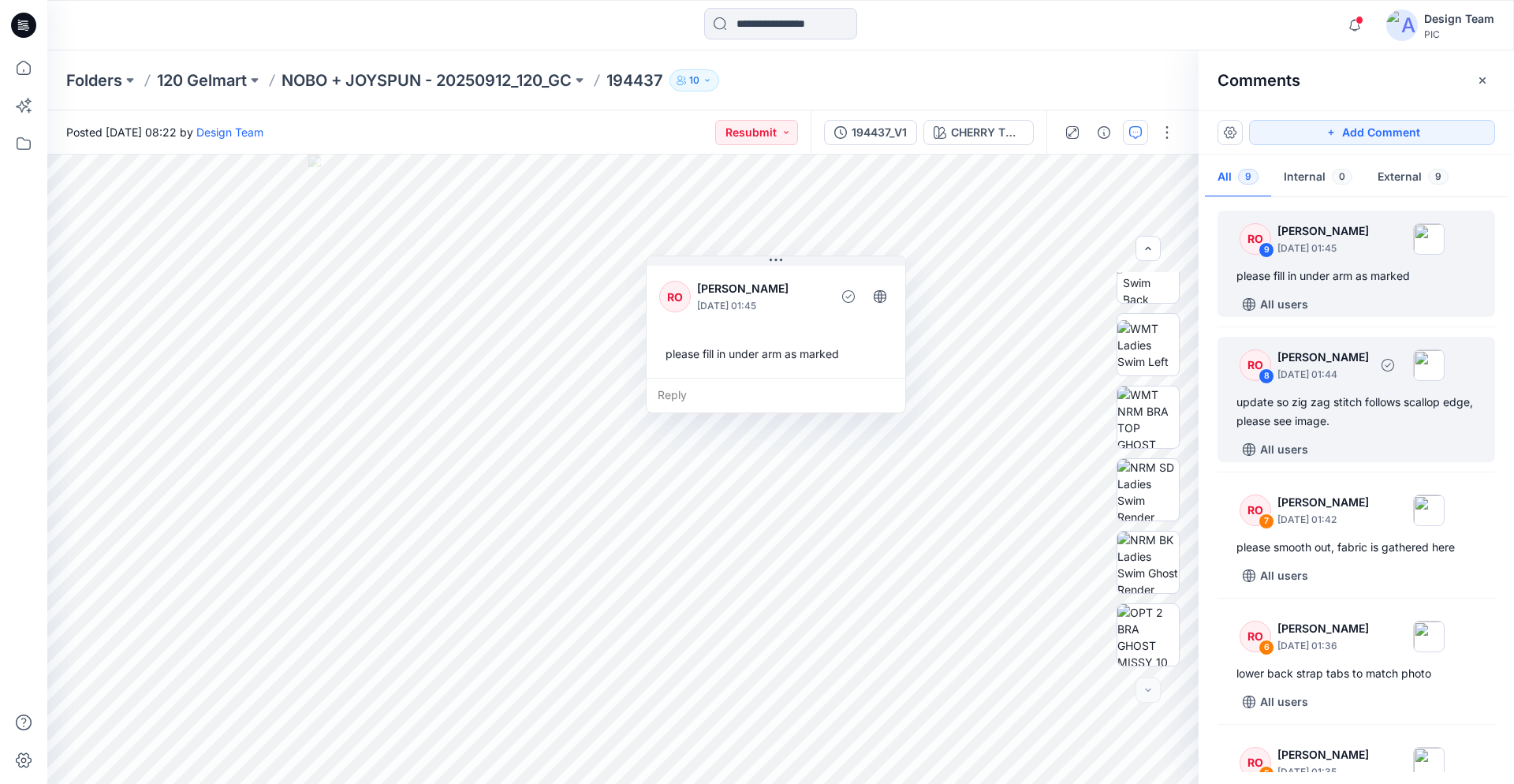
click at [1335, 410] on div "update so zig zag stitch follows scallop edge, please see image." at bounding box center [1357, 412] width 240 height 38
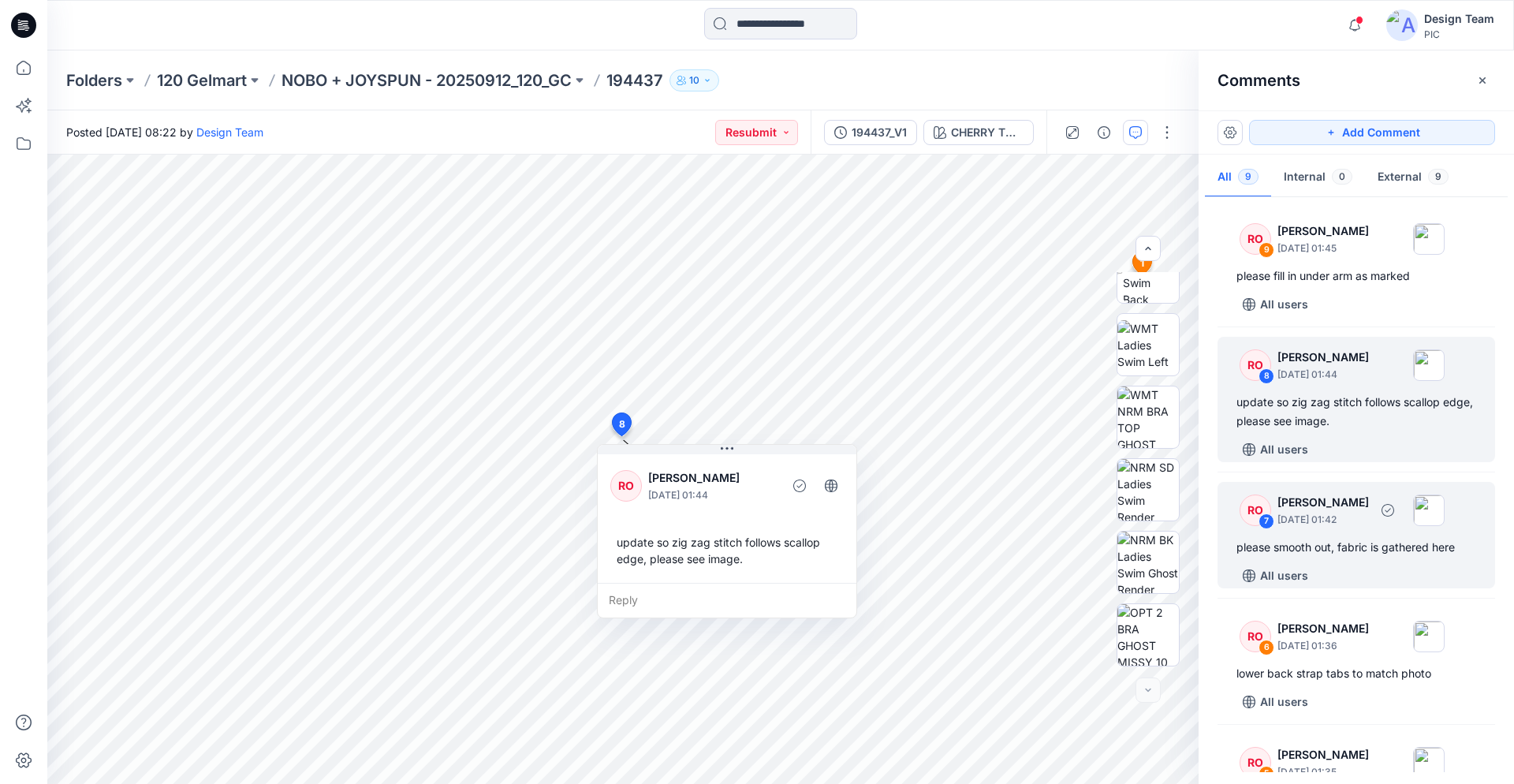
click at [1350, 512] on p "[DATE] 01:42" at bounding box center [1323, 519] width 91 height 15
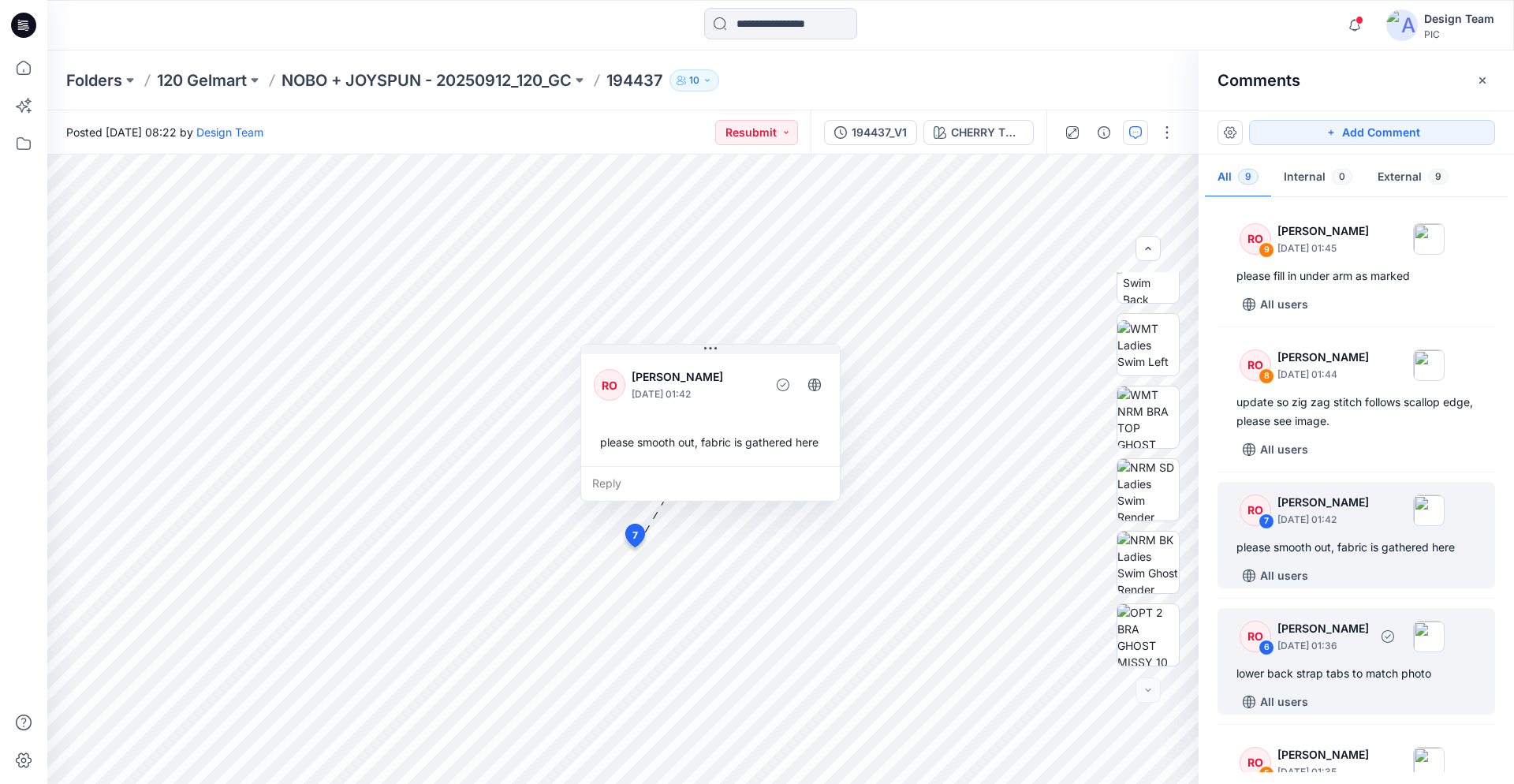
click at [1361, 665] on div "lower back strap tabs to match photo" at bounding box center [1357, 673] width 240 height 19
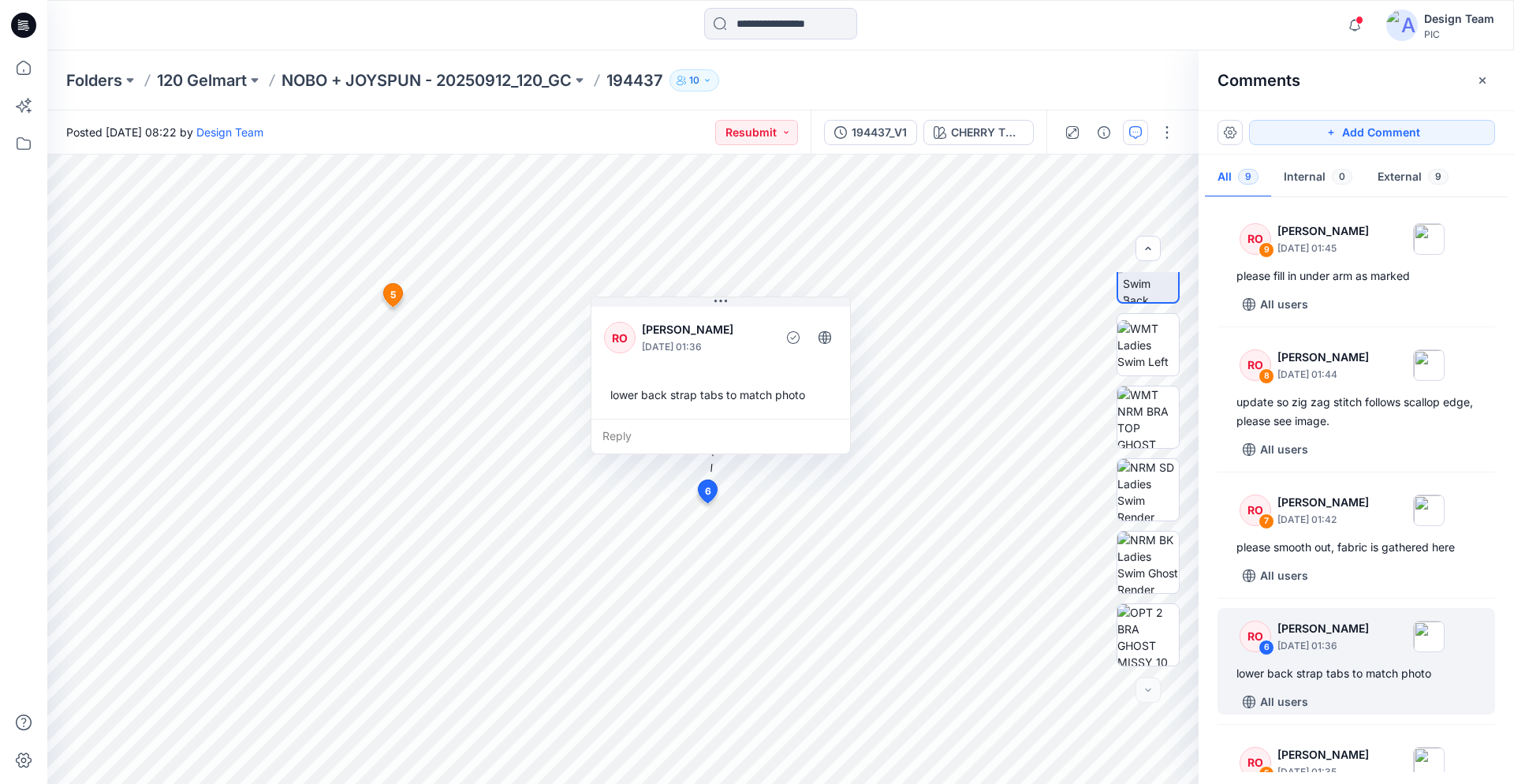
click at [20, 24] on icon at bounding box center [21, 24] width 5 height 1
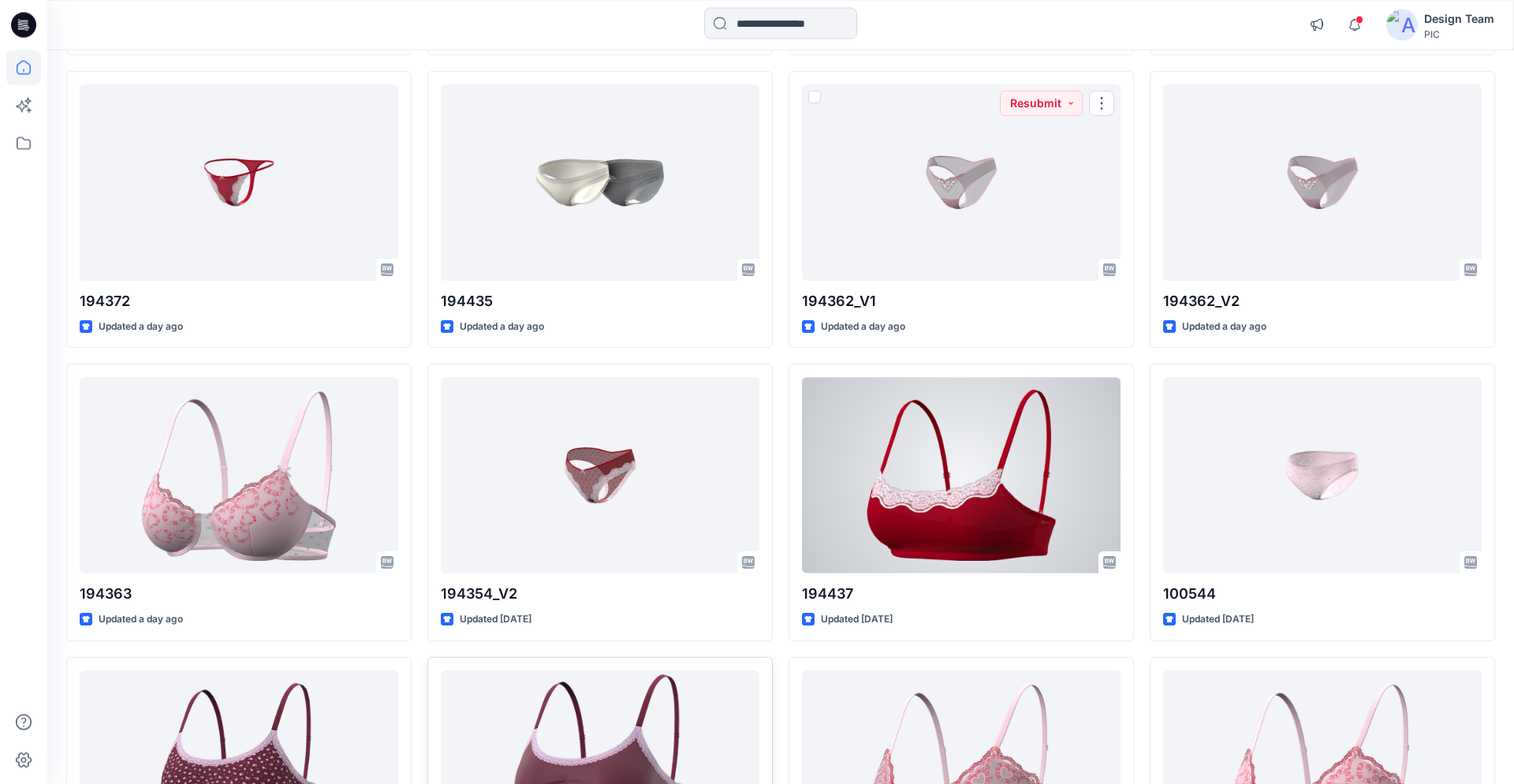
scroll to position [2271, 0]
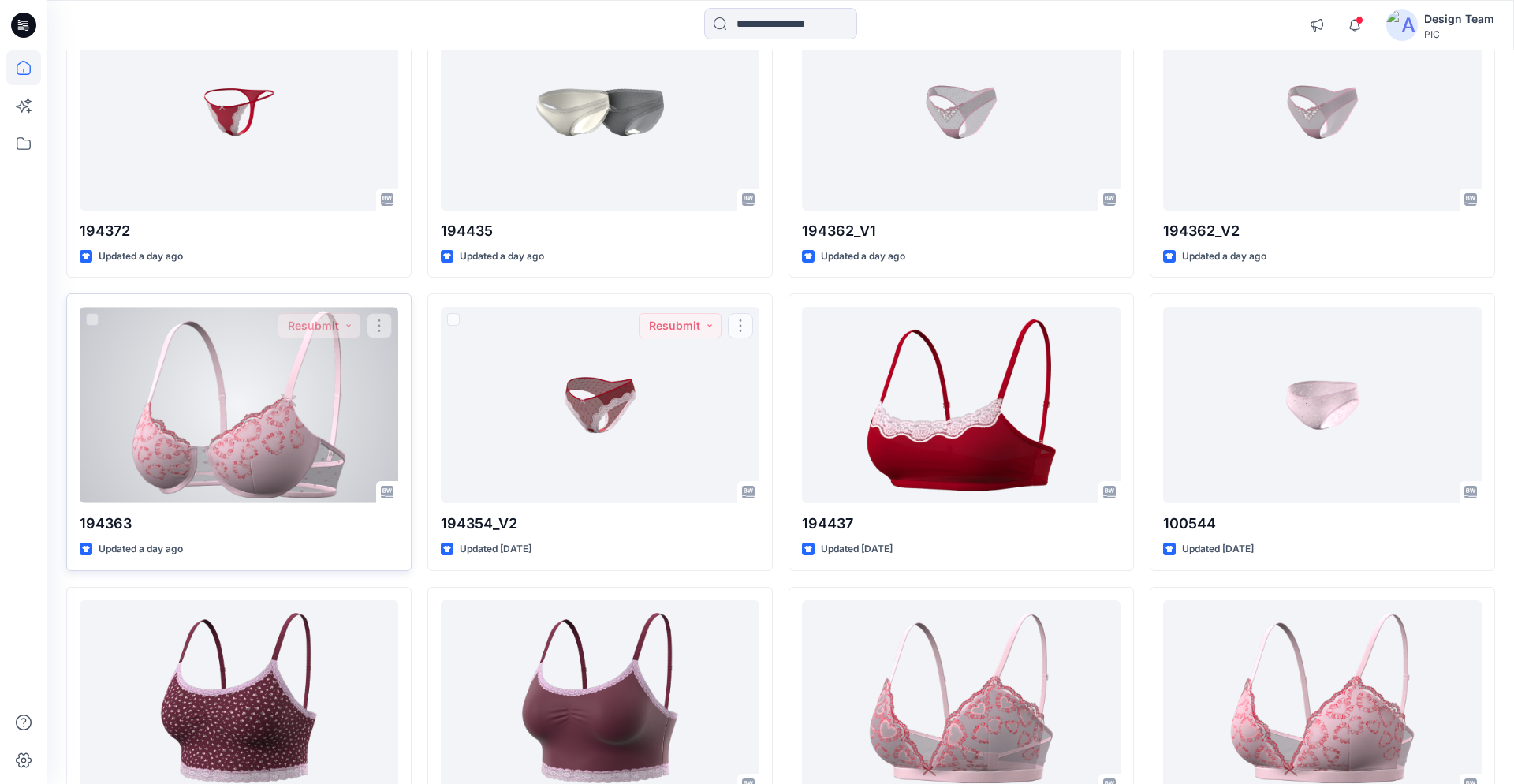
click at [210, 435] on div at bounding box center [239, 405] width 319 height 196
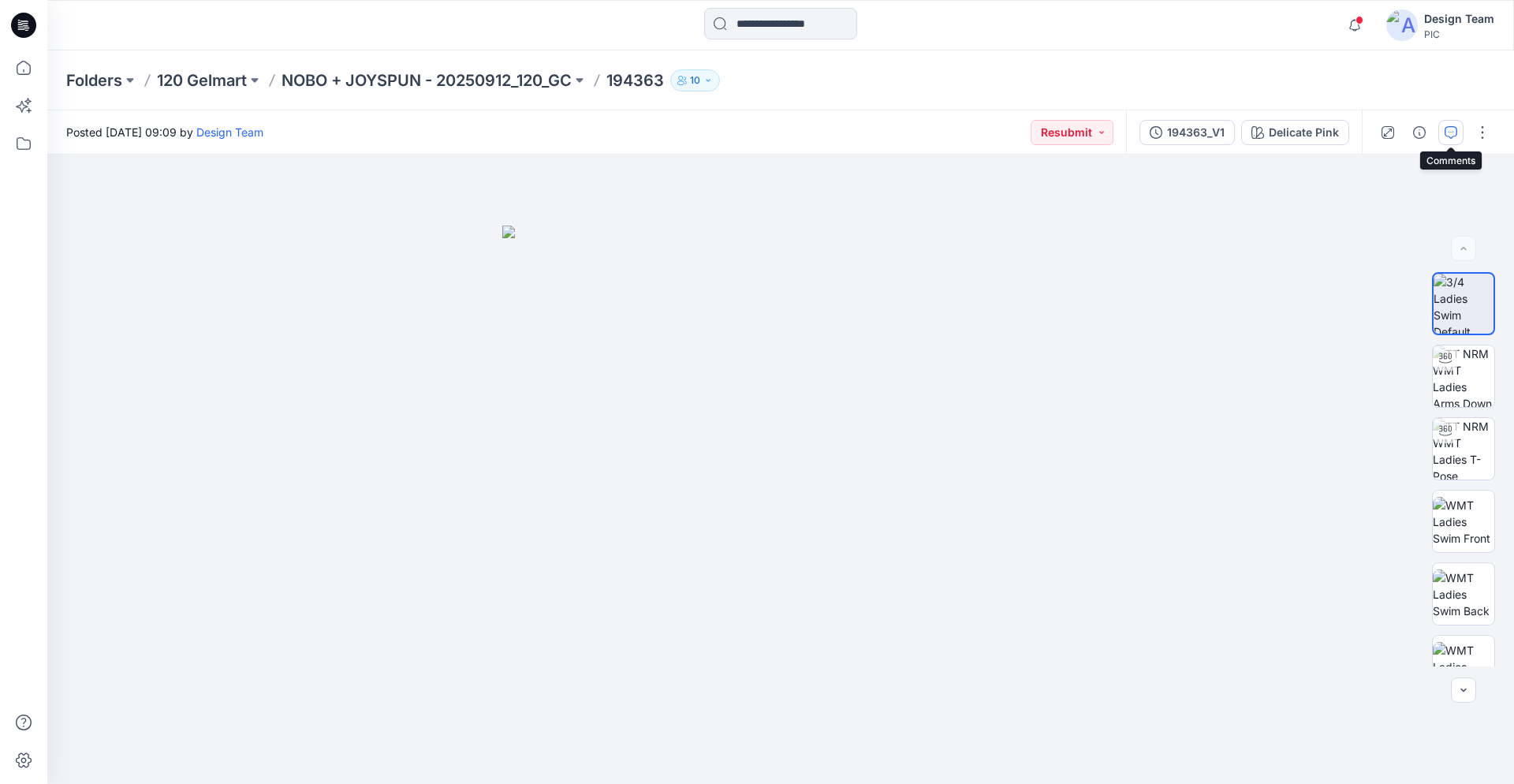
click at [1444, 132] on button "button" at bounding box center [1450, 132] width 25 height 25
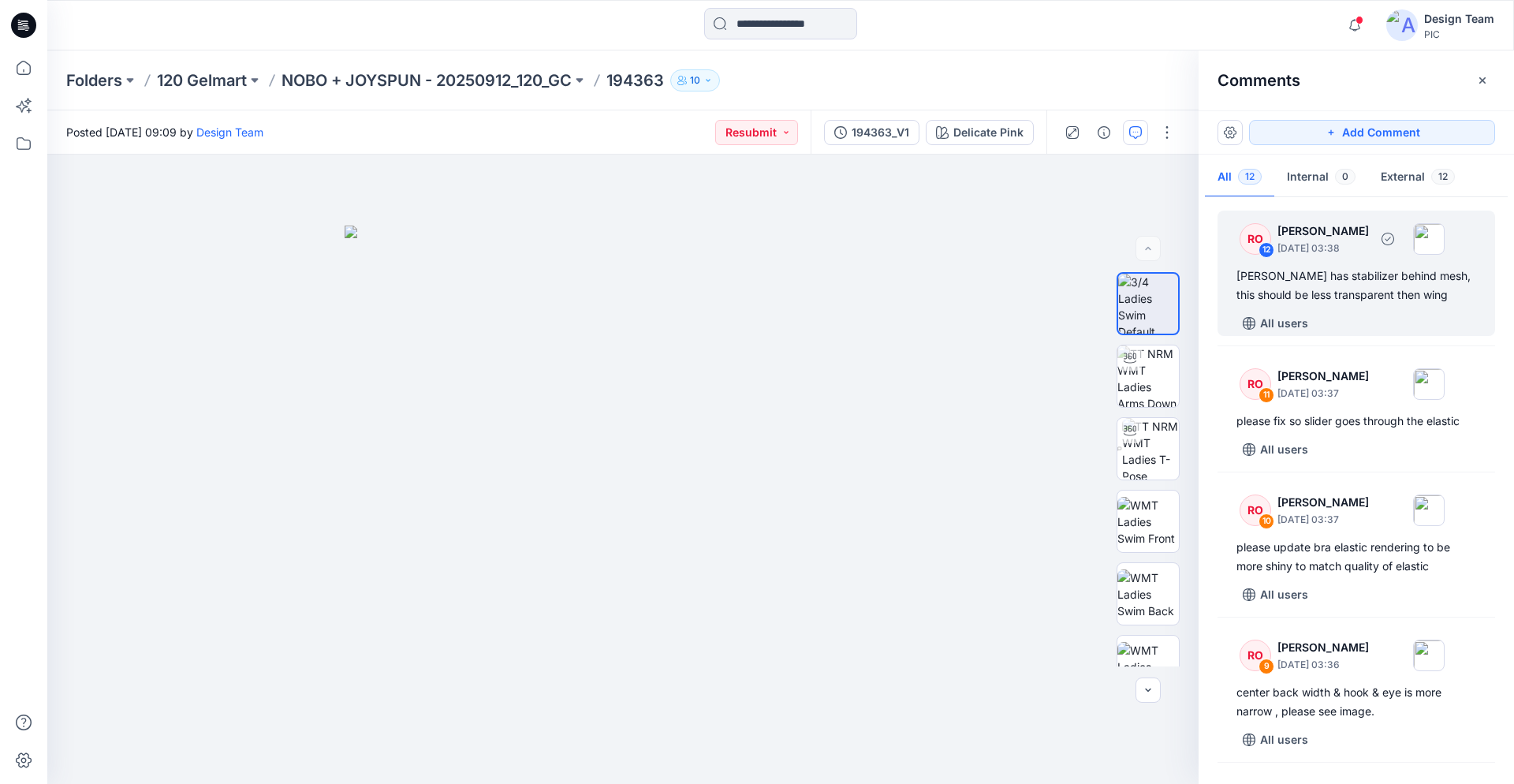
click at [1341, 302] on div "[PERSON_NAME] has stabilizer behind mesh, this should be less transparent then …" at bounding box center [1357, 285] width 240 height 38
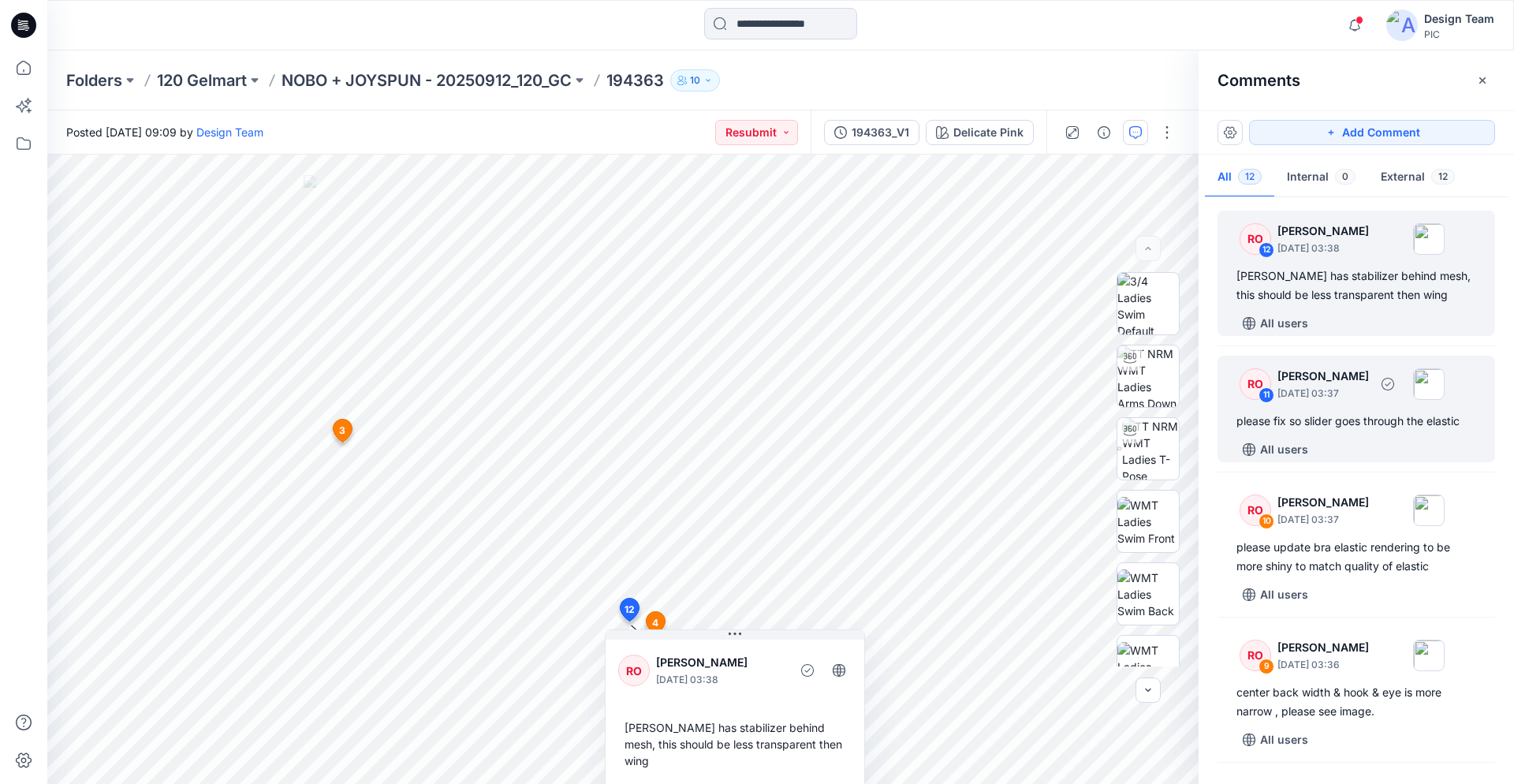
click at [1342, 395] on p "[DATE] 03:37" at bounding box center [1323, 394] width 91 height 15
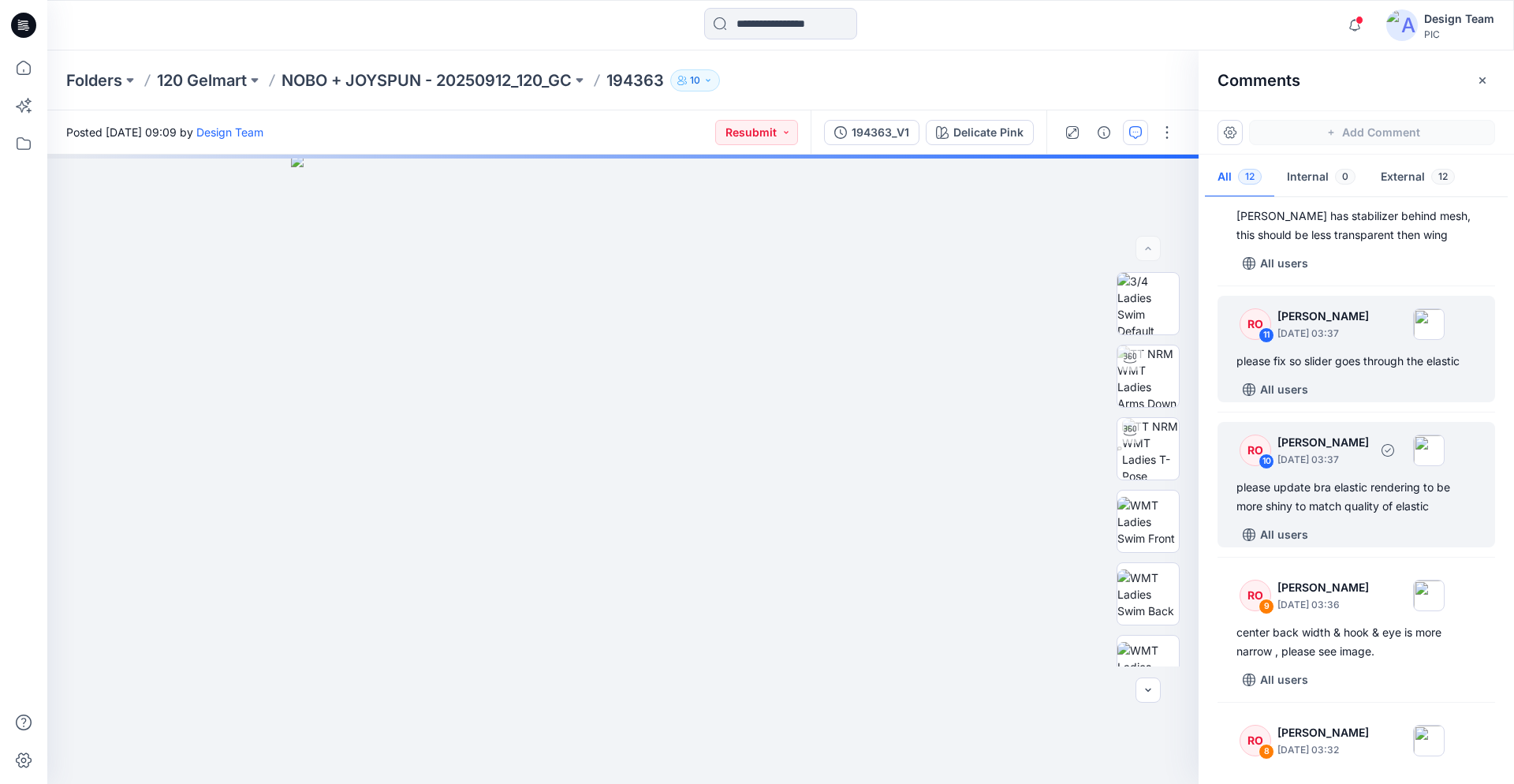
scroll to position [81, 0]
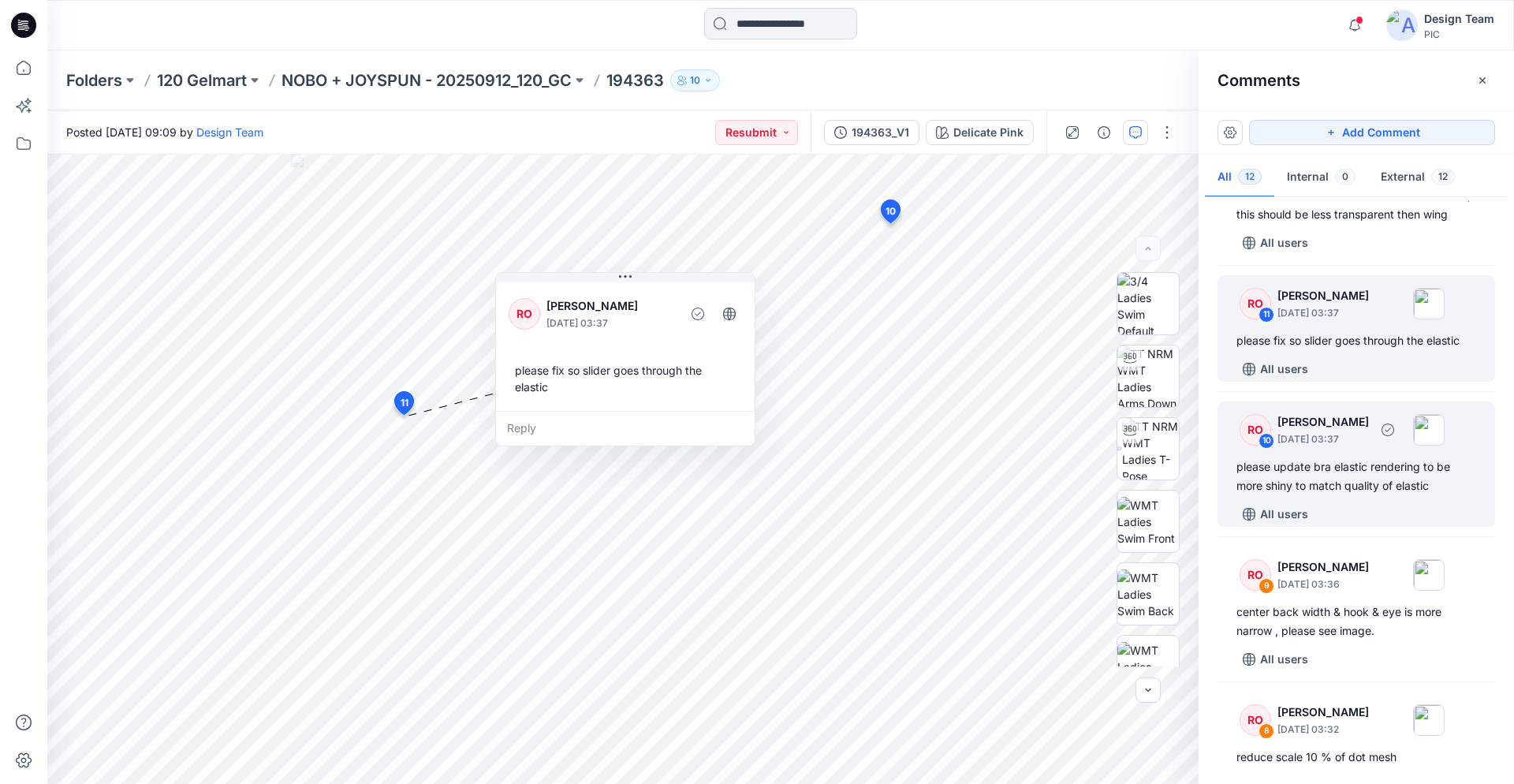
click at [1338, 481] on div "please update bra elastic rendering to be more shiny to match quality of elastic" at bounding box center [1357, 476] width 240 height 38
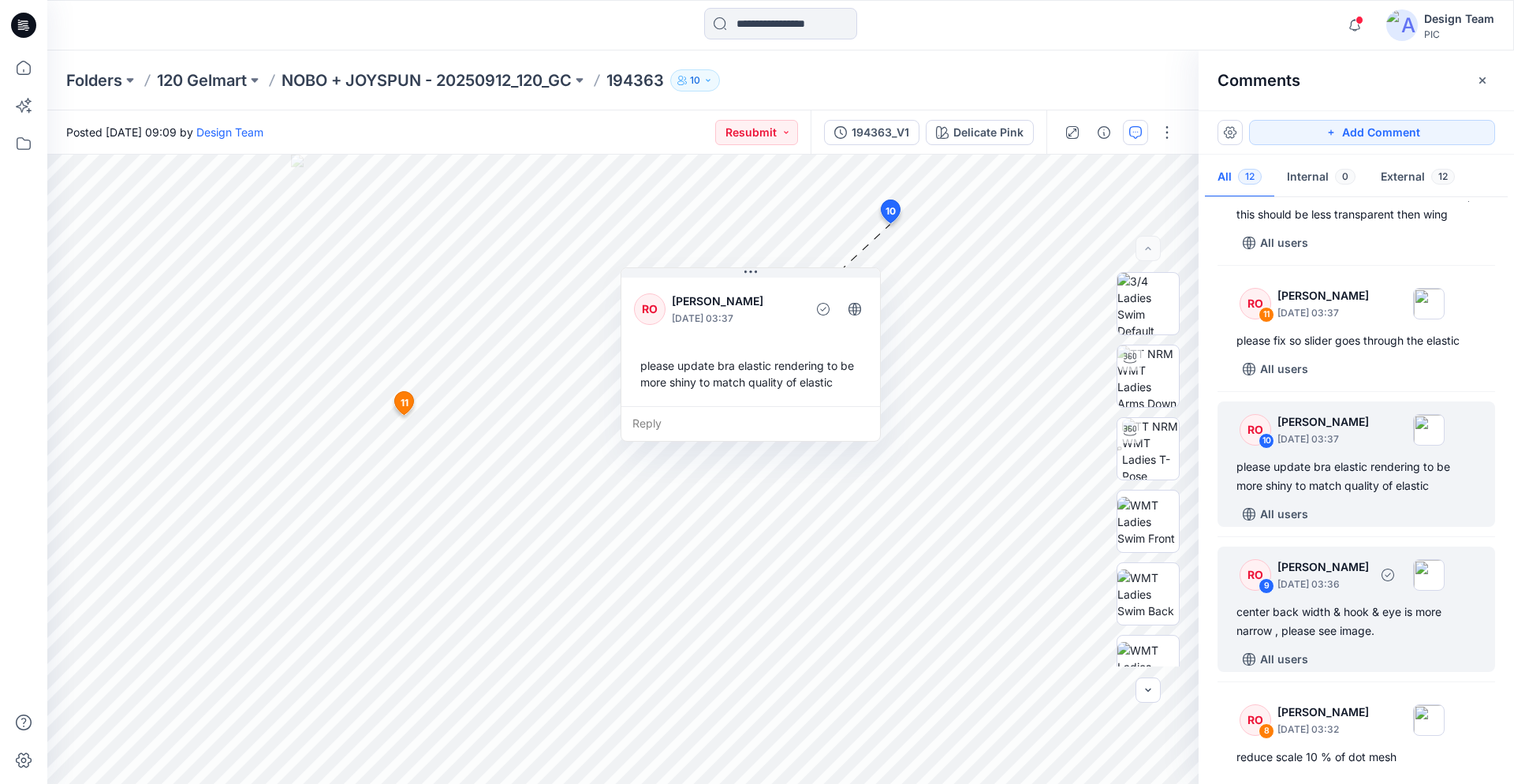
click at [1346, 617] on div "center back width & hook & eye is more narrow , please see image." at bounding box center [1357, 622] width 240 height 38
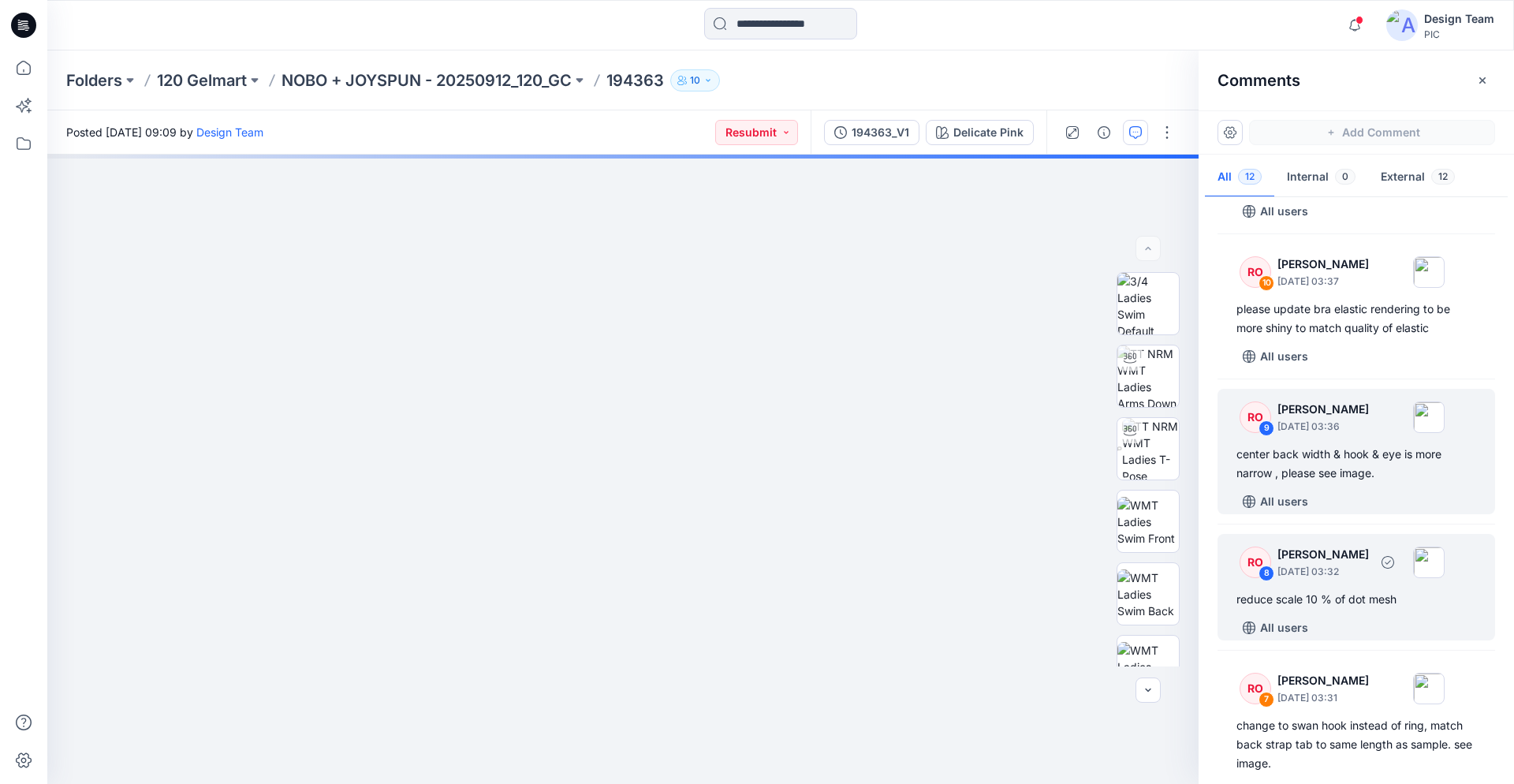
scroll to position [242, 0]
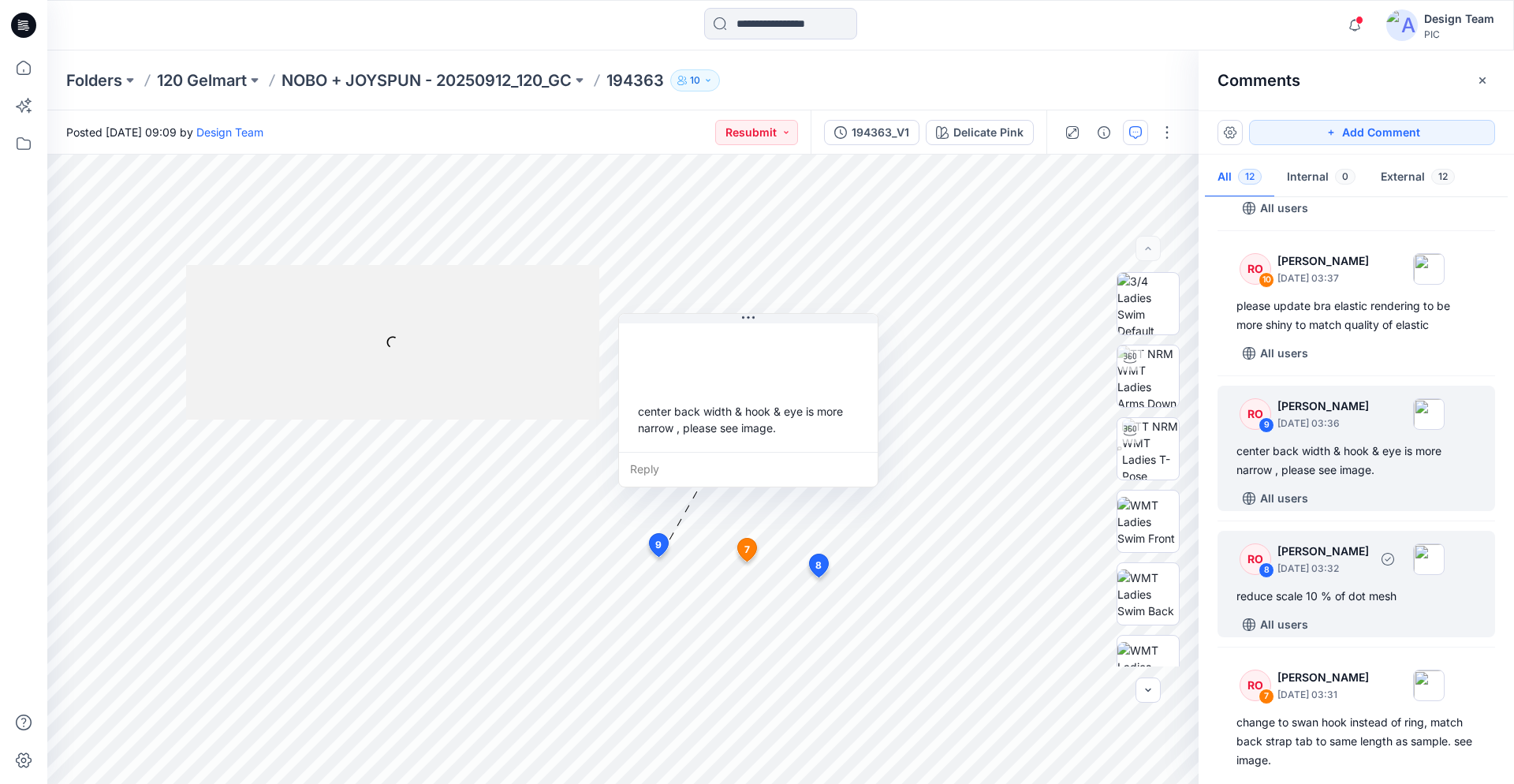
click at [1347, 611] on div "RO 8 [PERSON_NAME] [DATE] 03:32 reduce scale 10 % of dot mesh All users" at bounding box center [1357, 584] width 278 height 107
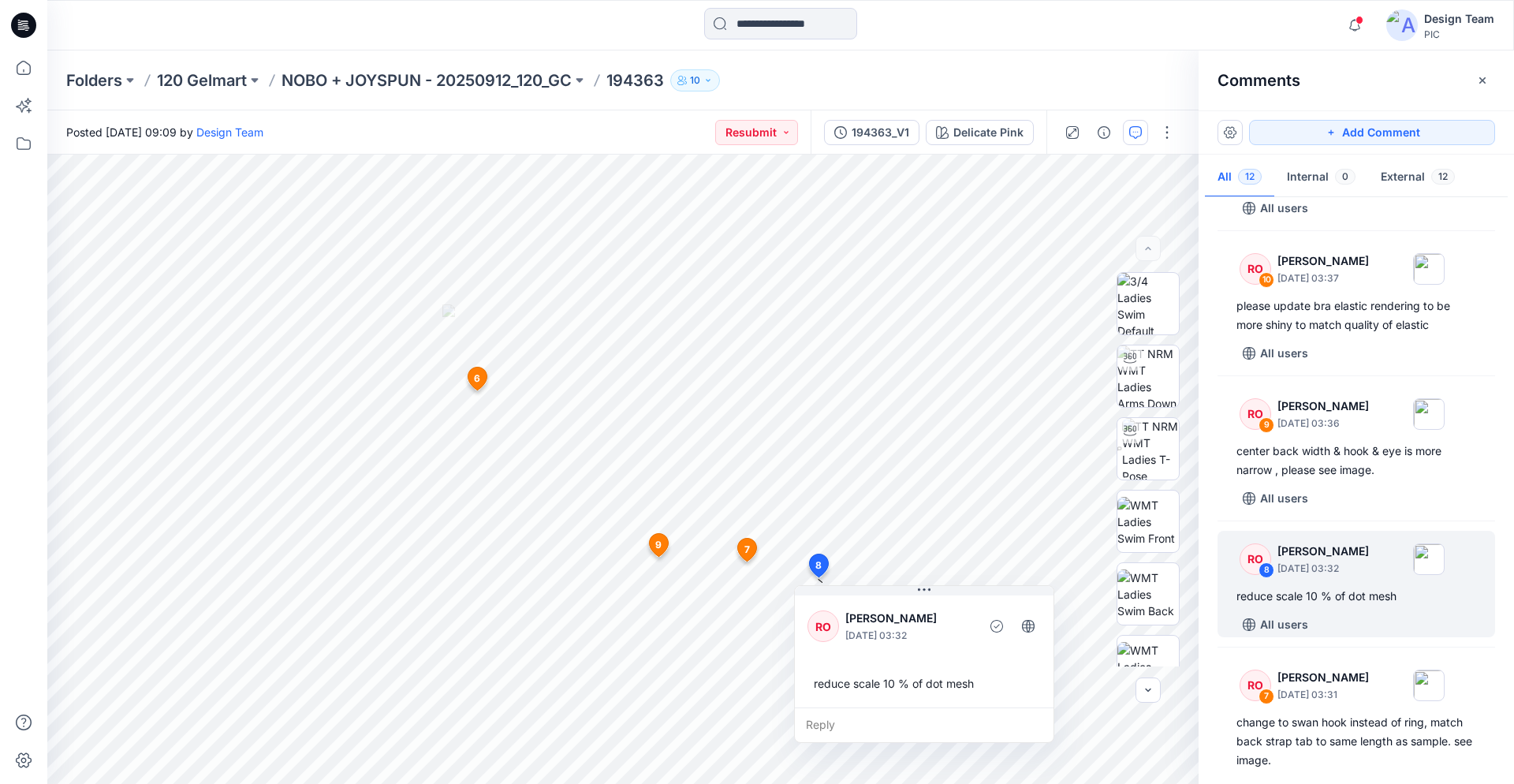
click at [19, 24] on icon at bounding box center [23, 25] width 25 height 25
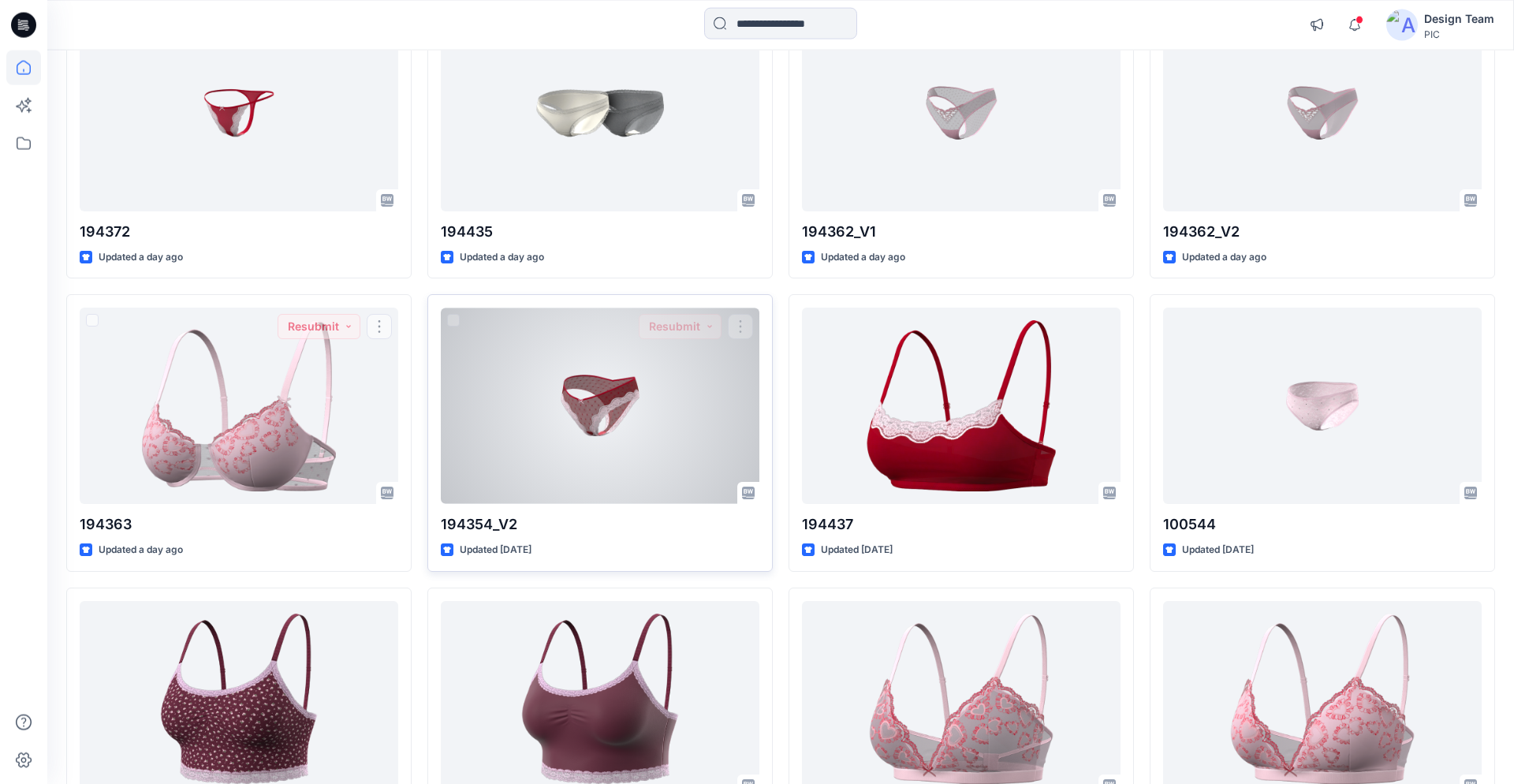
scroll to position [2271, 0]
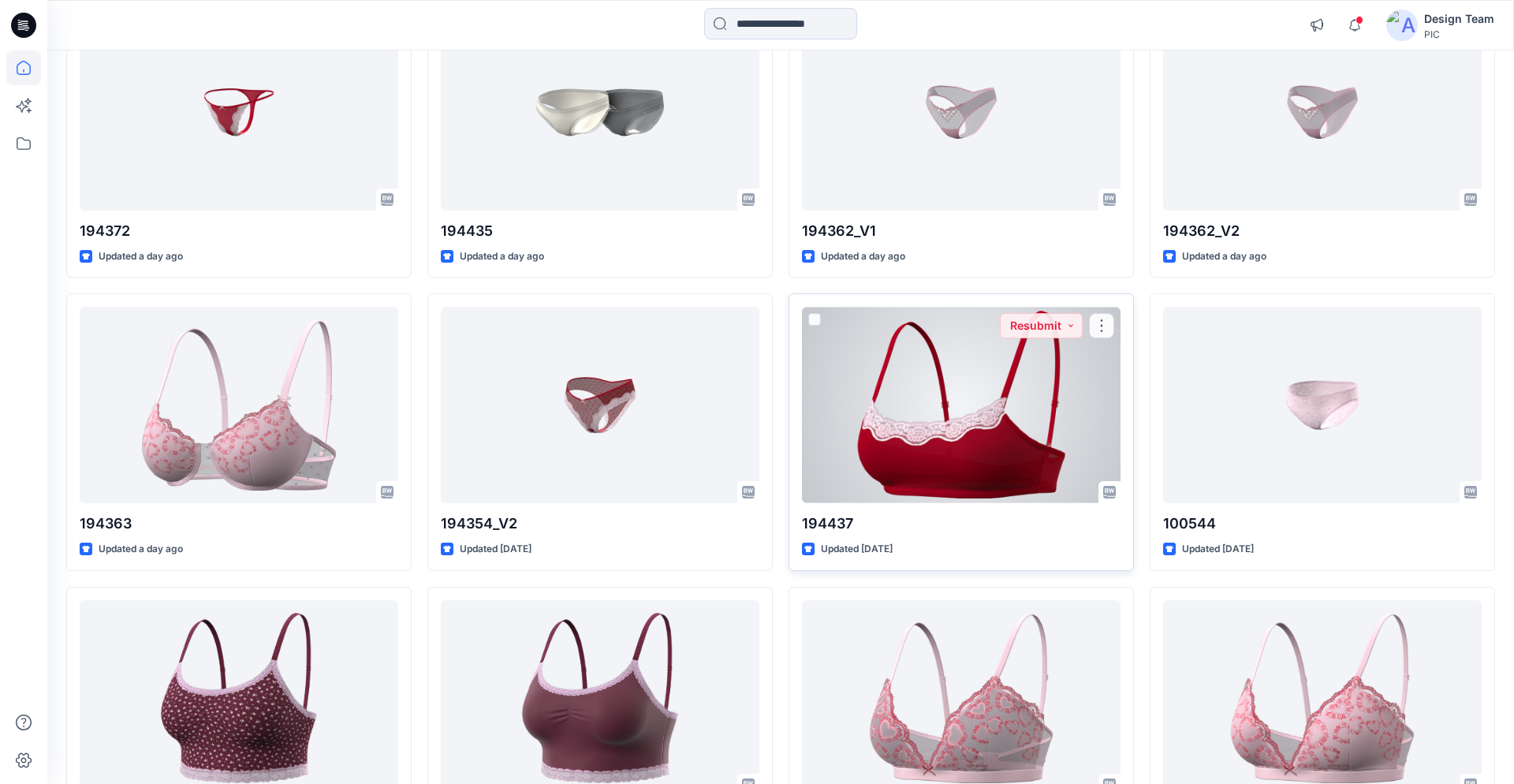
click at [951, 466] on div at bounding box center [961, 405] width 319 height 196
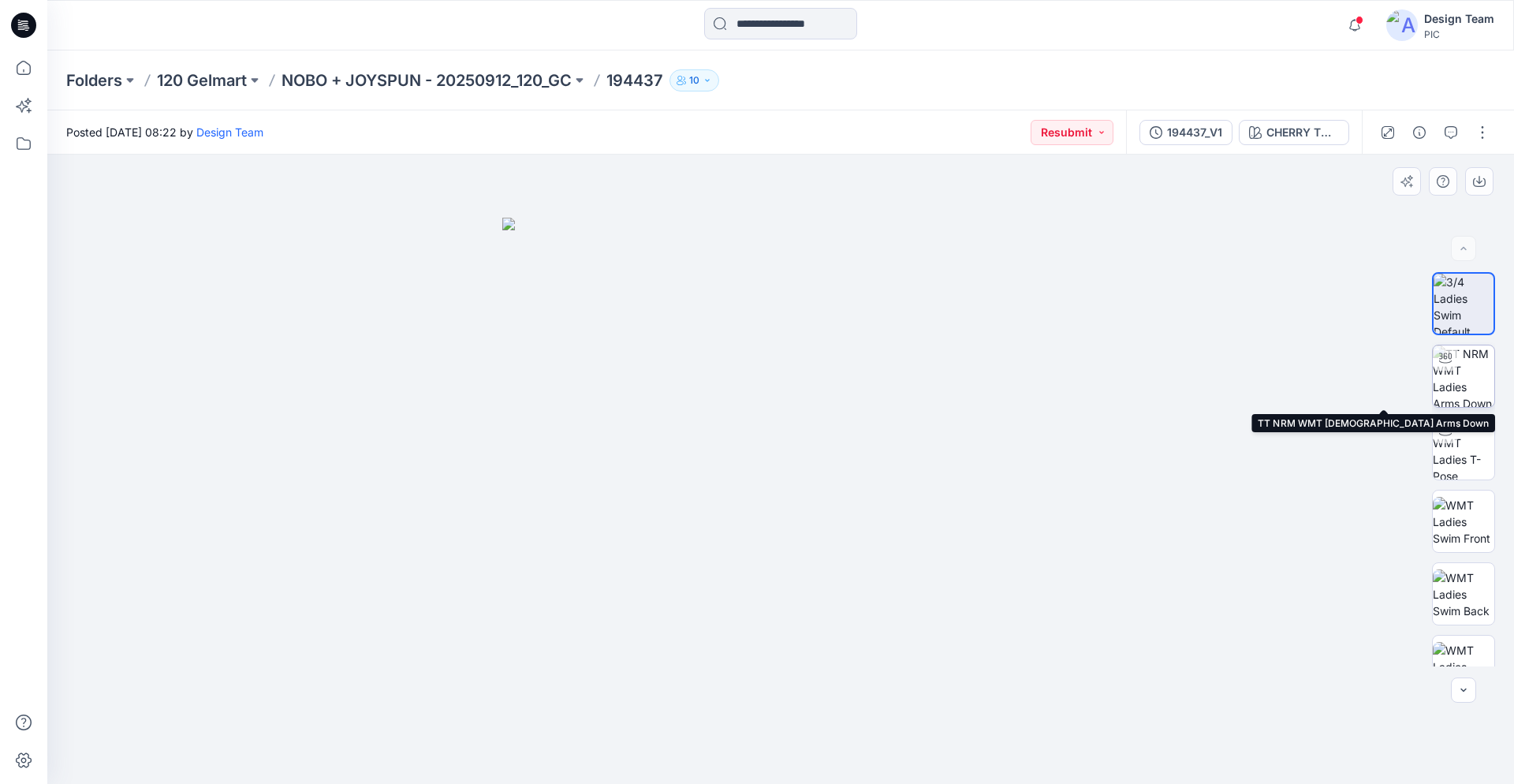
click at [1450, 369] on div at bounding box center [1445, 358] width 25 height 25
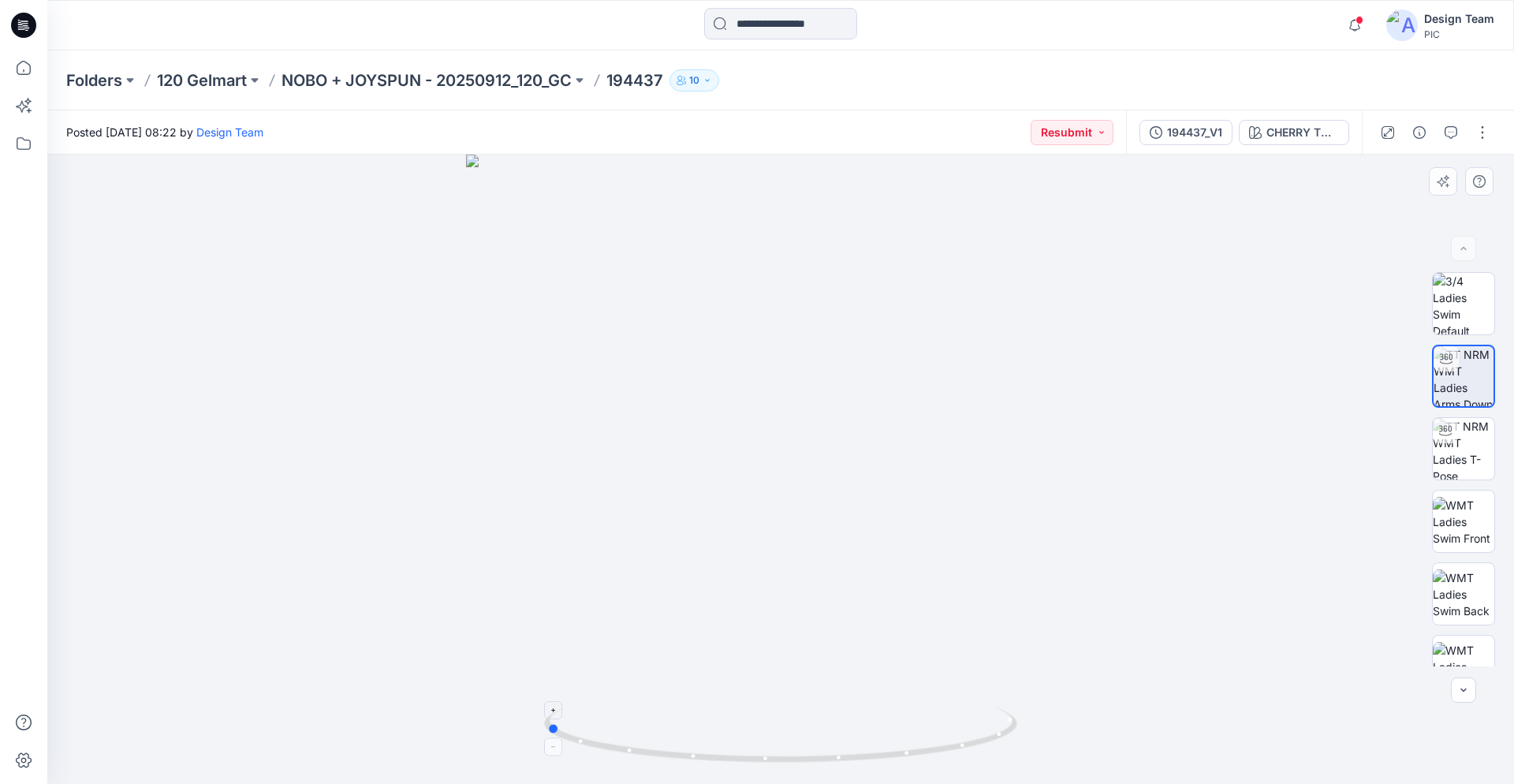
drag, startPoint x: 858, startPoint y: 750, endPoint x: 653, endPoint y: 743, distance: 205.1
click at [653, 743] on icon at bounding box center [782, 737] width 477 height 59
click at [1456, 136] on icon "button" at bounding box center [1451, 132] width 13 height 13
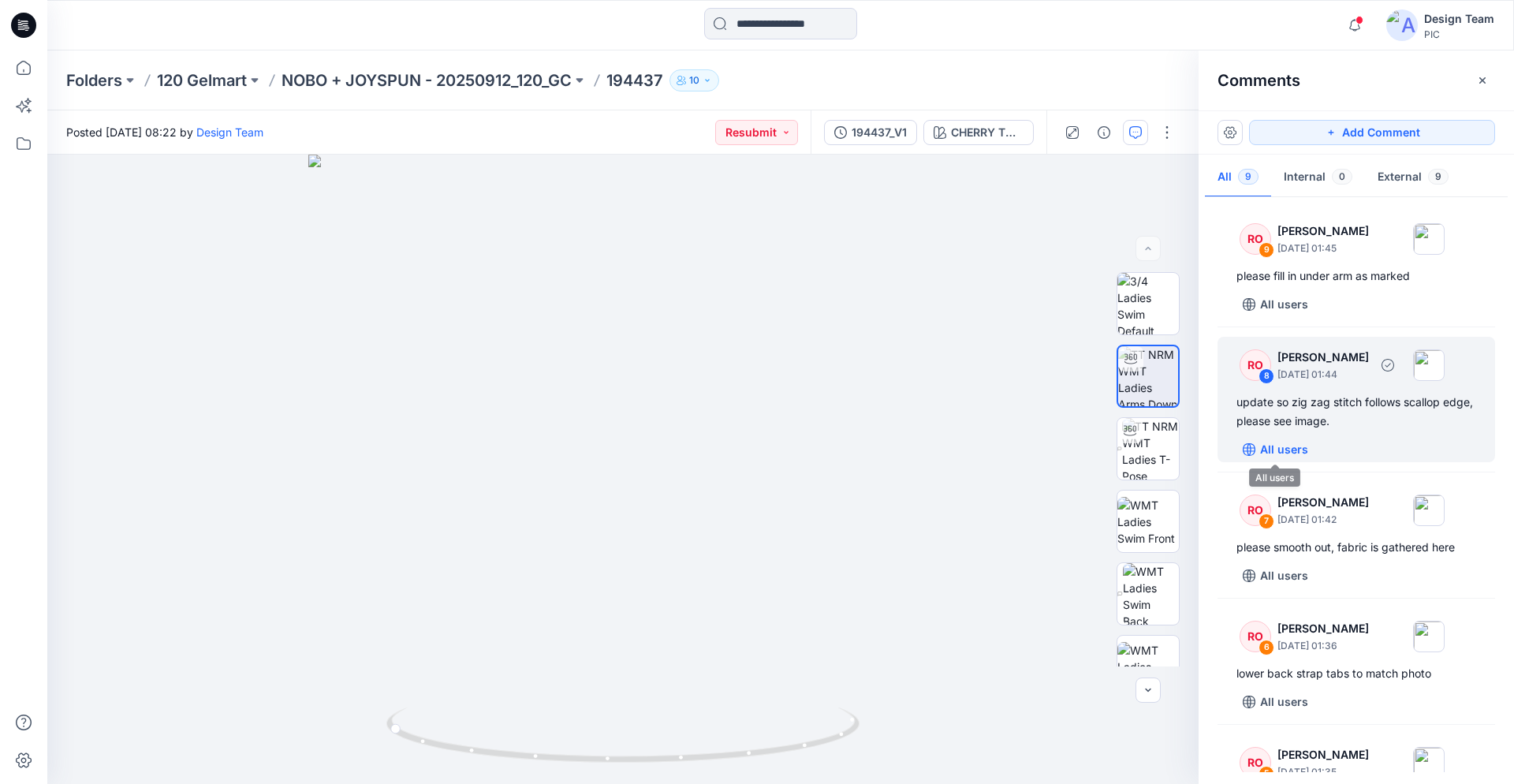
click at [1303, 439] on button "All users" at bounding box center [1276, 449] width 78 height 25
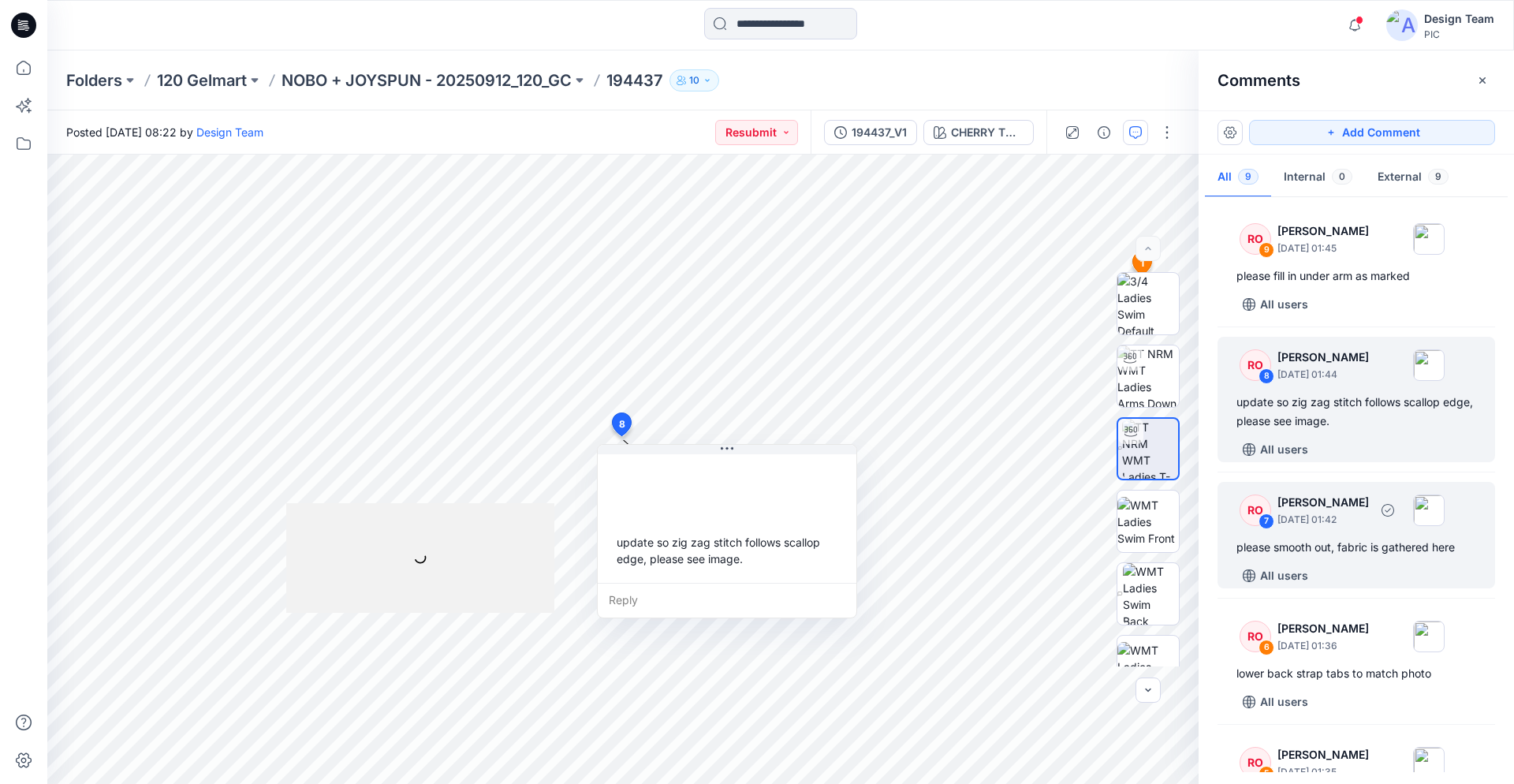
click at [1321, 511] on p "[DATE] 01:42" at bounding box center [1323, 519] width 91 height 15
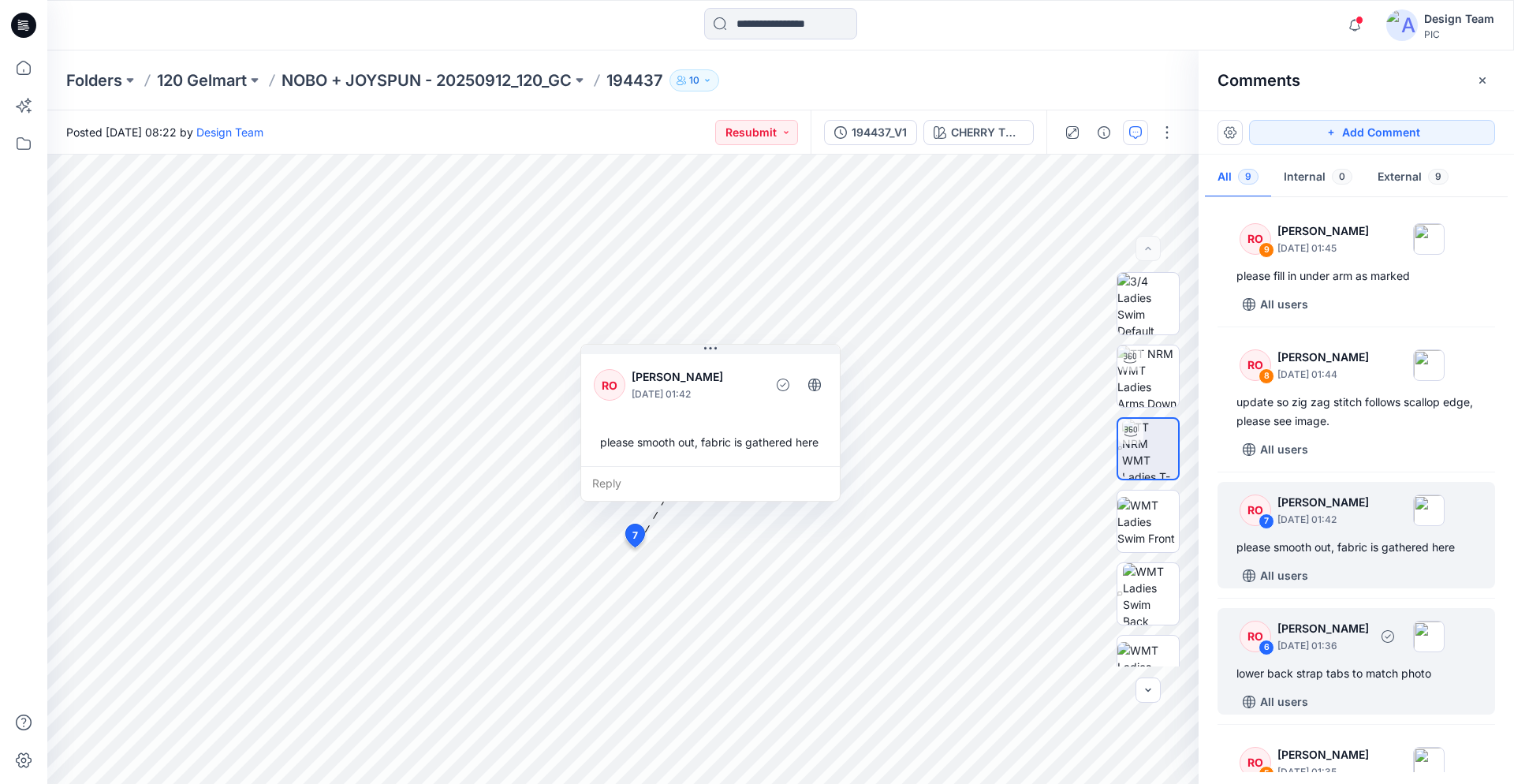
click at [1337, 635] on p "[PERSON_NAME]" at bounding box center [1323, 628] width 91 height 19
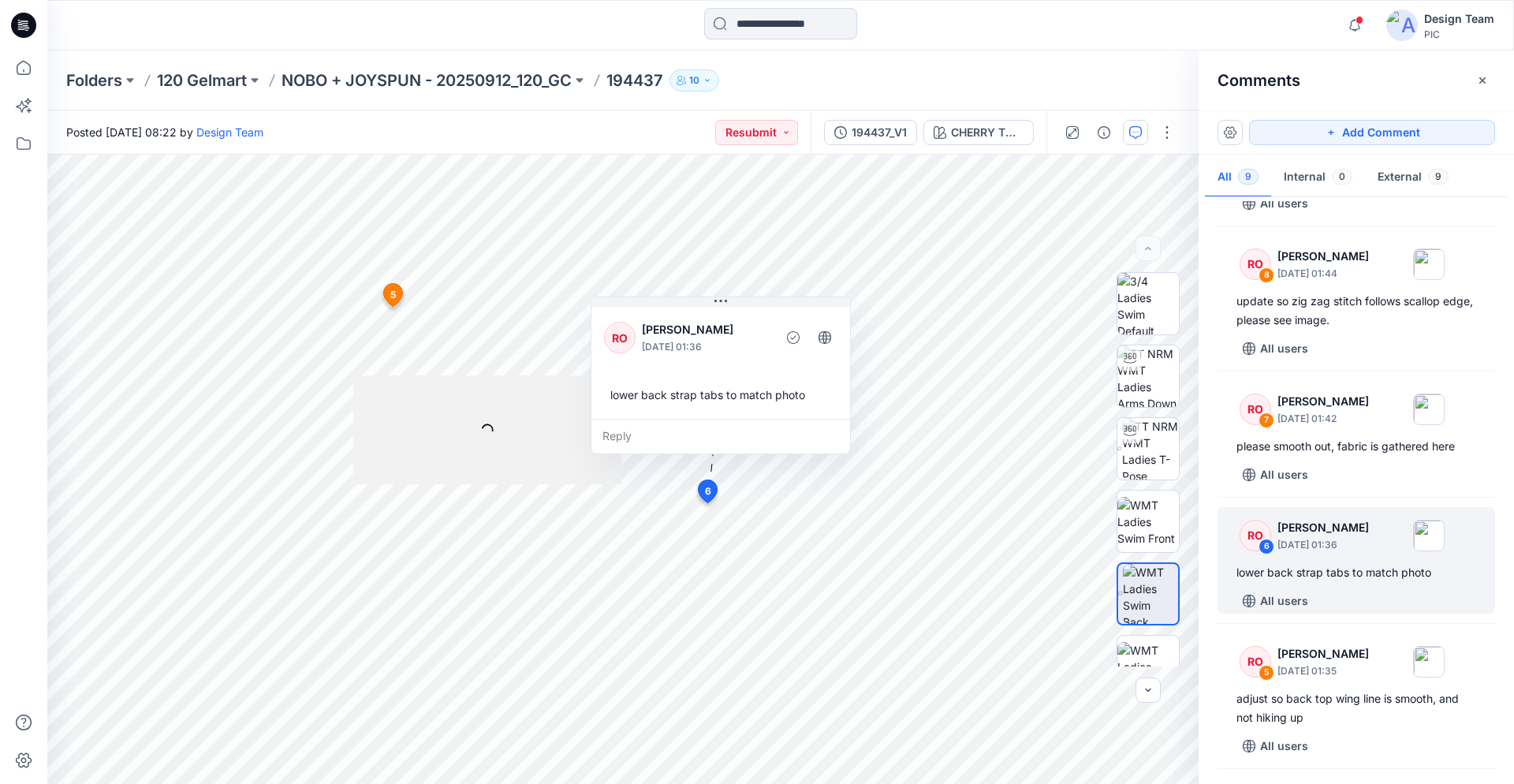
scroll to position [161, 0]
